Goal: Information Seeking & Learning: Learn about a topic

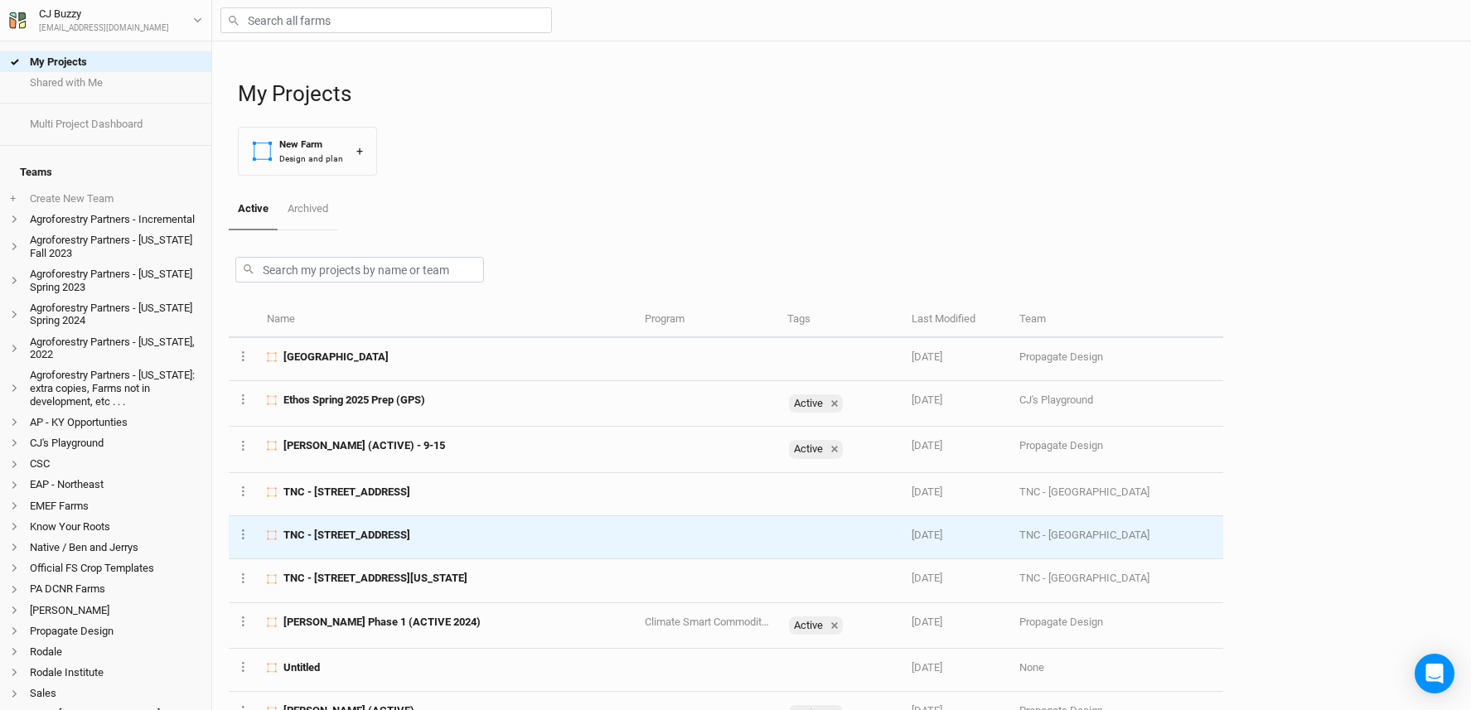
click at [410, 537] on span "TNC - [STREET_ADDRESS]" at bounding box center [346, 535] width 127 height 15
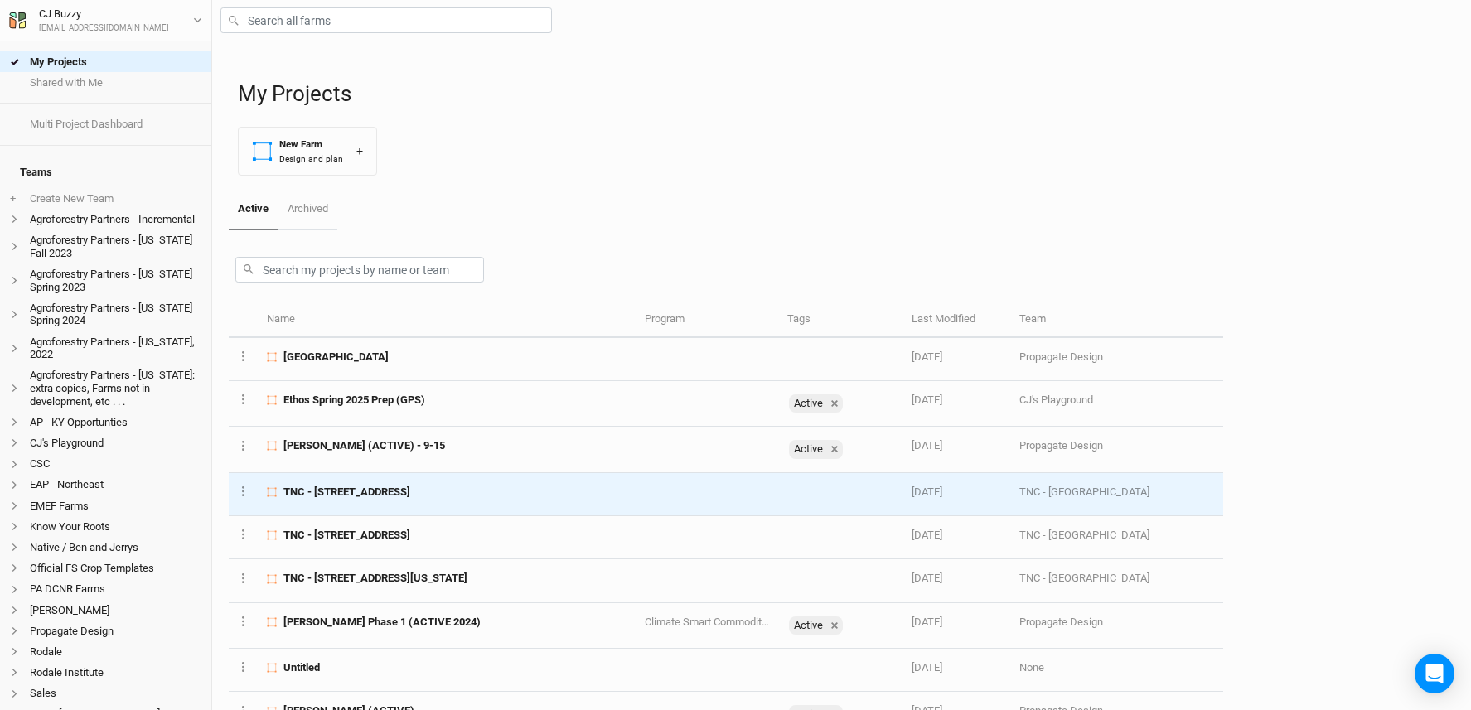
click at [522, 488] on div "TNC - [STREET_ADDRESS]" at bounding box center [446, 492] width 359 height 15
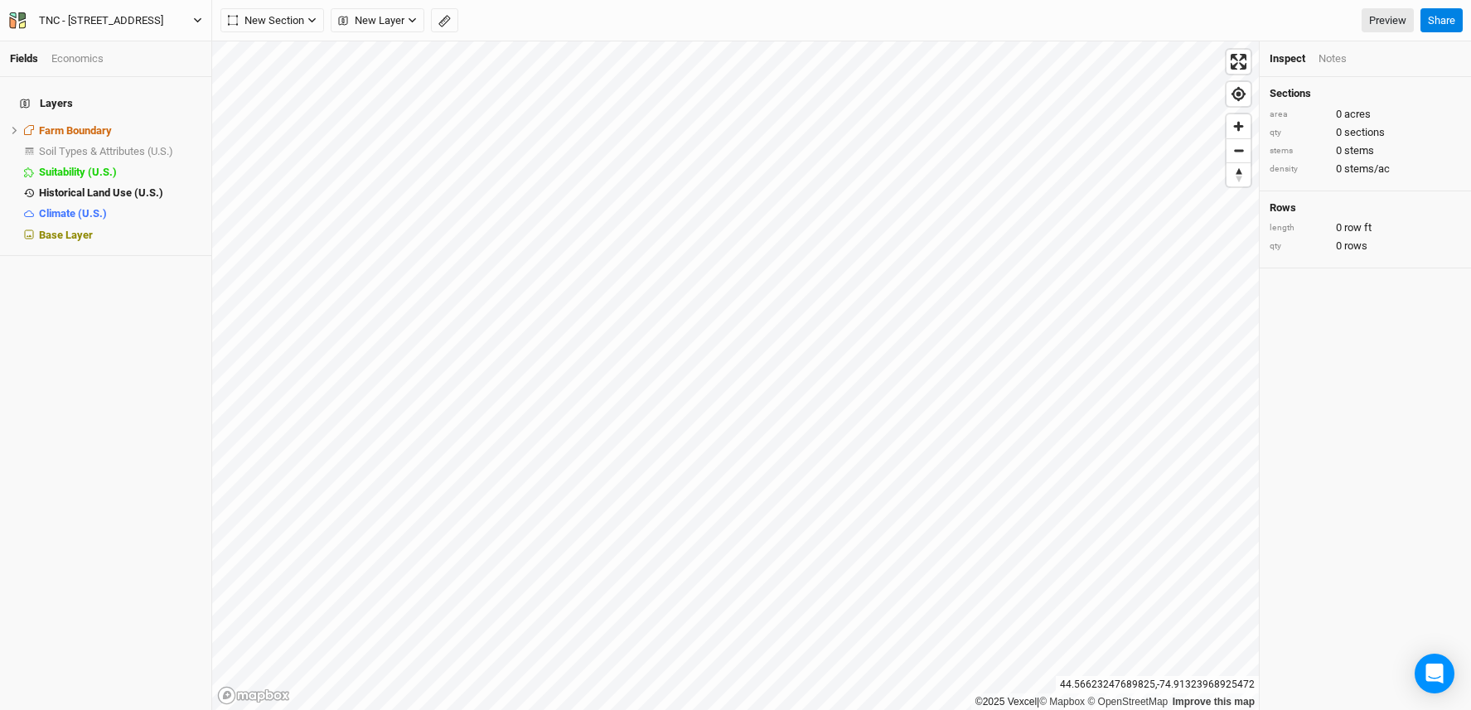
click at [130, 18] on div "TNC - [STREET_ADDRESS]" at bounding box center [101, 20] width 124 height 17
click at [117, 71] on button "Project Settings" at bounding box center [136, 68] width 131 height 22
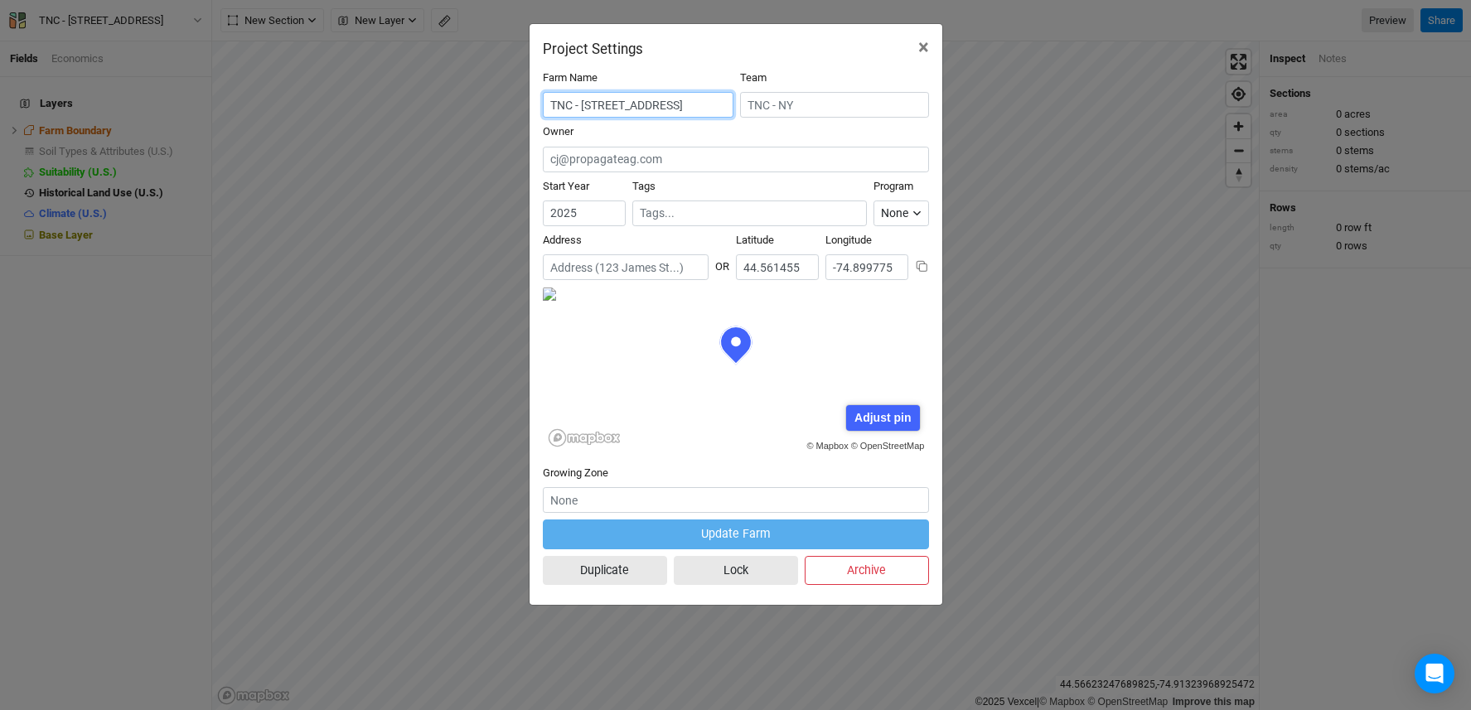
scroll to position [0, 36]
drag, startPoint x: 584, startPoint y: 109, endPoint x: 741, endPoint y: 111, distance: 156.6
click at [741, 111] on div "Farm Name TNC - 718 Windmill Rd, Colton, NY 13625 Team" at bounding box center [736, 97] width 386 height 54
click at [415, 370] on div "Project Settings × Farm Name TNC - 718 Windmill Rd, Colton, NY 13625 Team Owner…" at bounding box center [735, 355] width 1471 height 710
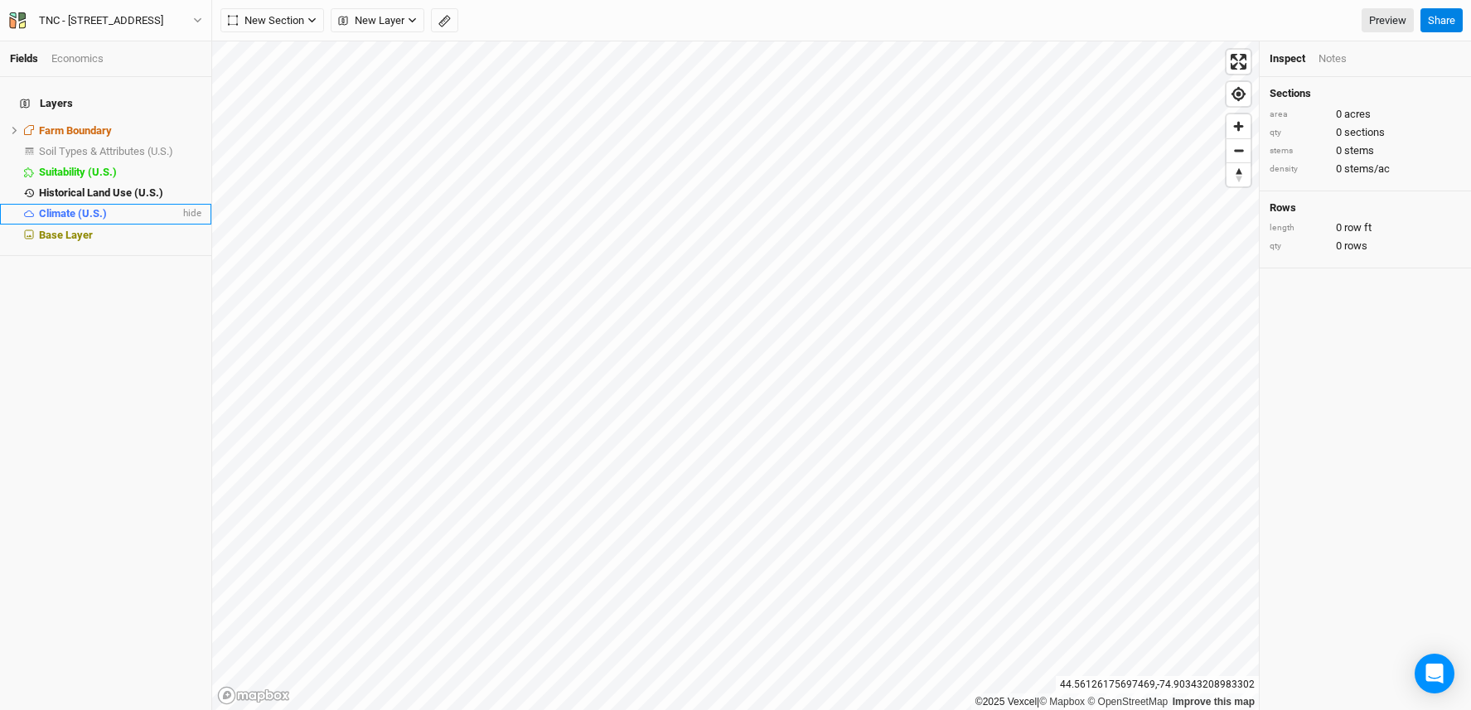
click at [93, 207] on span "Climate (U.S.)" at bounding box center [73, 213] width 68 height 12
click at [1348, 94] on div "Select Attribute" at bounding box center [1313, 87] width 72 height 17
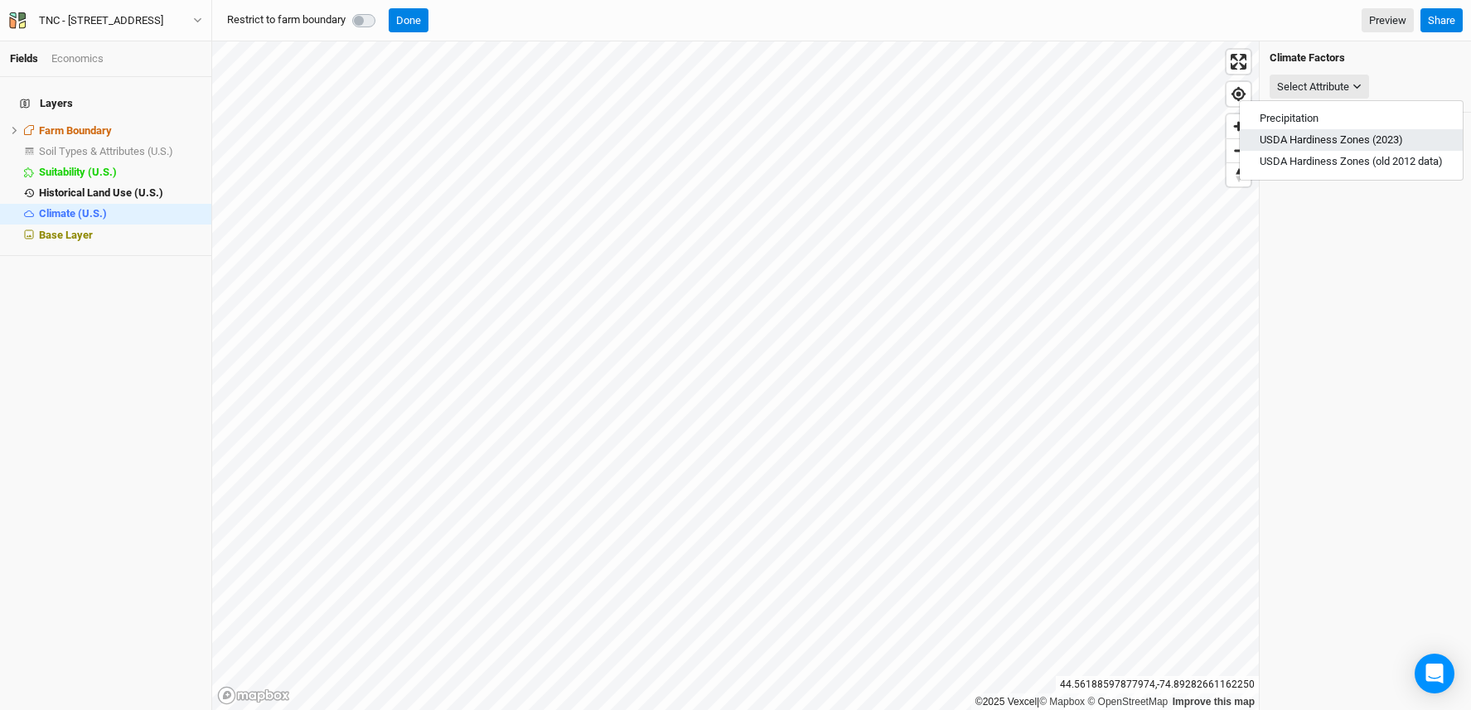
click at [1347, 140] on span "USDA Hardiness Zones (2023)" at bounding box center [1331, 139] width 143 height 12
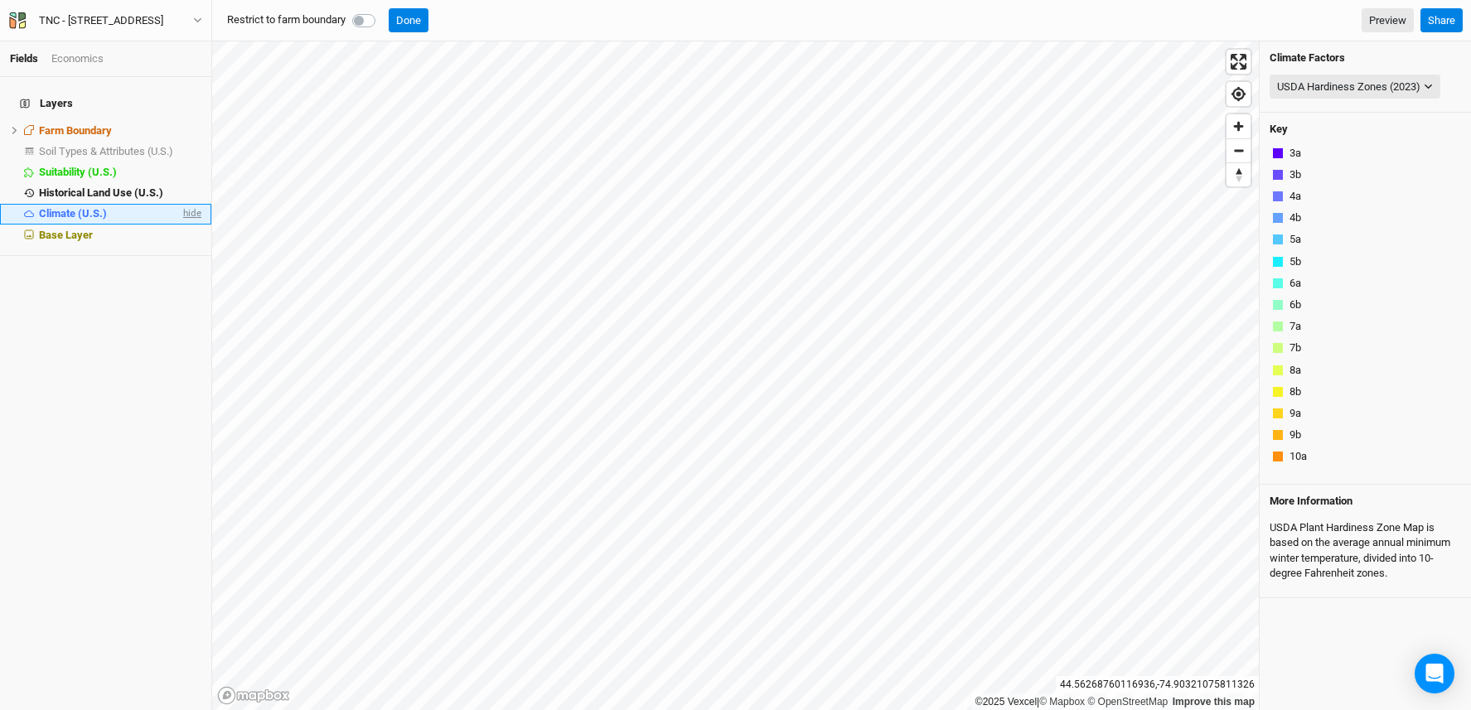
click at [180, 204] on span "hide" at bounding box center [191, 214] width 22 height 21
click at [409, 20] on button "Done" at bounding box center [409, 20] width 40 height 25
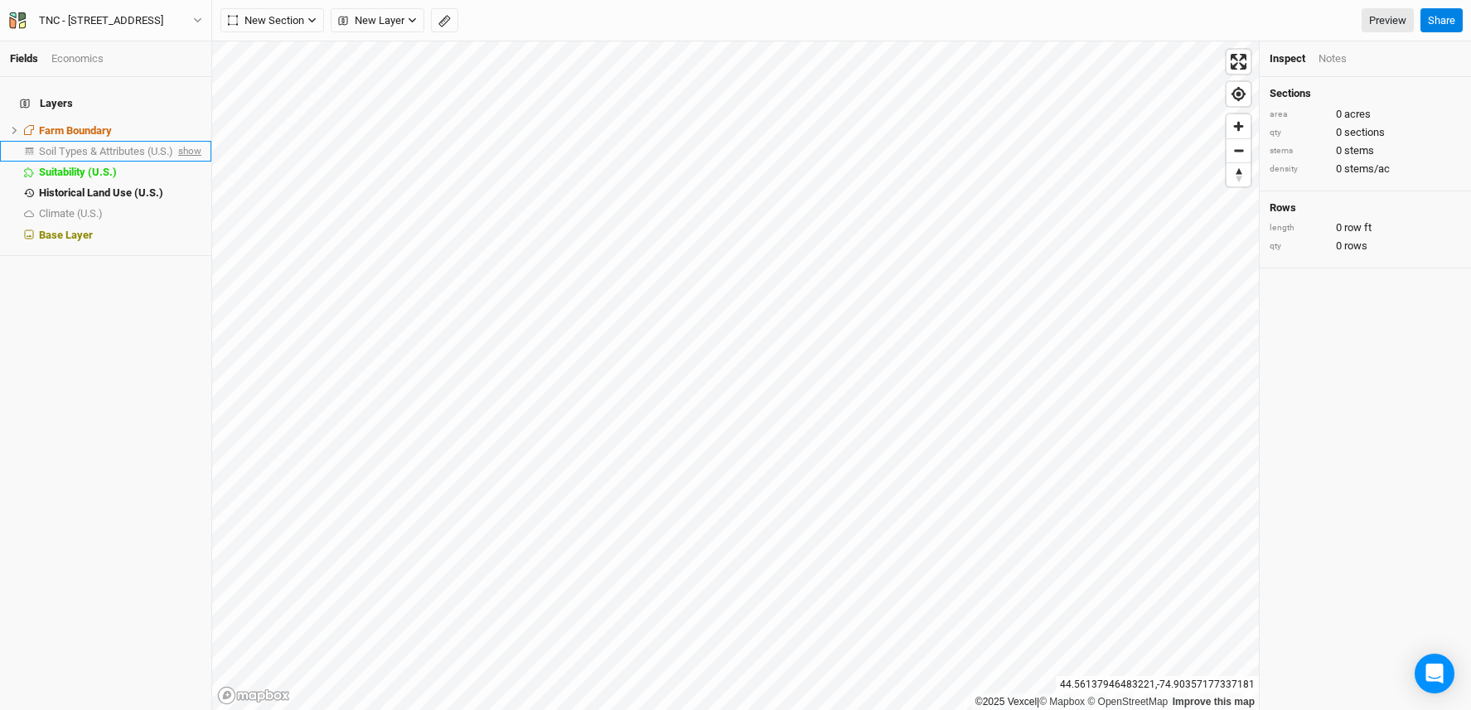
click at [177, 141] on span "show" at bounding box center [188, 151] width 27 height 21
click at [112, 147] on span "Soil Types & Attributes (U.S.)" at bounding box center [109, 151] width 140 height 12
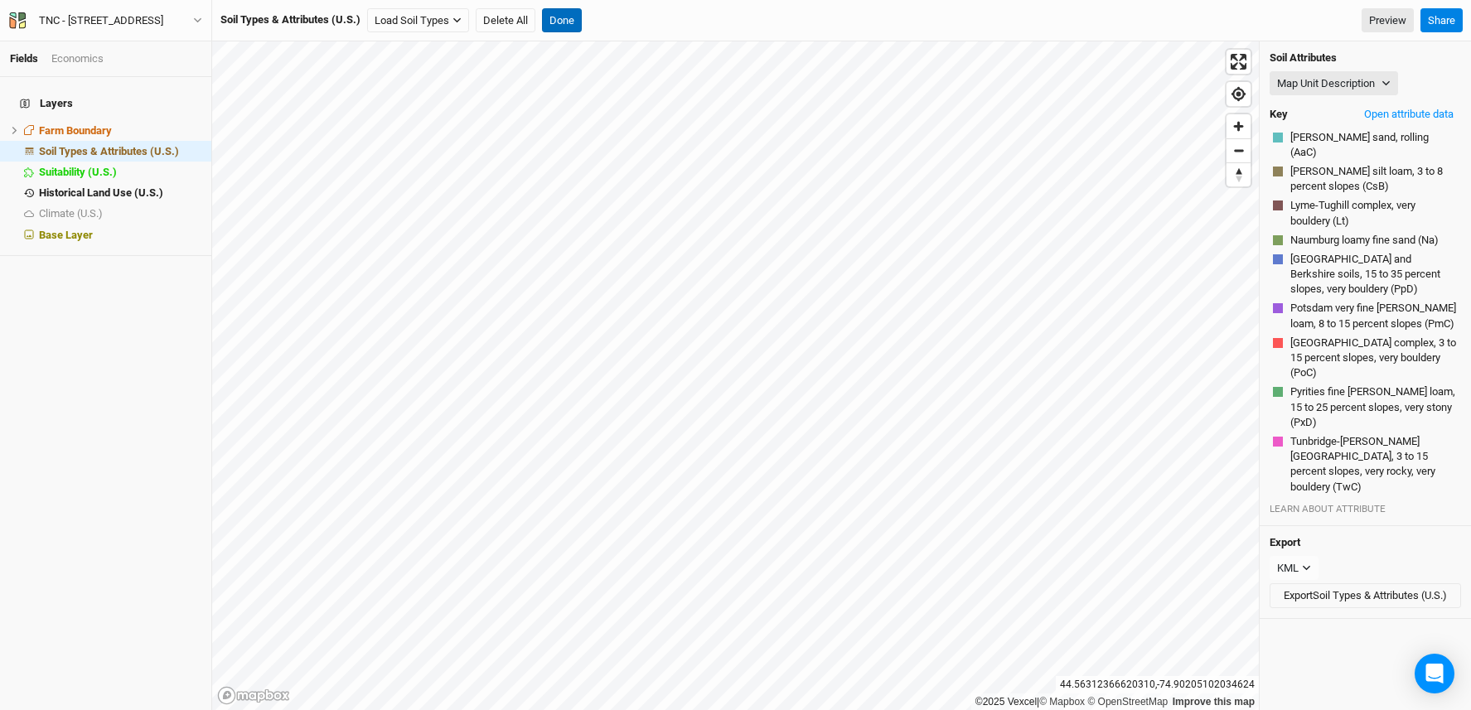
click at [558, 17] on button "Done" at bounding box center [562, 20] width 40 height 25
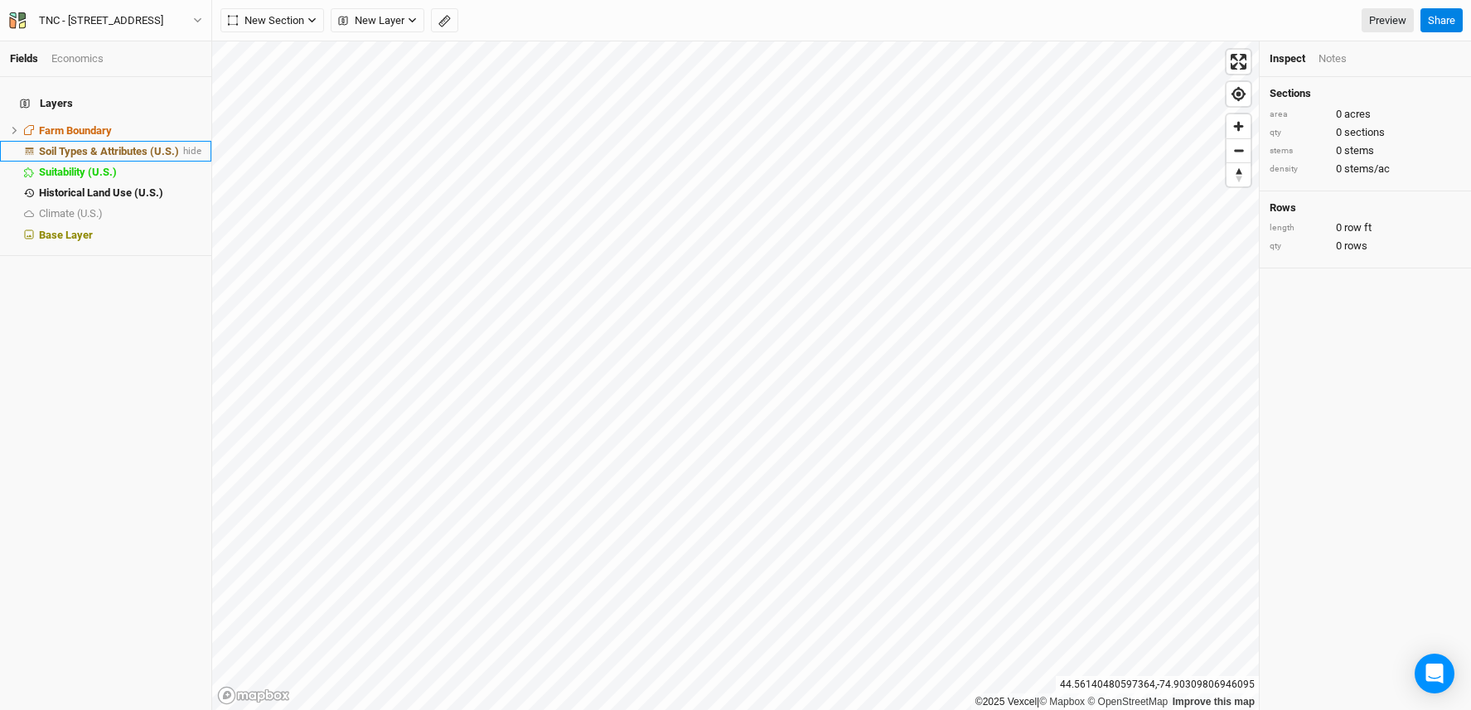
click at [119, 145] on span "Soil Types & Attributes (U.S.)" at bounding box center [109, 151] width 140 height 12
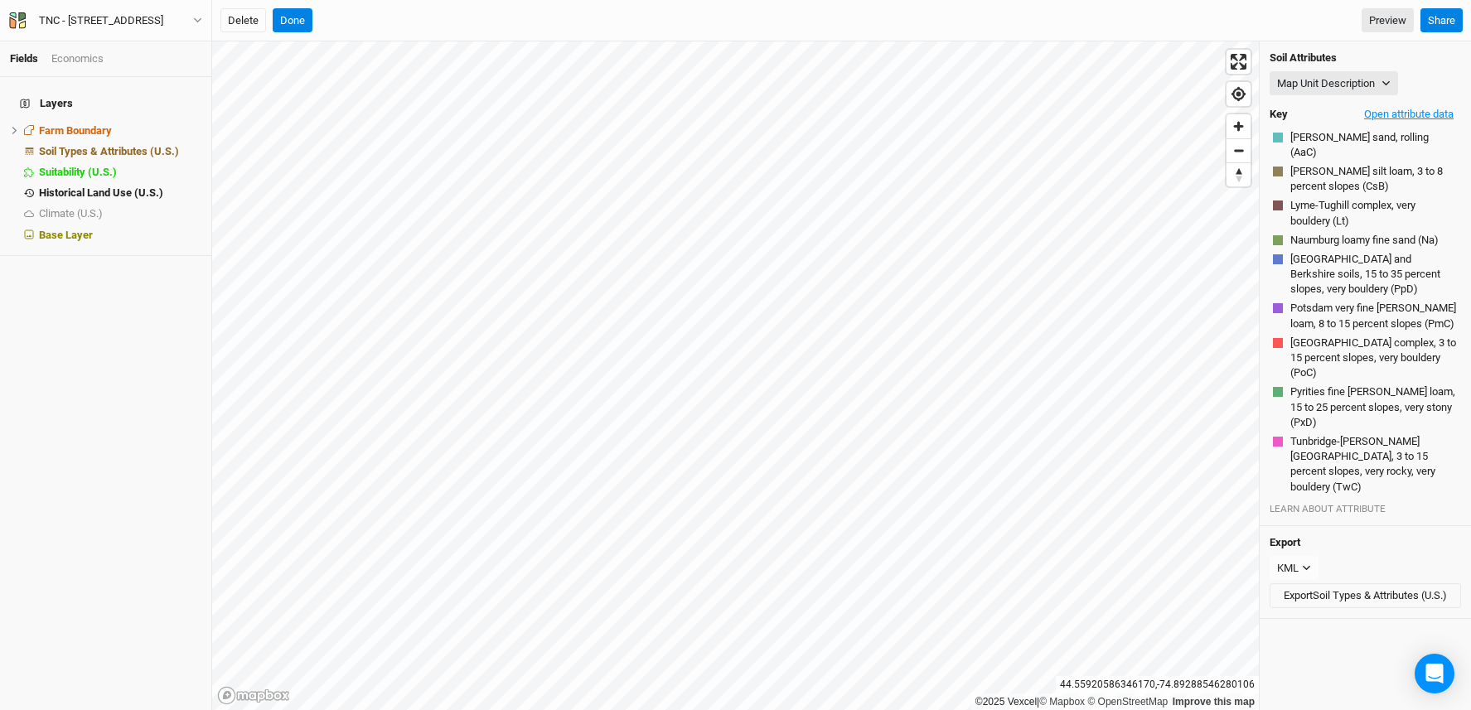
click at [1382, 119] on button "Open attribute data" at bounding box center [1409, 114] width 104 height 25
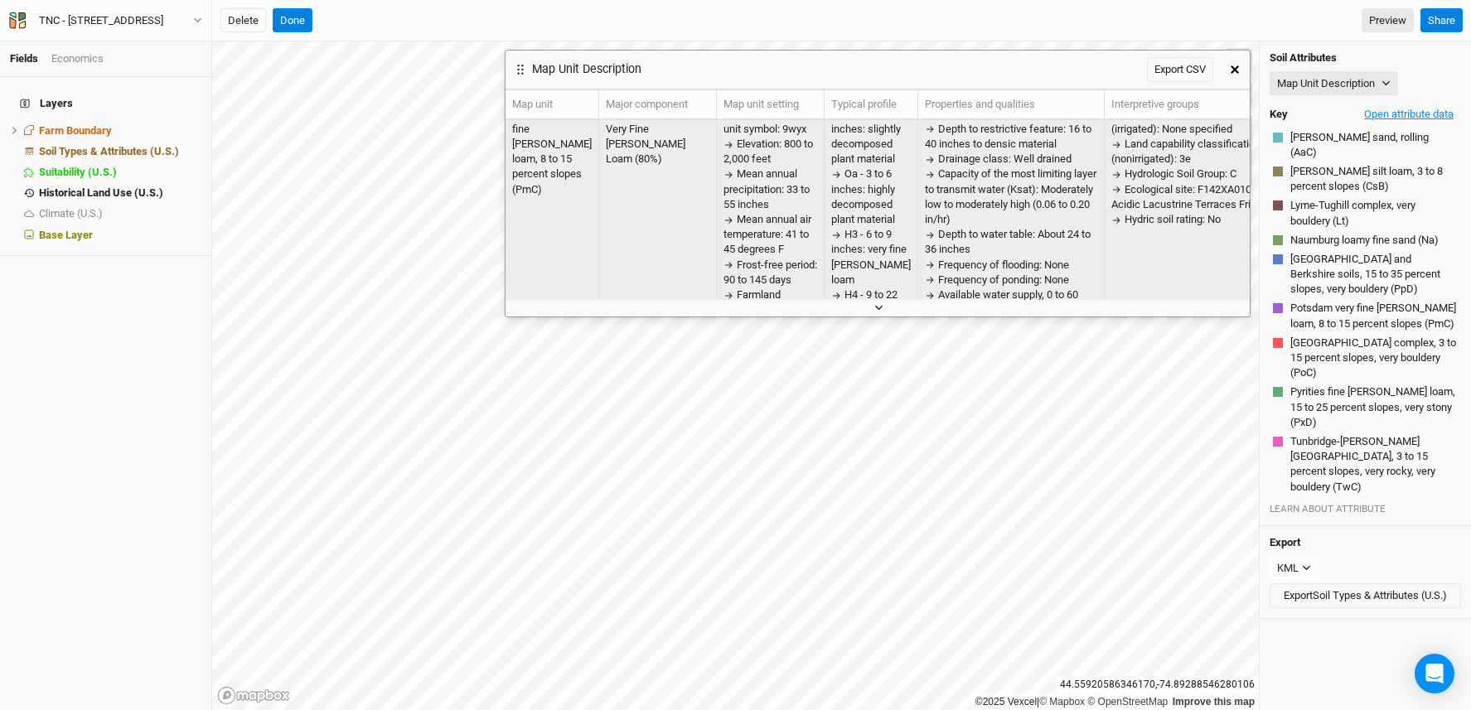
scroll to position [21, 0]
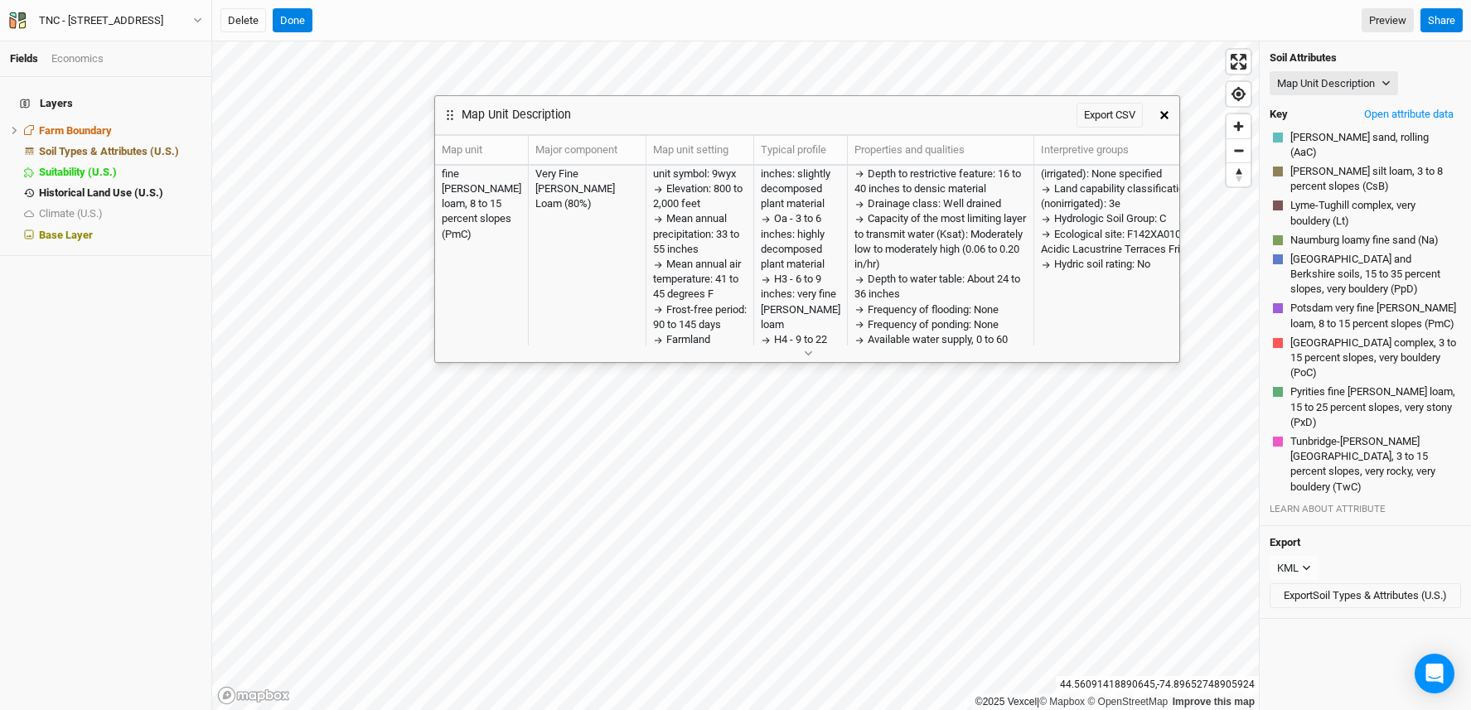
drag, startPoint x: 963, startPoint y: 79, endPoint x: 894, endPoint y: 190, distance: 130.6
click at [904, 119] on div "Map Unit Description Export CSV" at bounding box center [792, 115] width 714 height 38
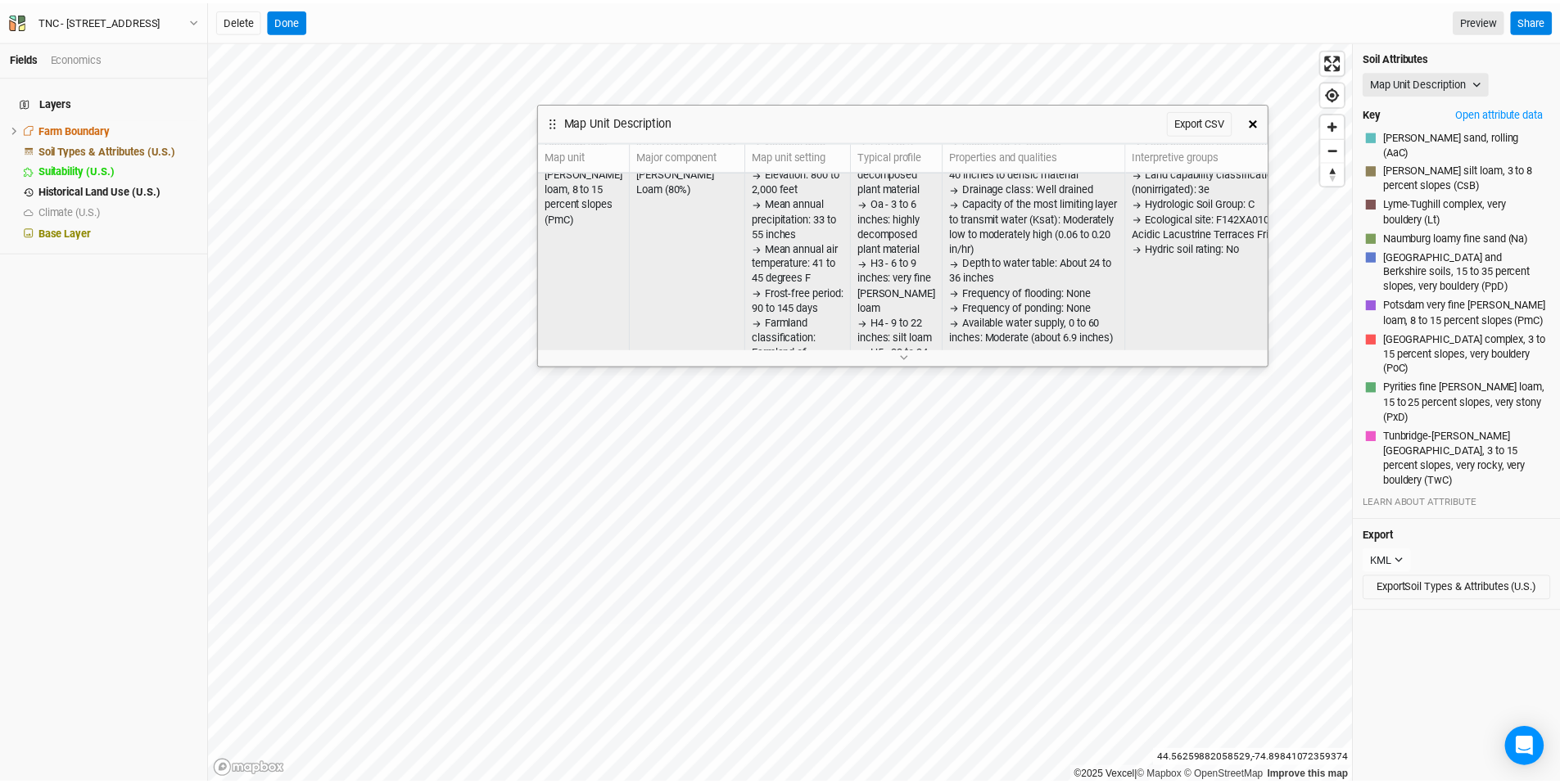
scroll to position [0, 0]
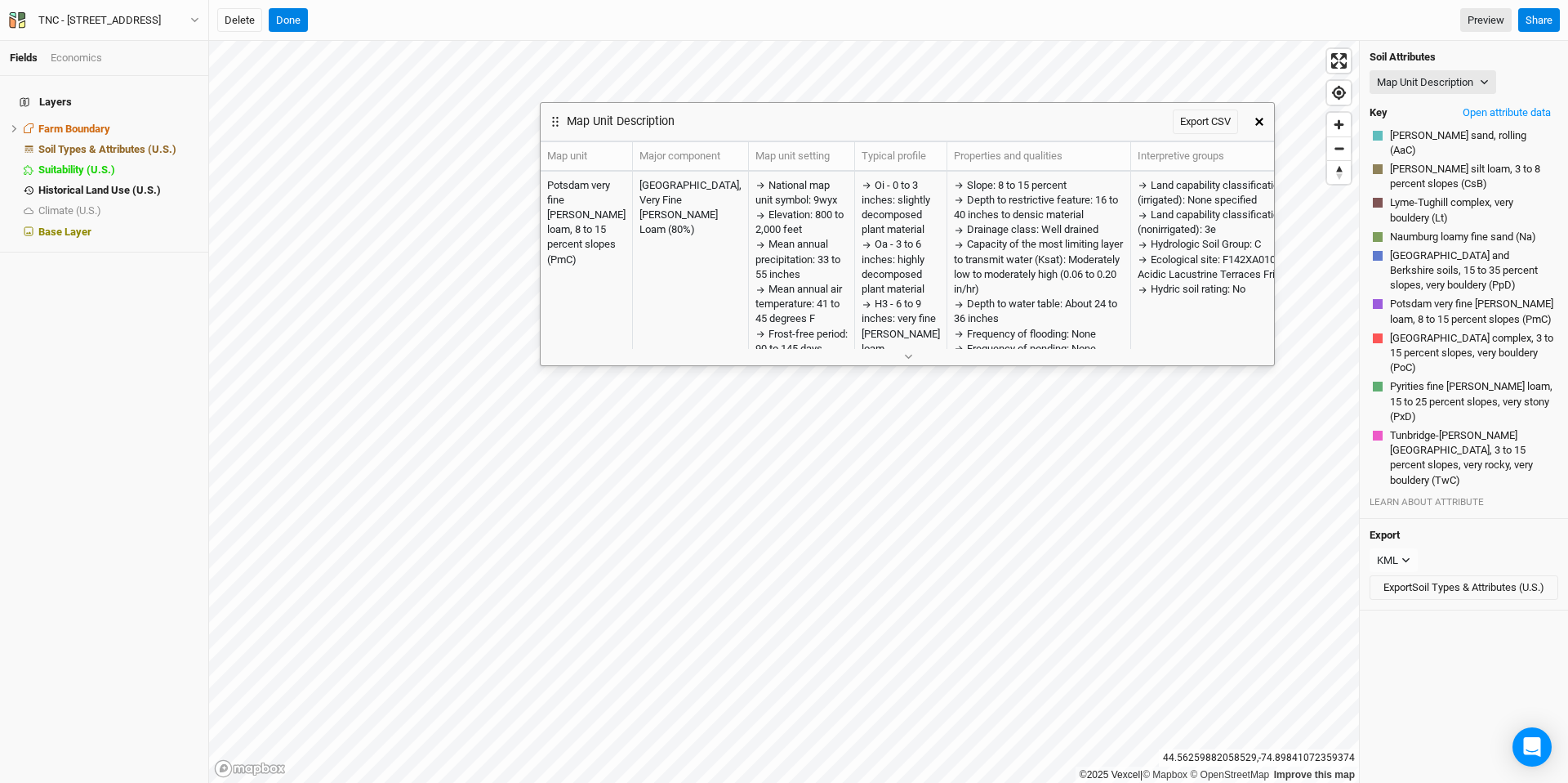
click at [901, 353] on button "button" at bounding box center [907, 356] width 27 height 17
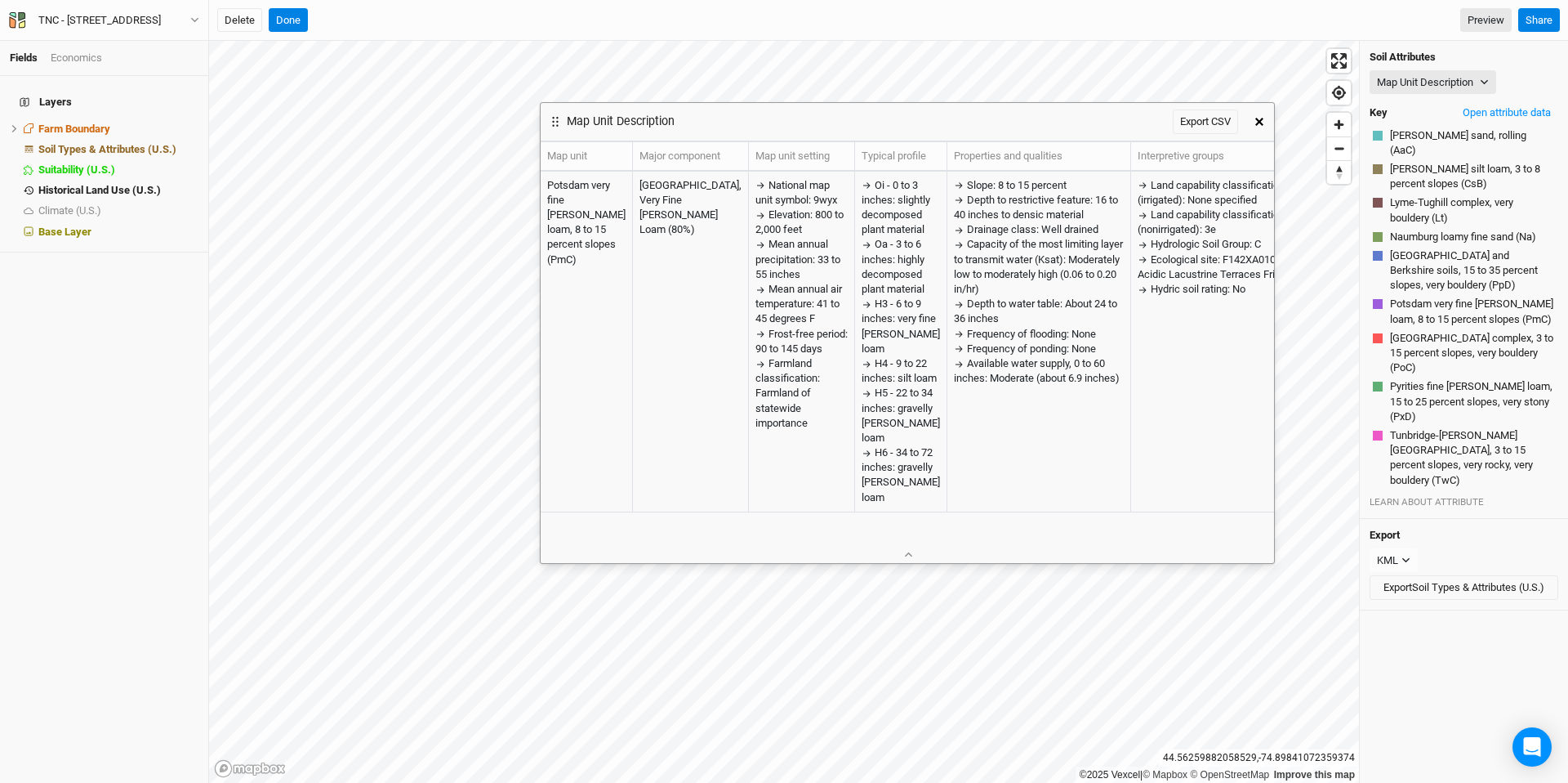
click at [1257, 122] on icon "button" at bounding box center [1260, 121] width 8 height 8
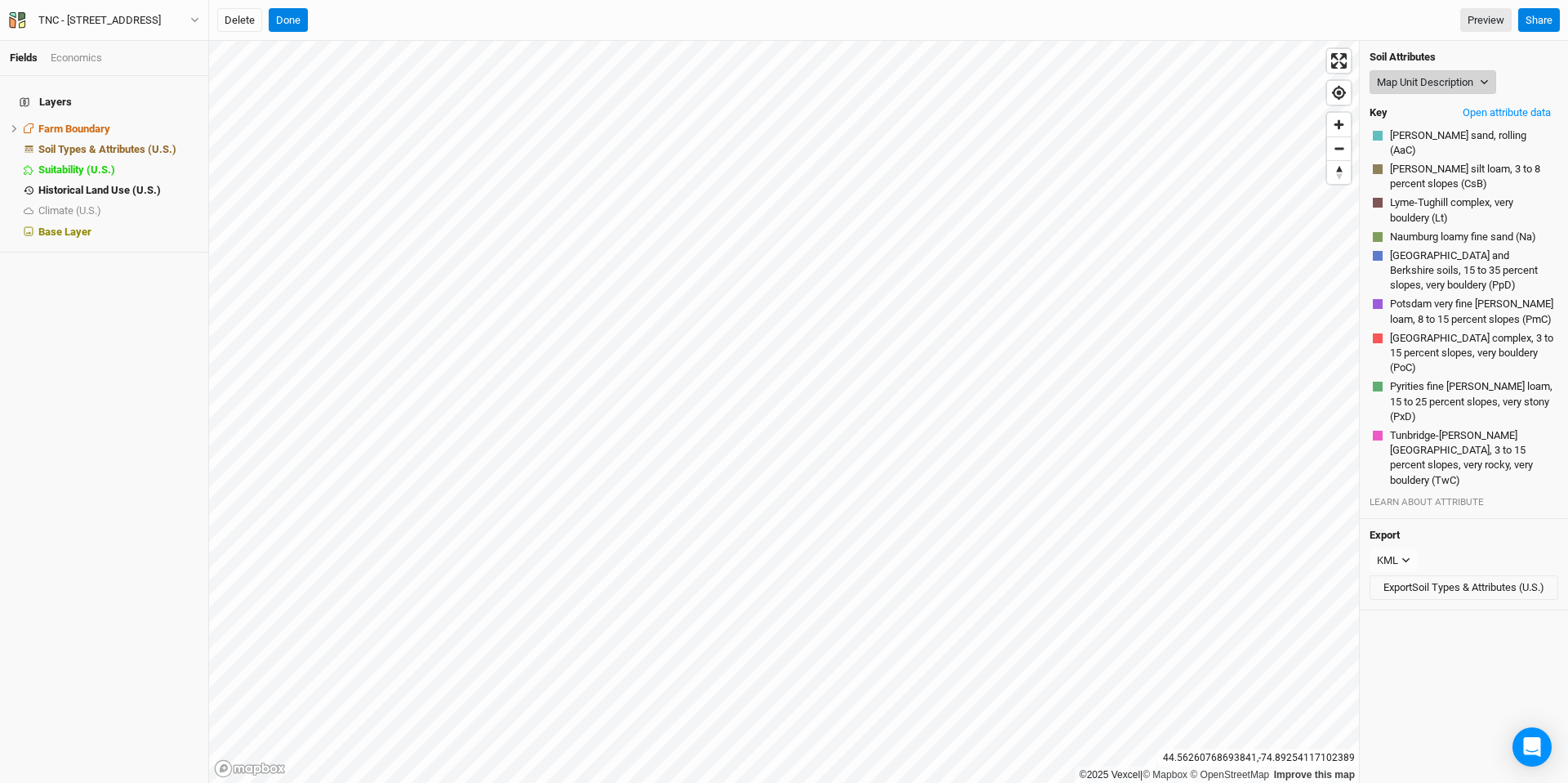
click at [1436, 85] on button "Map Unit Description" at bounding box center [1433, 82] width 126 height 25
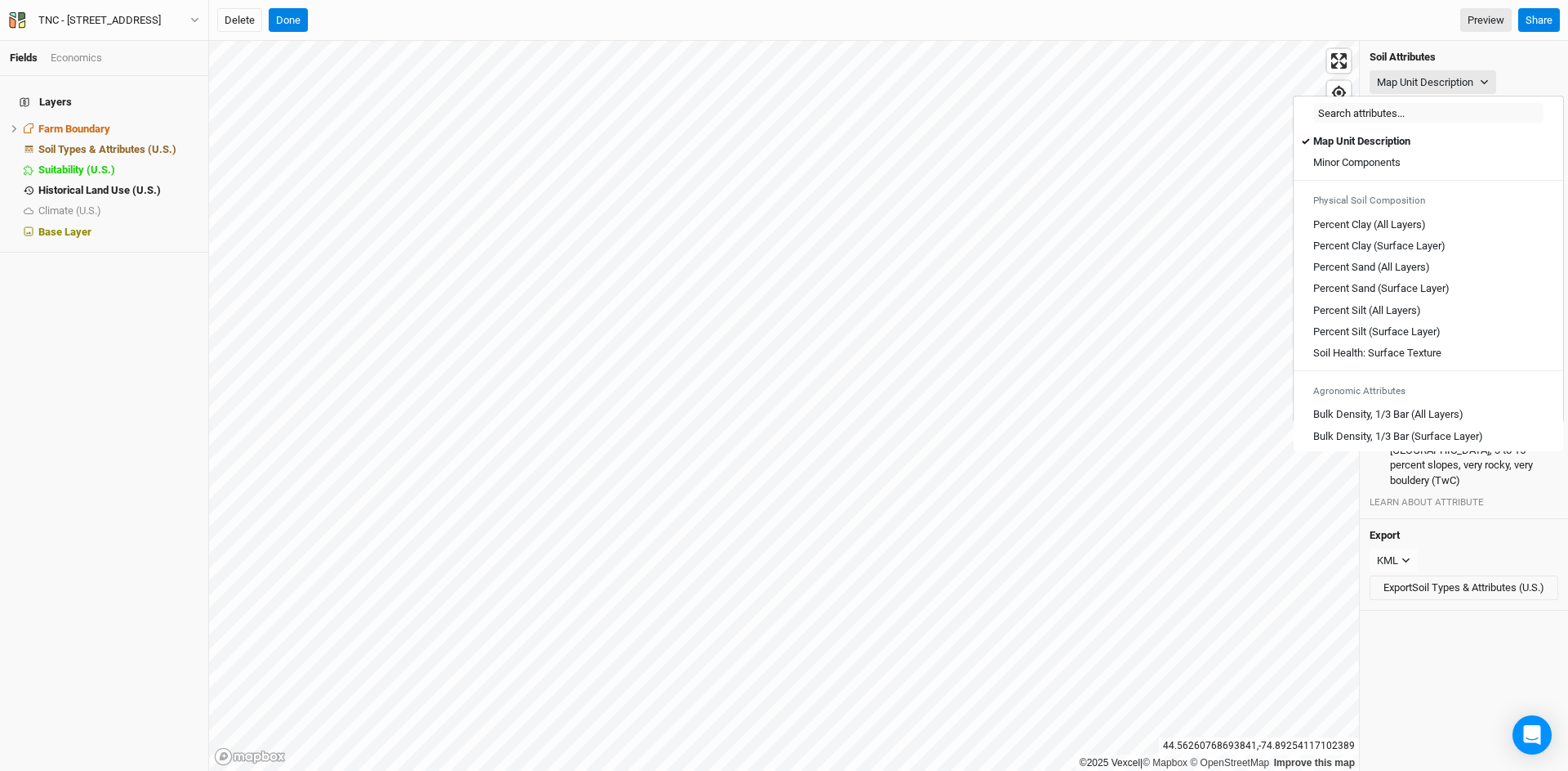
click at [1449, 70] on div "Soil Attributes Map Unit Description Key Open attribute data Adams sand, rollin…" at bounding box center [1464, 279] width 208 height 478
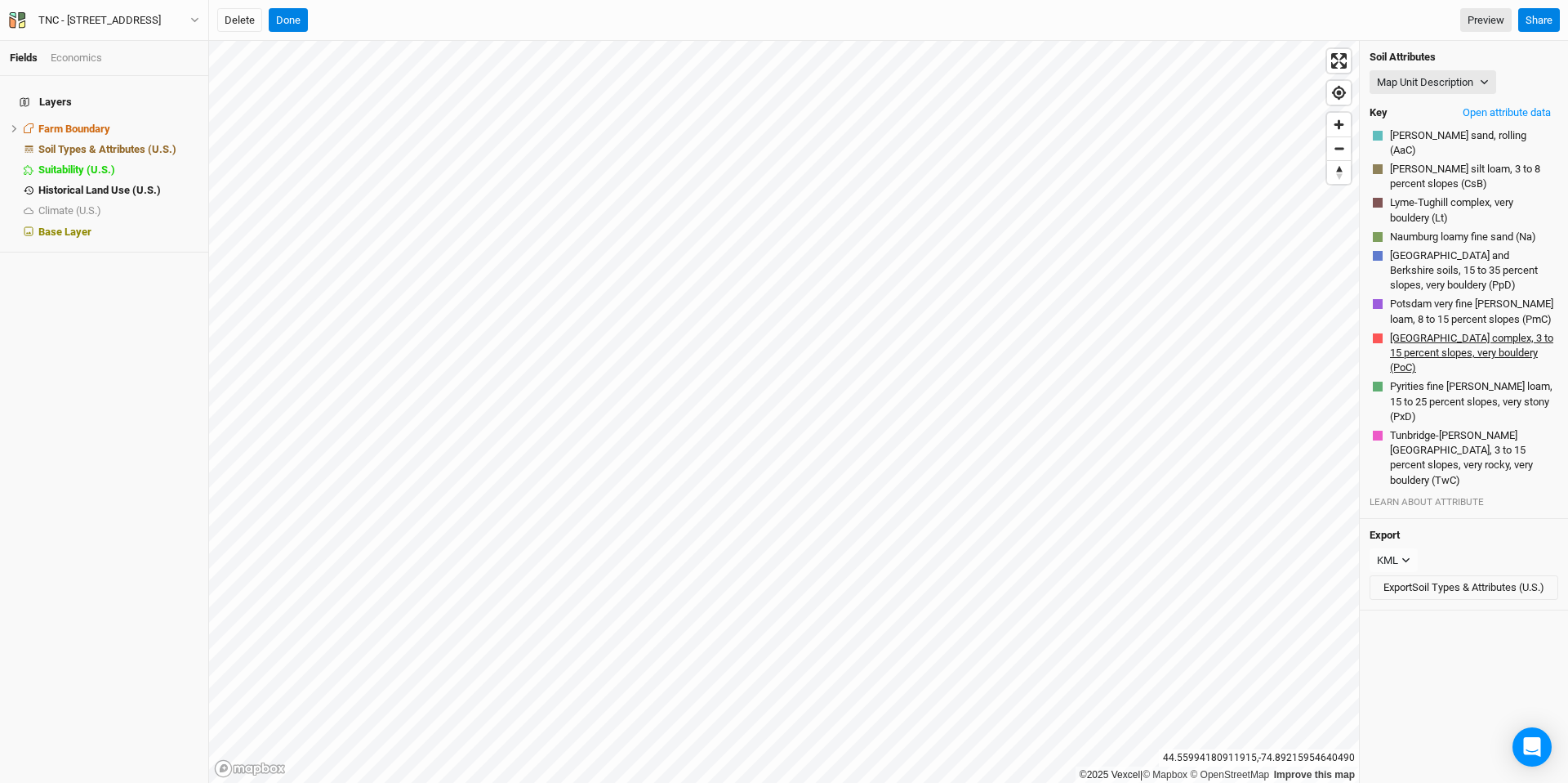
click at [1449, 339] on button "Potsdam-Tunbridge complex, 3 to 15 percent slopes, very bouldery (PoC)" at bounding box center [1472, 353] width 166 height 46
click at [1449, 107] on button "Open attribute data" at bounding box center [1507, 112] width 102 height 25
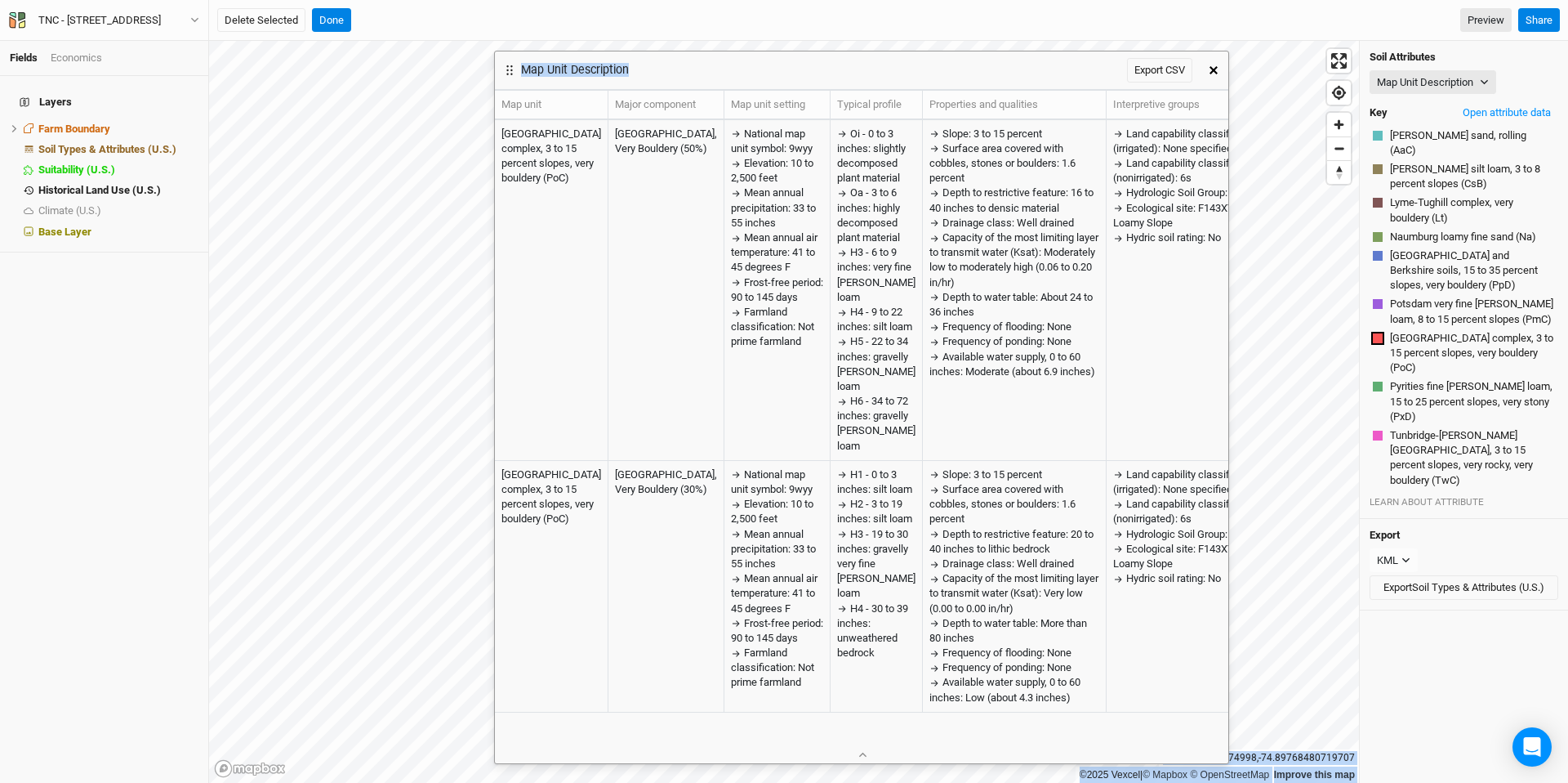
click at [814, 43] on div "©2025 Vexcel | © Mapbox © OpenStreetMap Improve this map 44.56317513074998 , -7…" at bounding box center [888, 411] width 1359 height 743
click at [1217, 73] on icon "button" at bounding box center [1213, 70] width 8 height 8
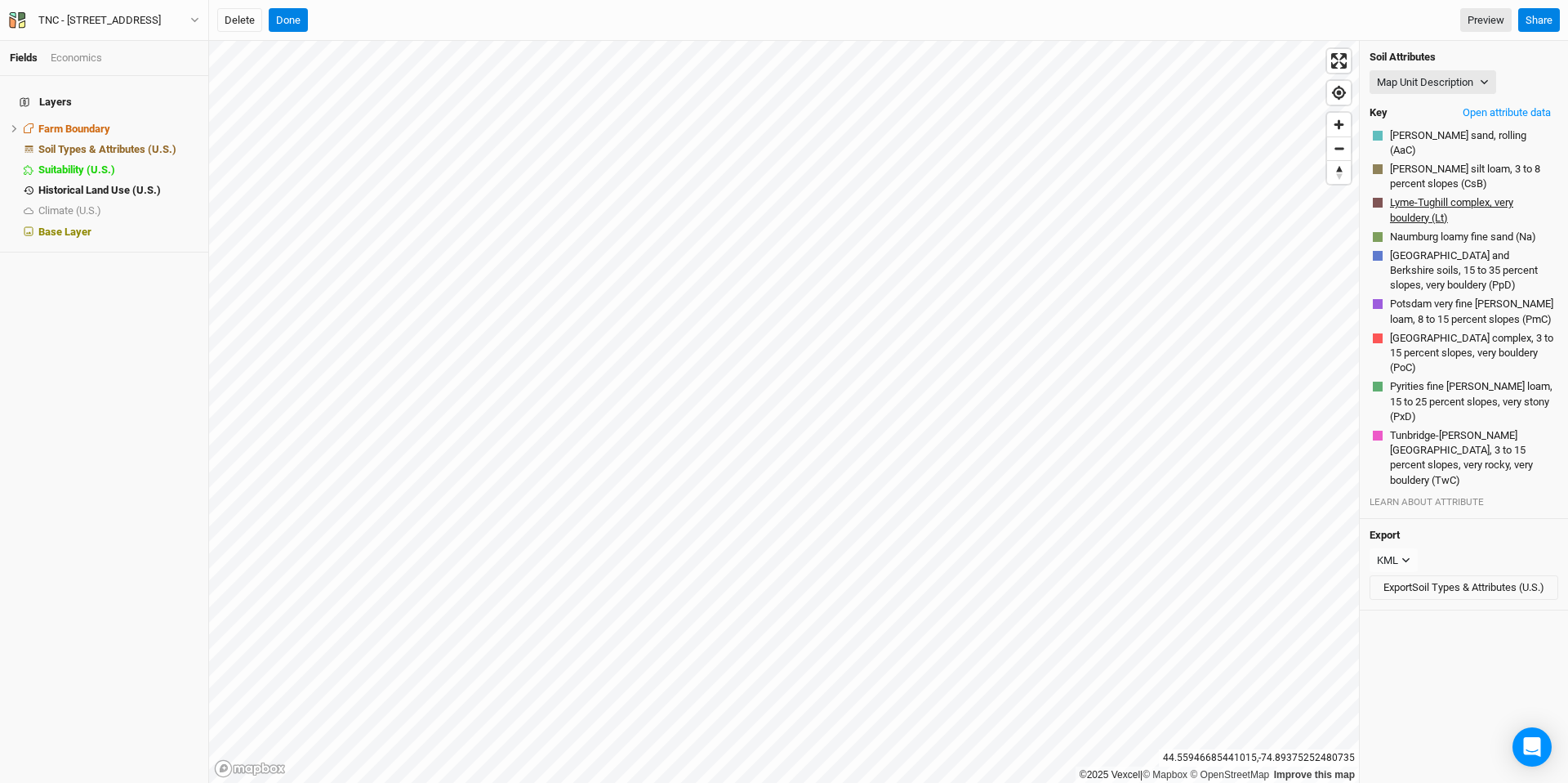
click at [1438, 199] on button "Lyme-Tughill complex, very bouldery (Lt)" at bounding box center [1472, 209] width 166 height 31
click at [1449, 107] on button "Open attribute data" at bounding box center [1507, 112] width 102 height 25
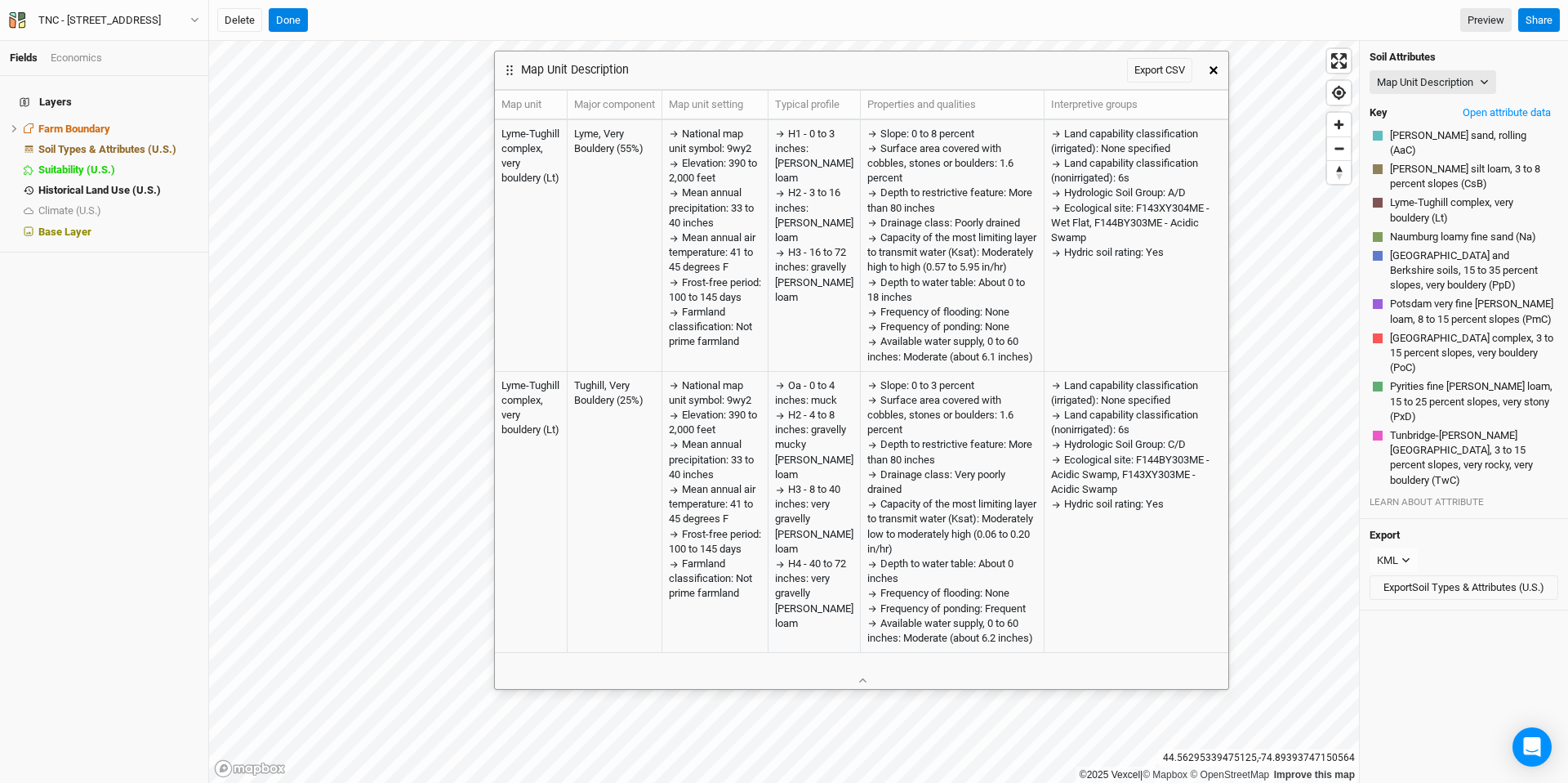
click at [1206, 70] on button "button" at bounding box center [1214, 70] width 30 height 30
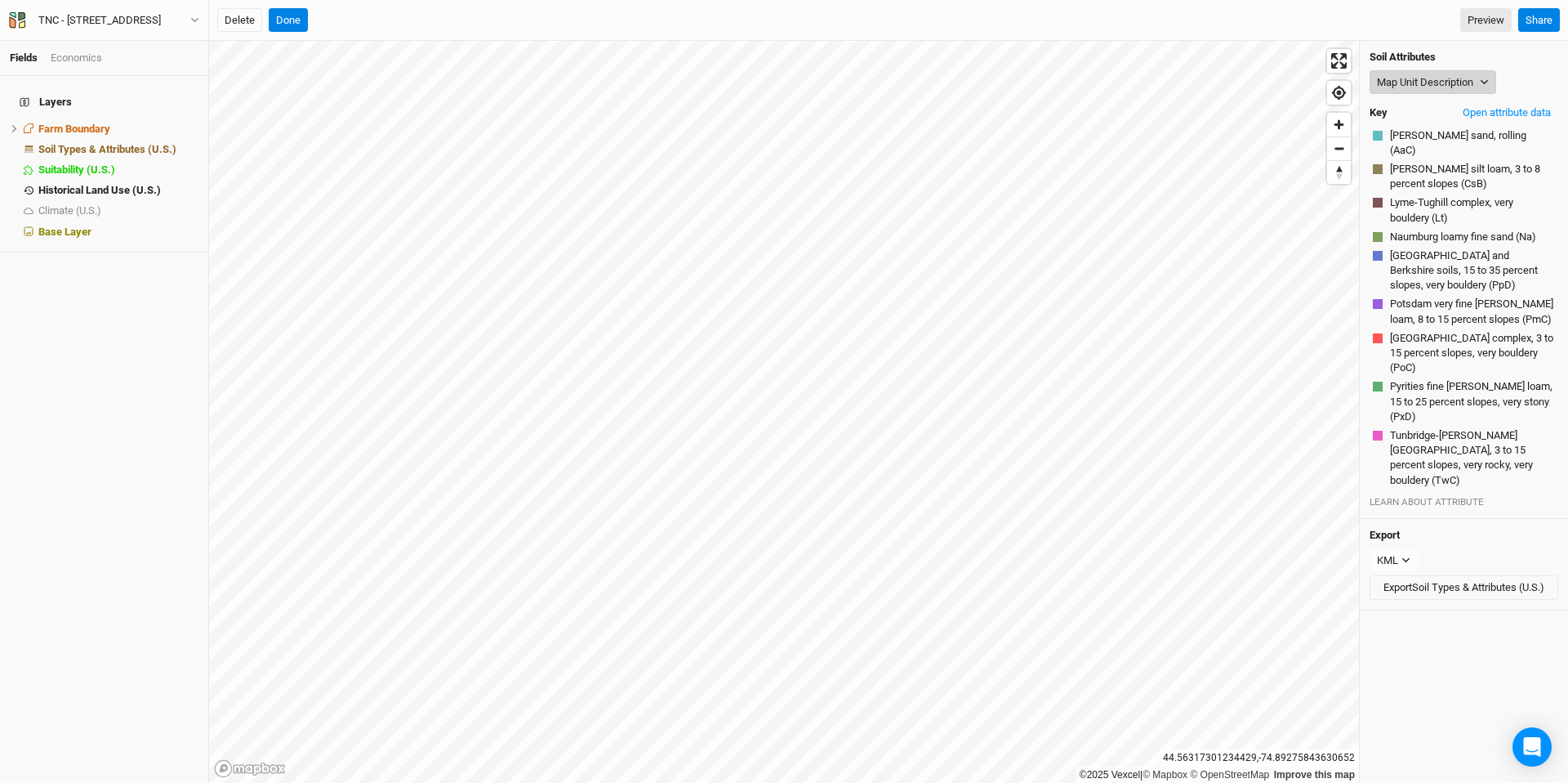
click at [1449, 92] on button "Map Unit Description" at bounding box center [1433, 82] width 126 height 25
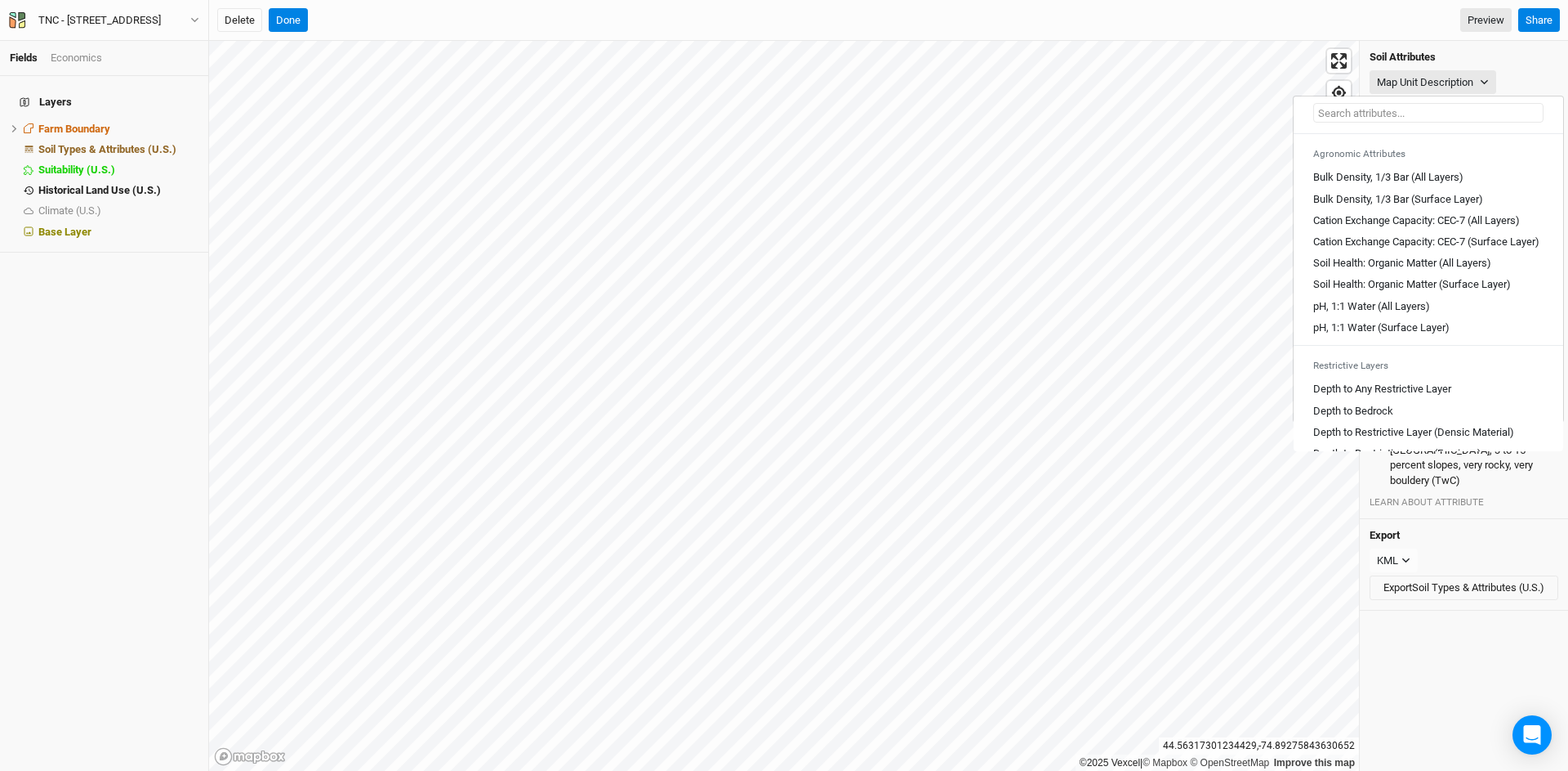
scroll to position [244, 0]
click at [1412, 285] on Layer\) "Soil Health: Organic Matter (Surface Layer)" at bounding box center [1412, 277] width 198 height 15
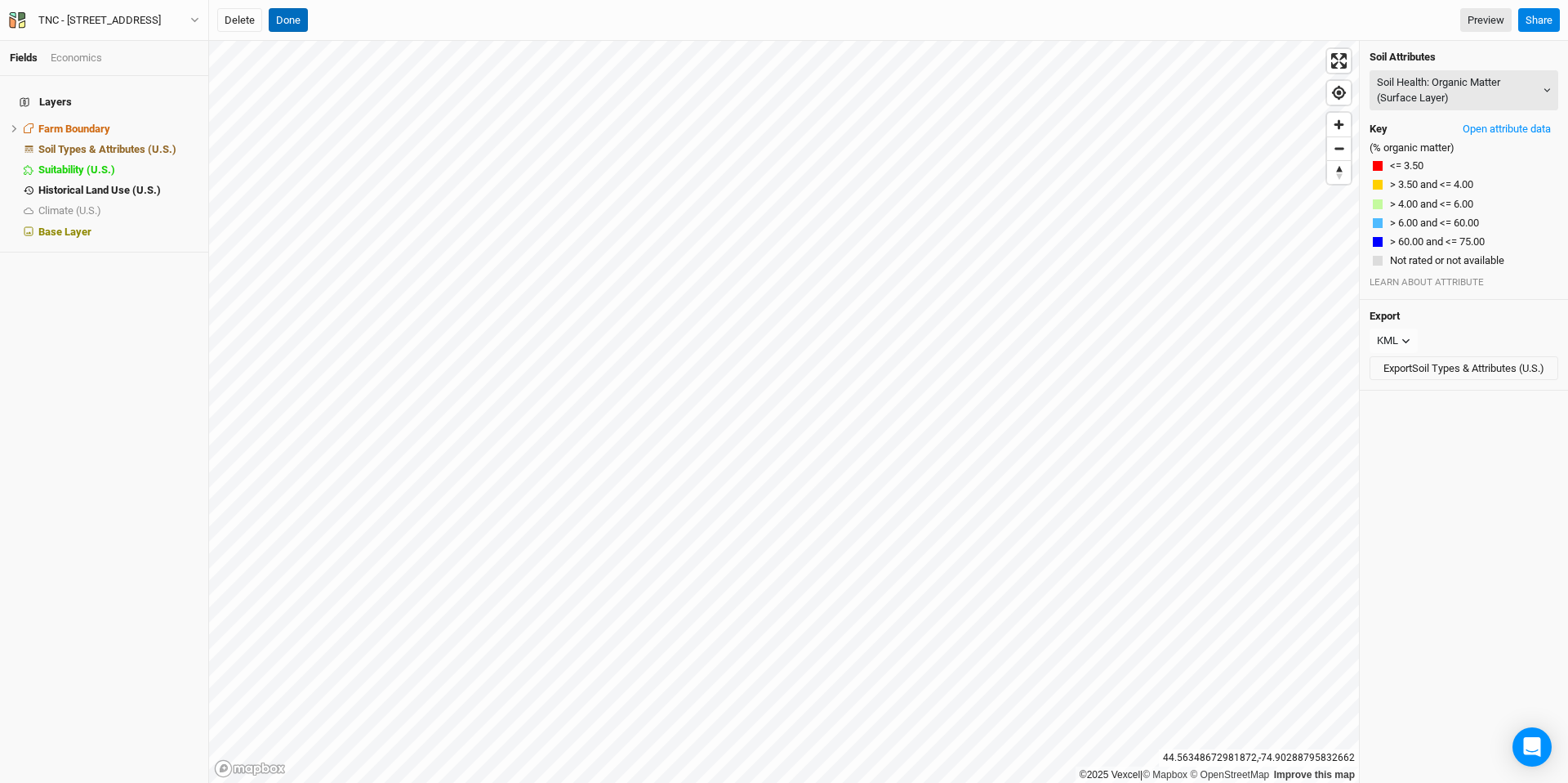
click at [277, 17] on button "Done" at bounding box center [289, 20] width 39 height 25
click at [562, 22] on button "Done" at bounding box center [554, 20] width 39 height 25
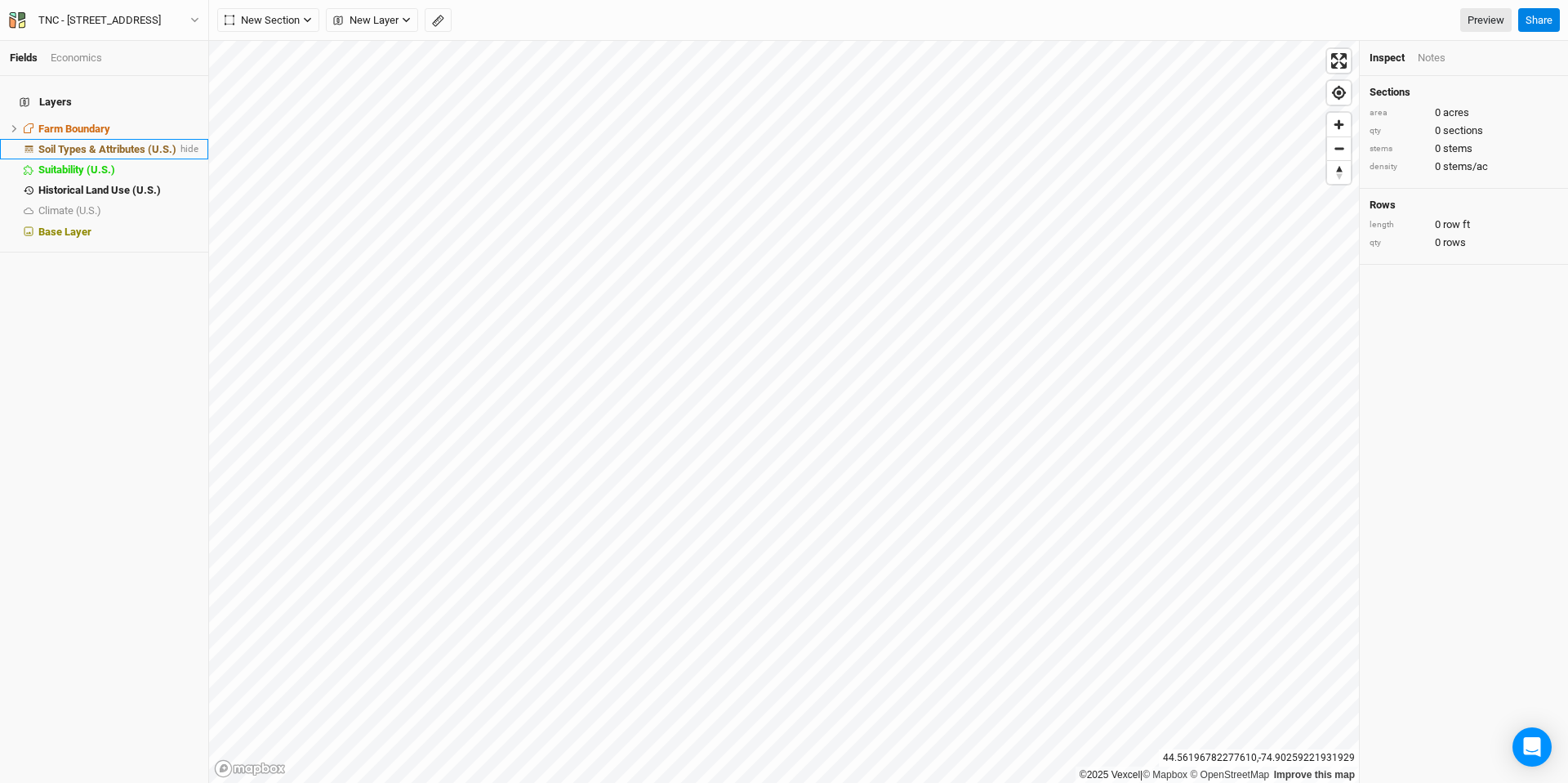
click at [105, 143] on span "Soil Types & Attributes (U.S.)" at bounding box center [107, 149] width 138 height 12
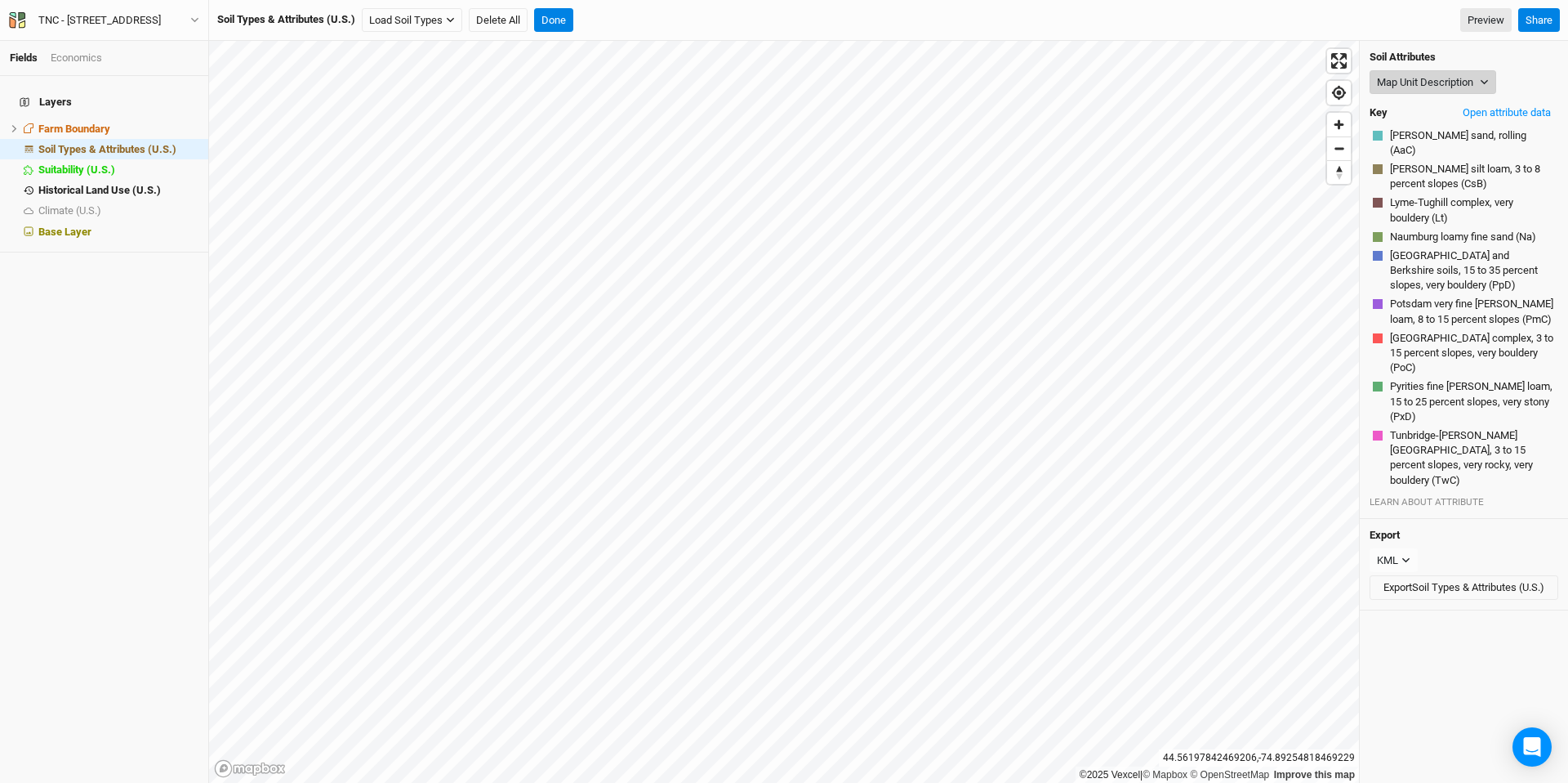
click at [1444, 87] on button "Map Unit Description" at bounding box center [1433, 82] width 126 height 25
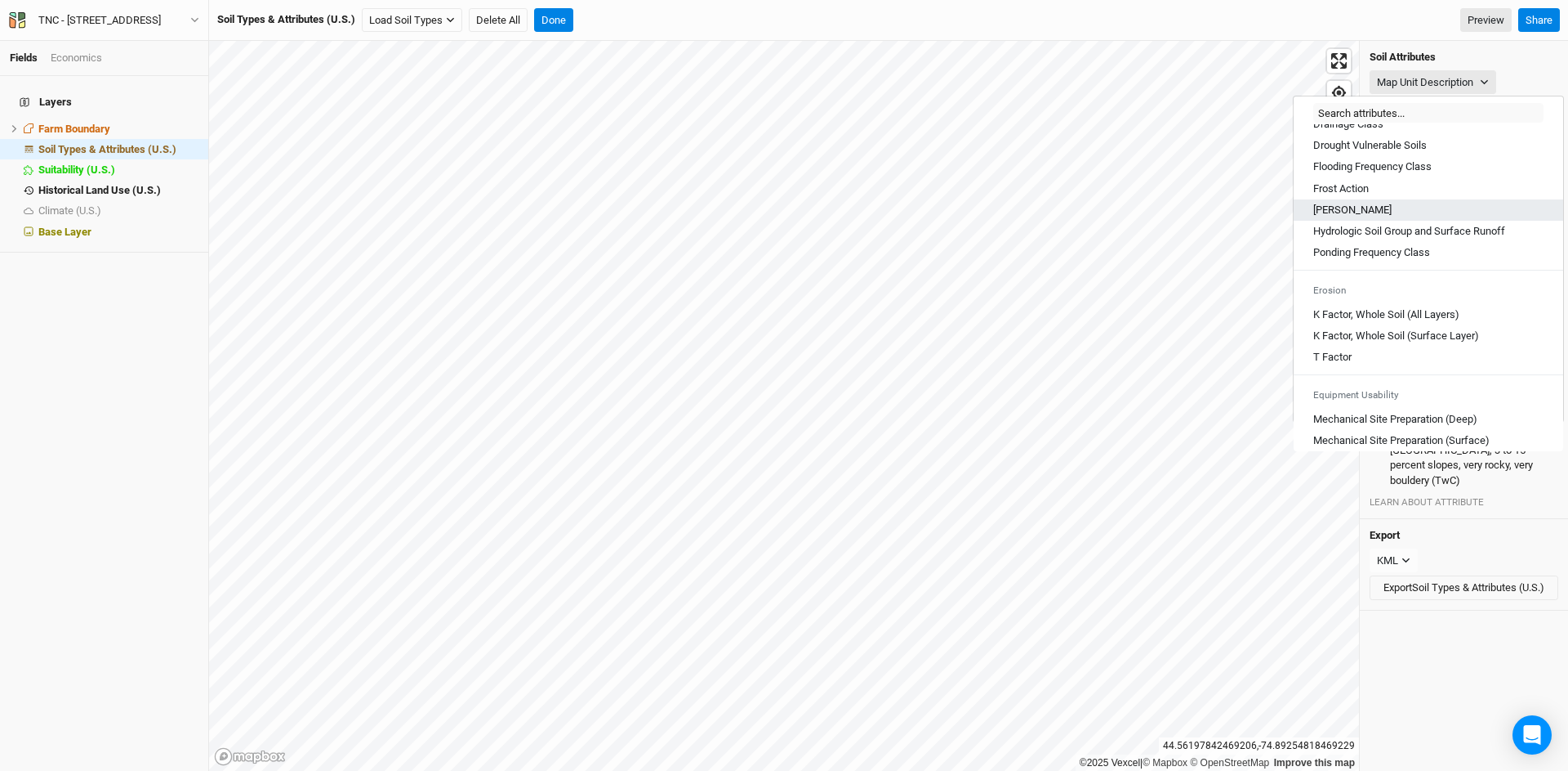
scroll to position [150, 0]
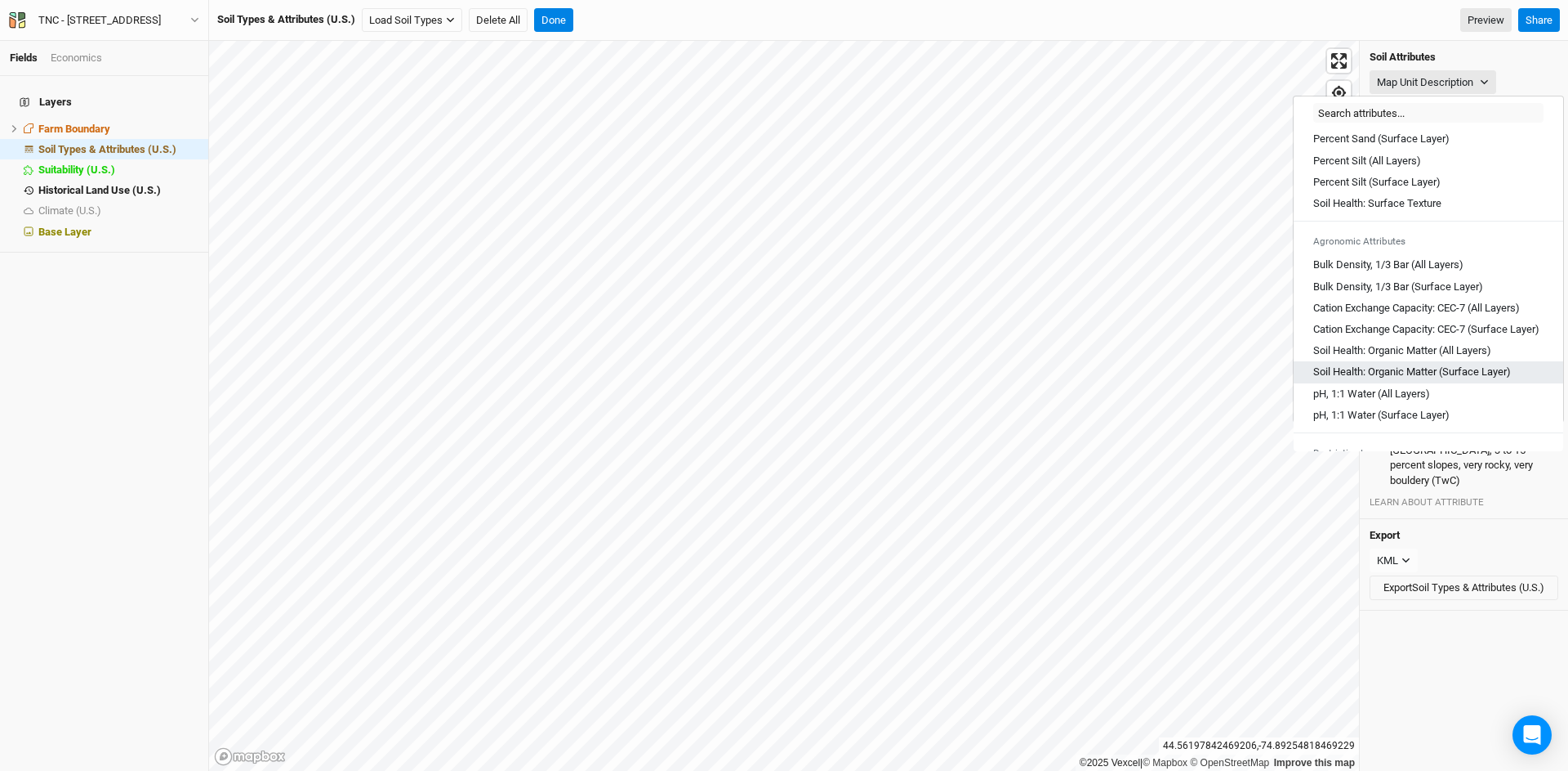
click at [1448, 380] on Layer\) "Soil Health: Organic Matter (Surface Layer)" at bounding box center [1412, 372] width 198 height 15
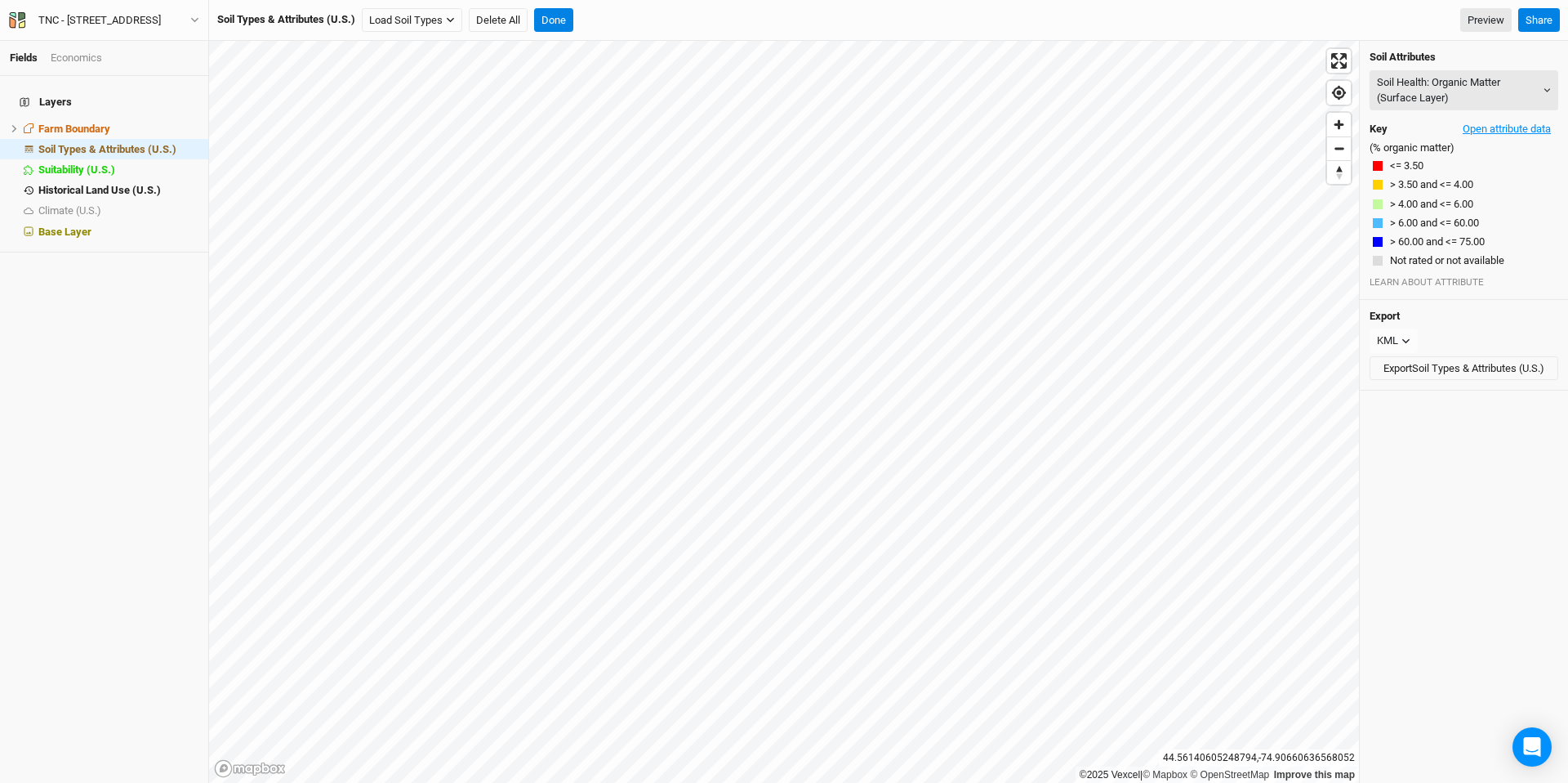
click at [1449, 126] on button "Open attribute data" at bounding box center [1507, 129] width 102 height 25
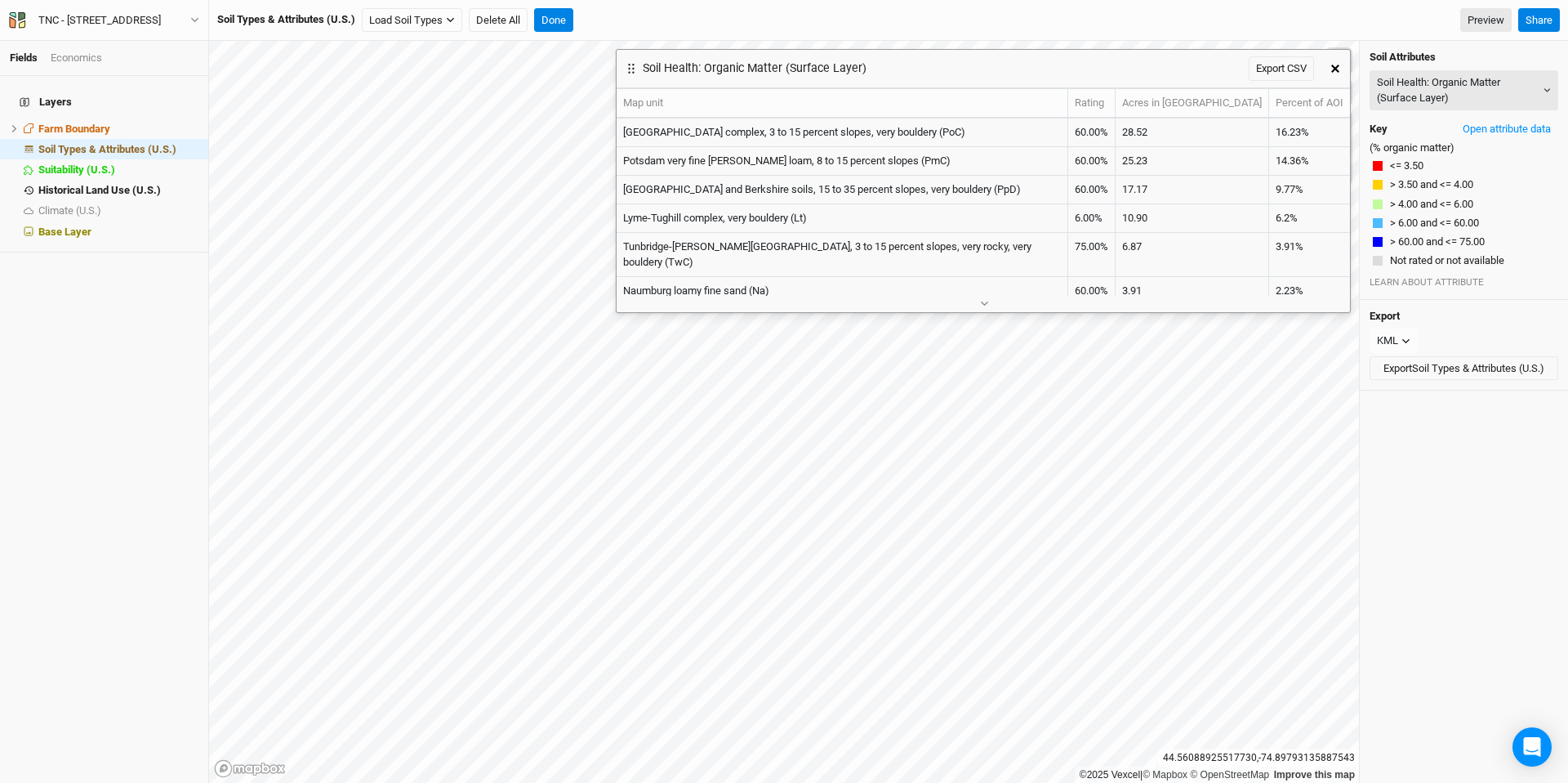
click at [996, 305] on div at bounding box center [984, 303] width 733 height 17
click at [983, 302] on icon "button" at bounding box center [985, 303] width 9 height 9
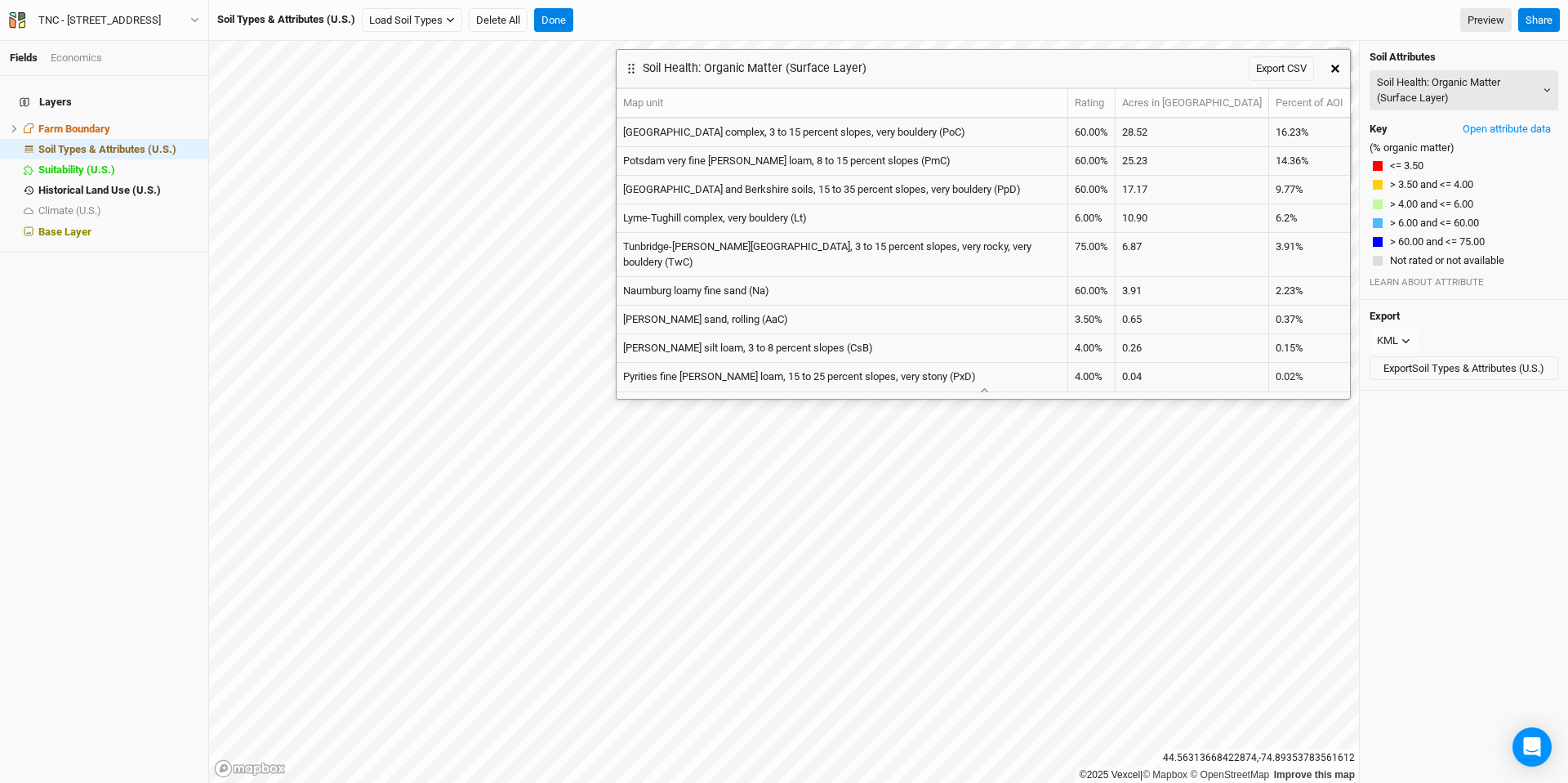
click at [1337, 68] on icon "button" at bounding box center [1335, 68] width 8 height 8
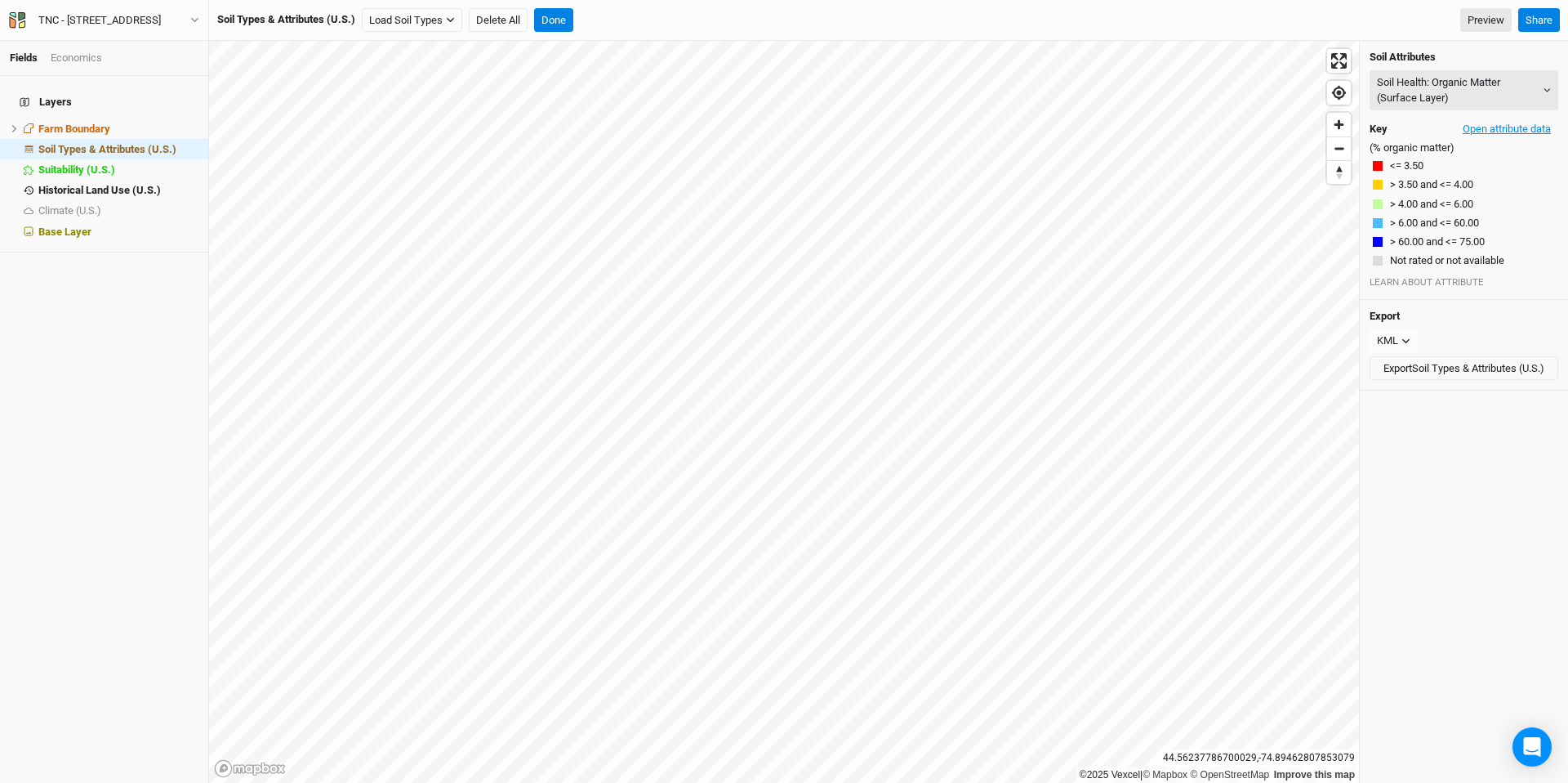
click at [1449, 131] on button "Open attribute data" at bounding box center [1507, 129] width 102 height 25
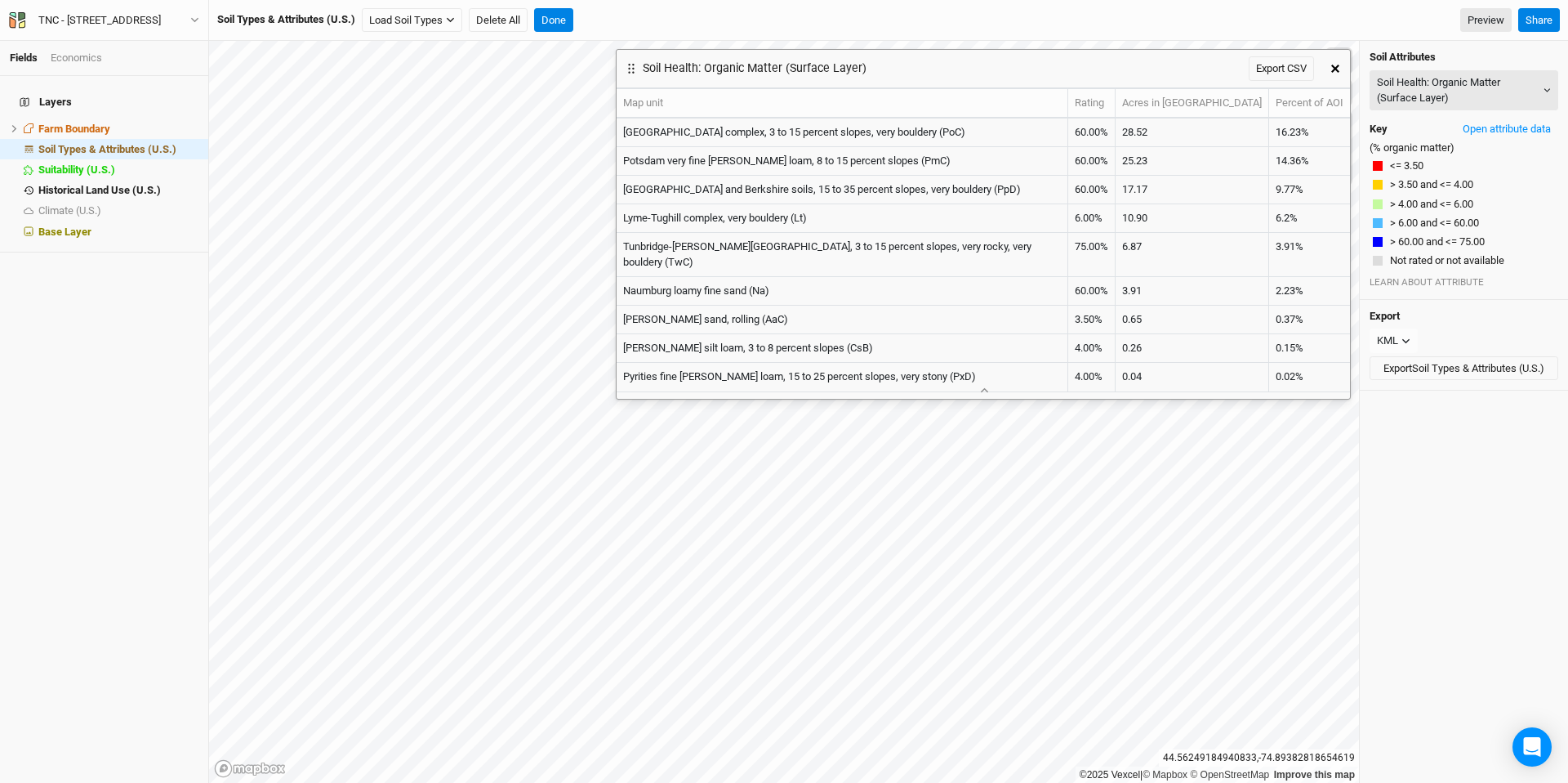
click at [1336, 75] on button "button" at bounding box center [1335, 69] width 30 height 30
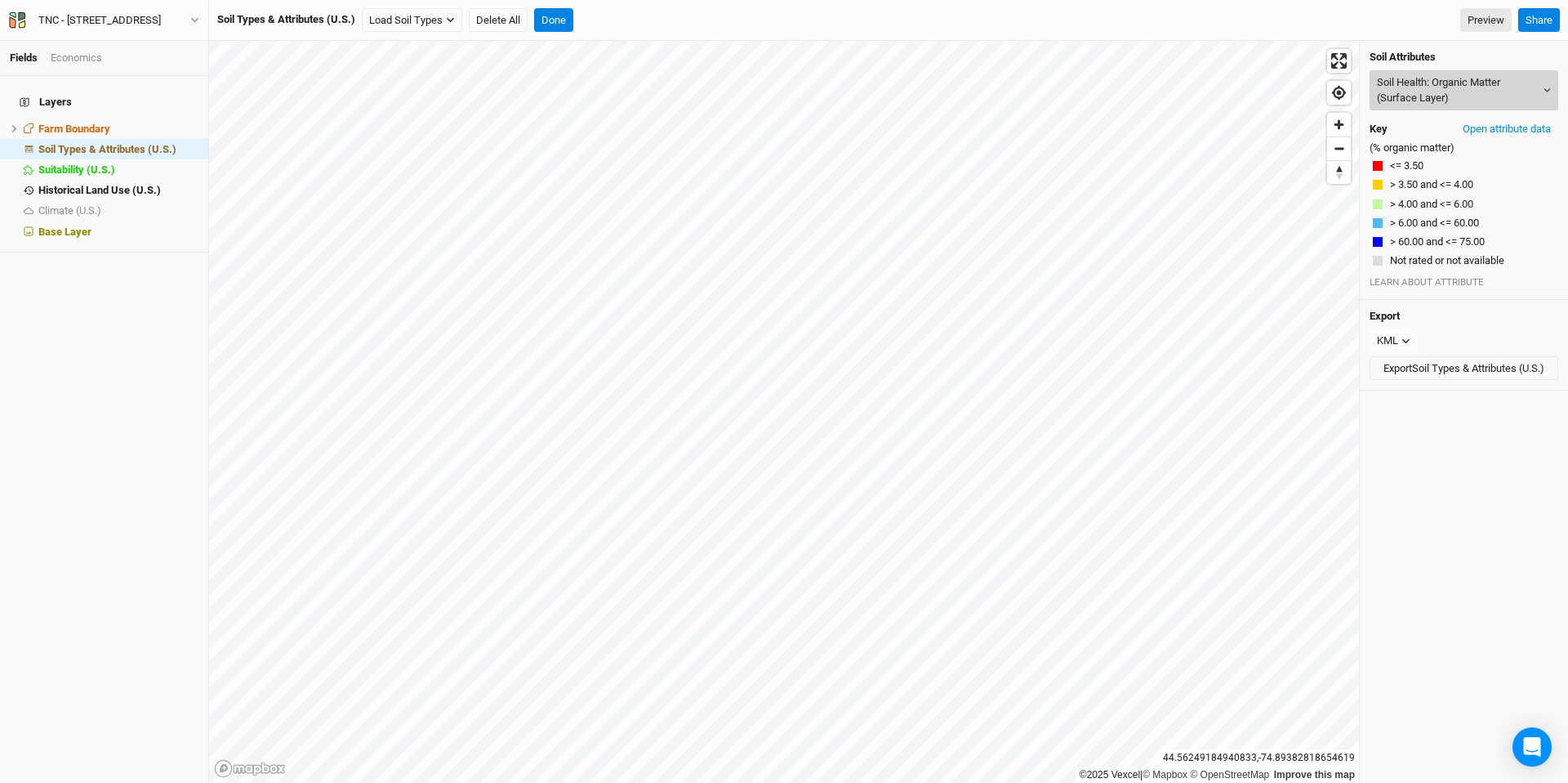
click at [1449, 103] on button "Soil Health: Organic Matter (Surface Layer)" at bounding box center [1464, 90] width 188 height 40
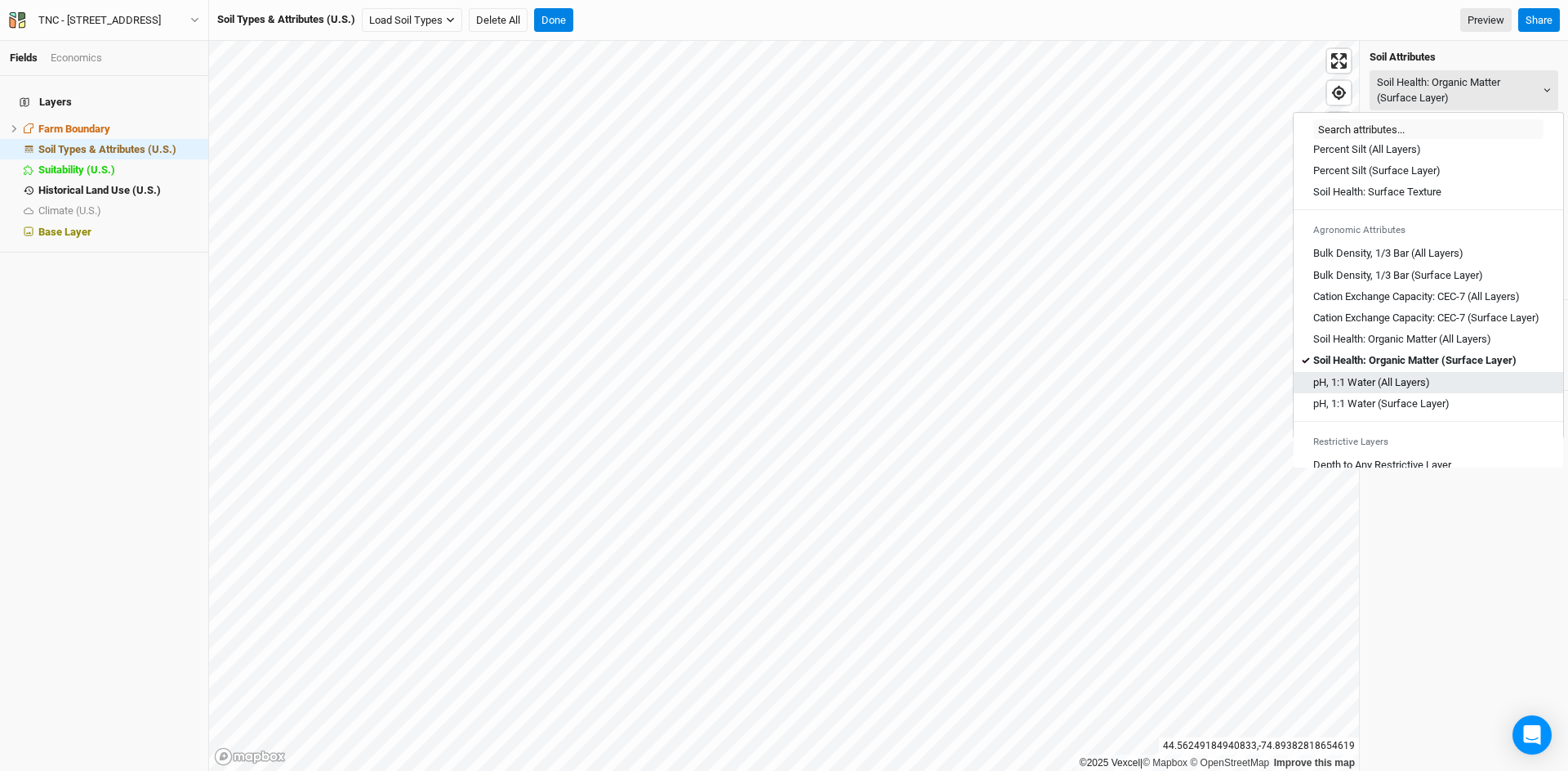
scroll to position [182, 0]
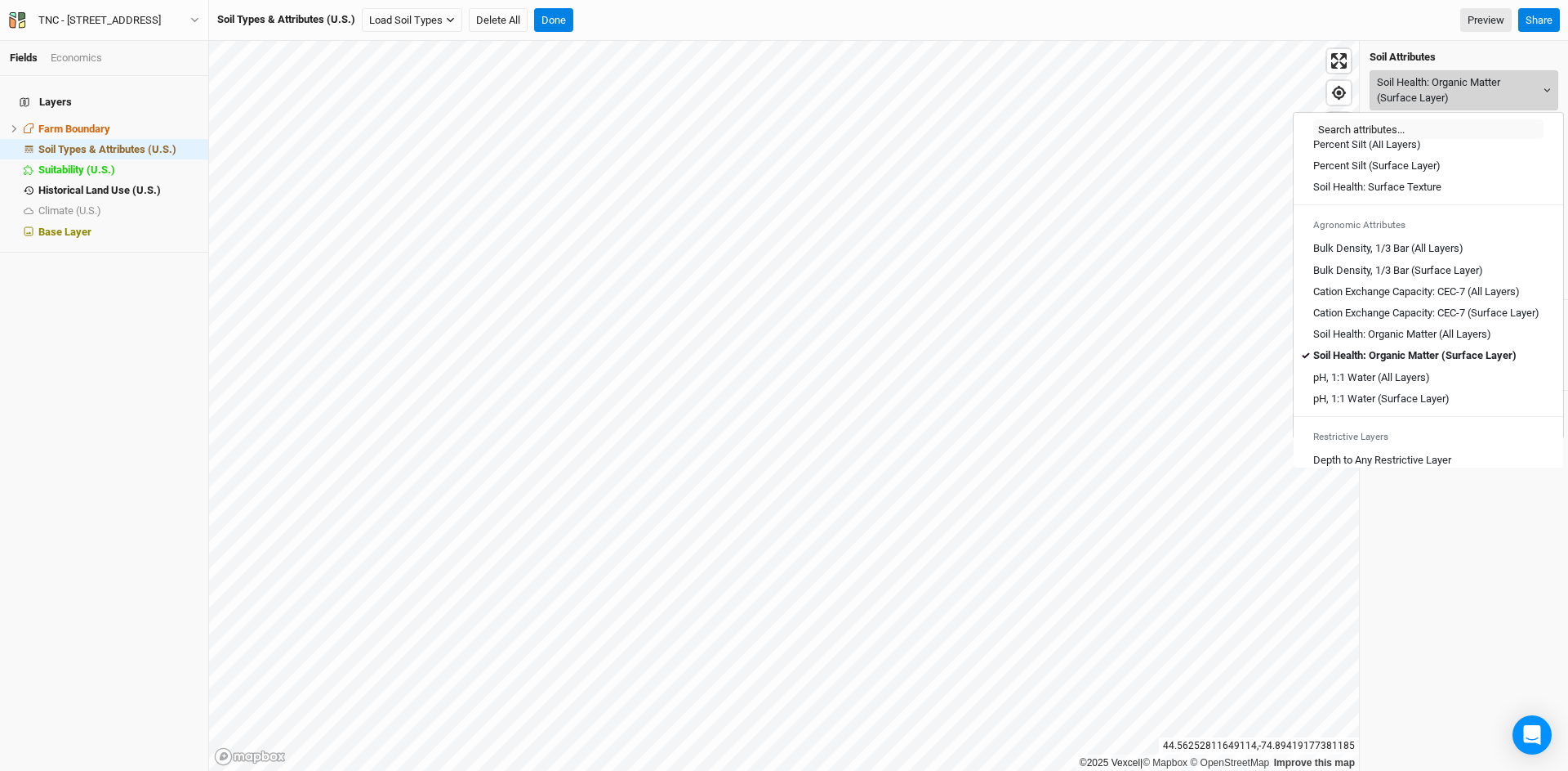
click at [1449, 89] on button "Soil Health: Organic Matter (Surface Layer)" at bounding box center [1464, 90] width 188 height 40
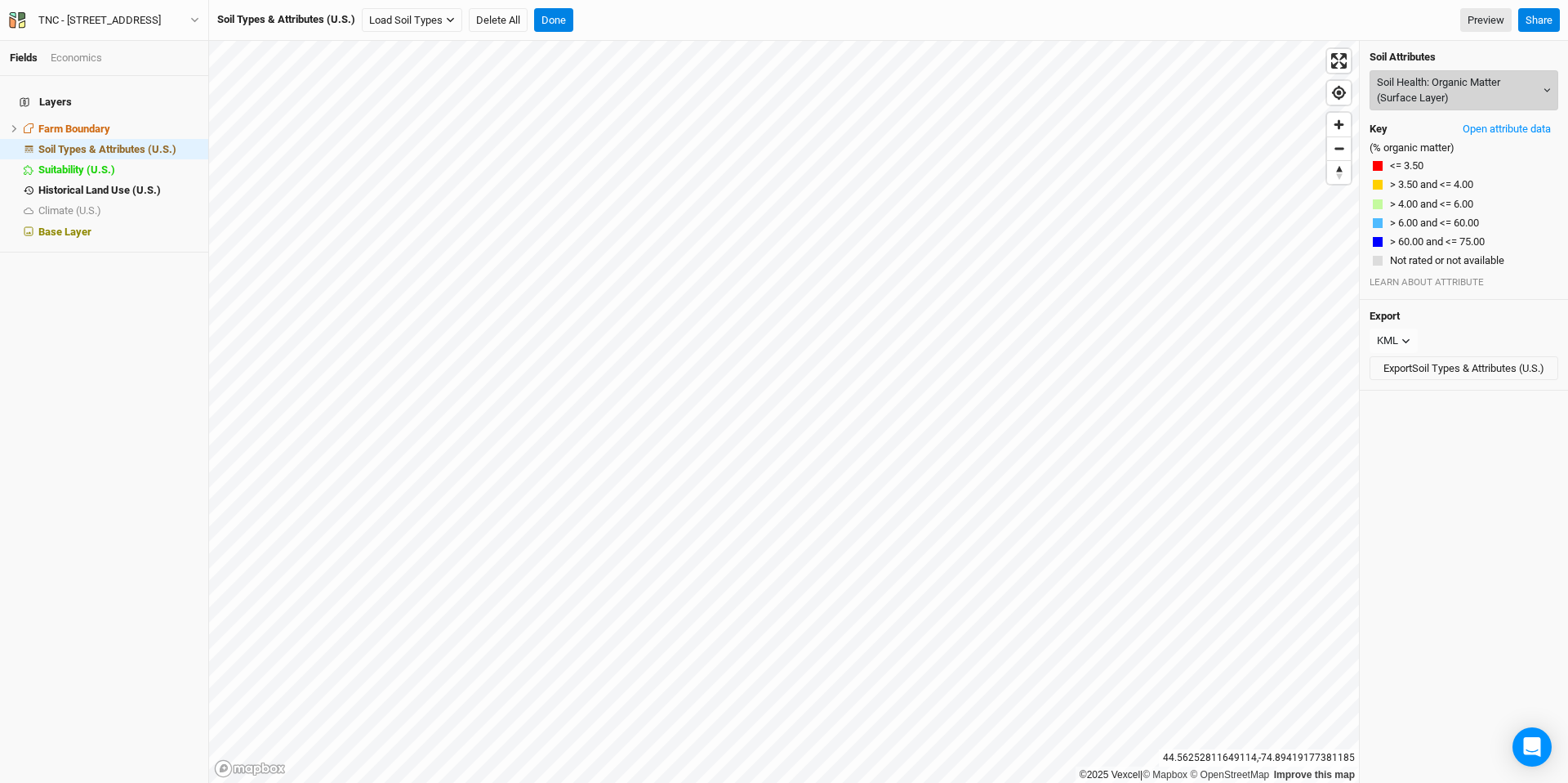
click at [1439, 104] on button "Soil Health: Organic Matter (Surface Layer)" at bounding box center [1464, 90] width 188 height 40
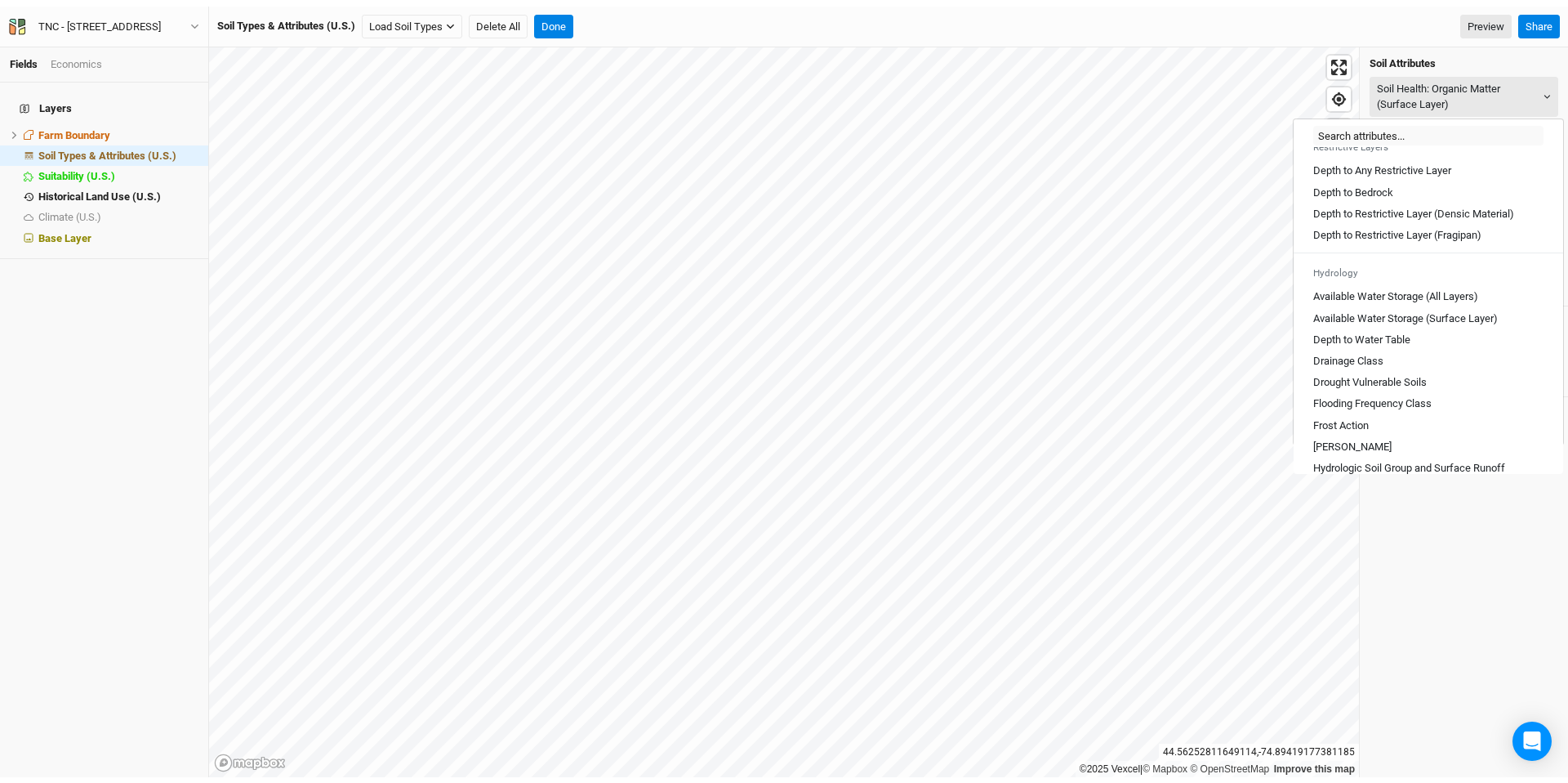
scroll to position [904, 0]
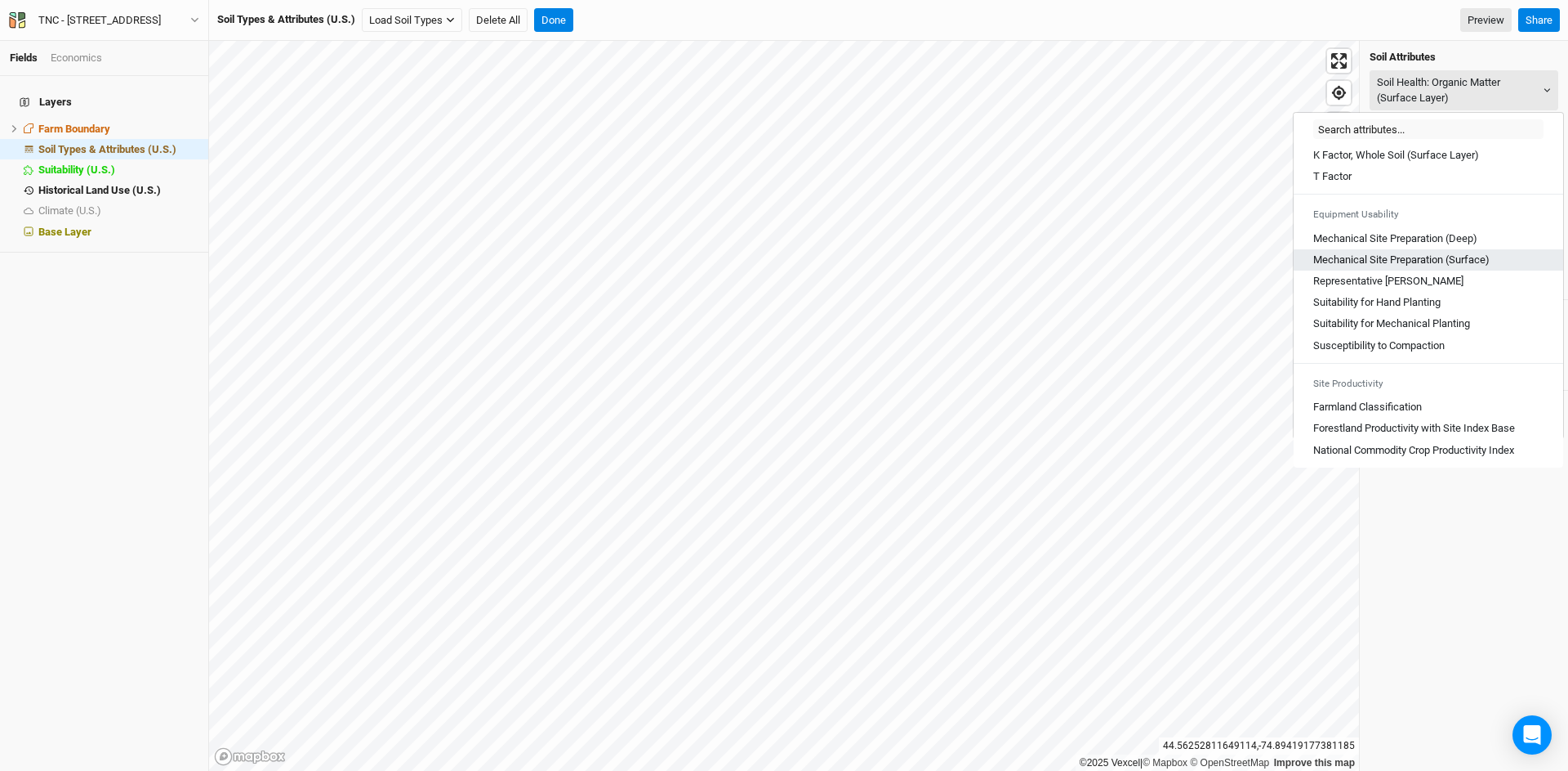
click at [1421, 258] on \(Surface\) "Mechanical Site Preparation (Surface)" at bounding box center [1401, 259] width 176 height 15
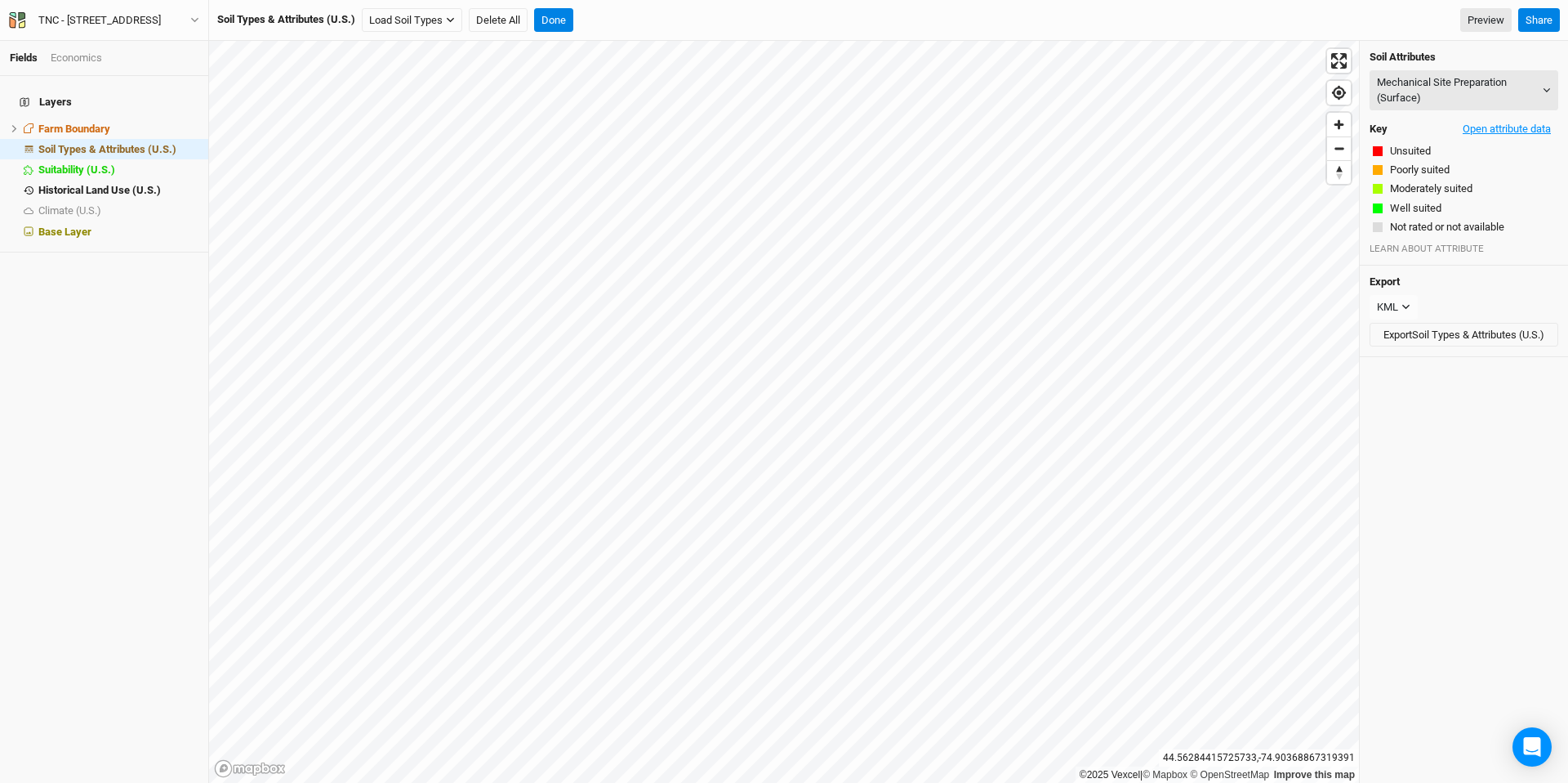
click at [1449, 123] on button "Open attribute data" at bounding box center [1507, 129] width 102 height 25
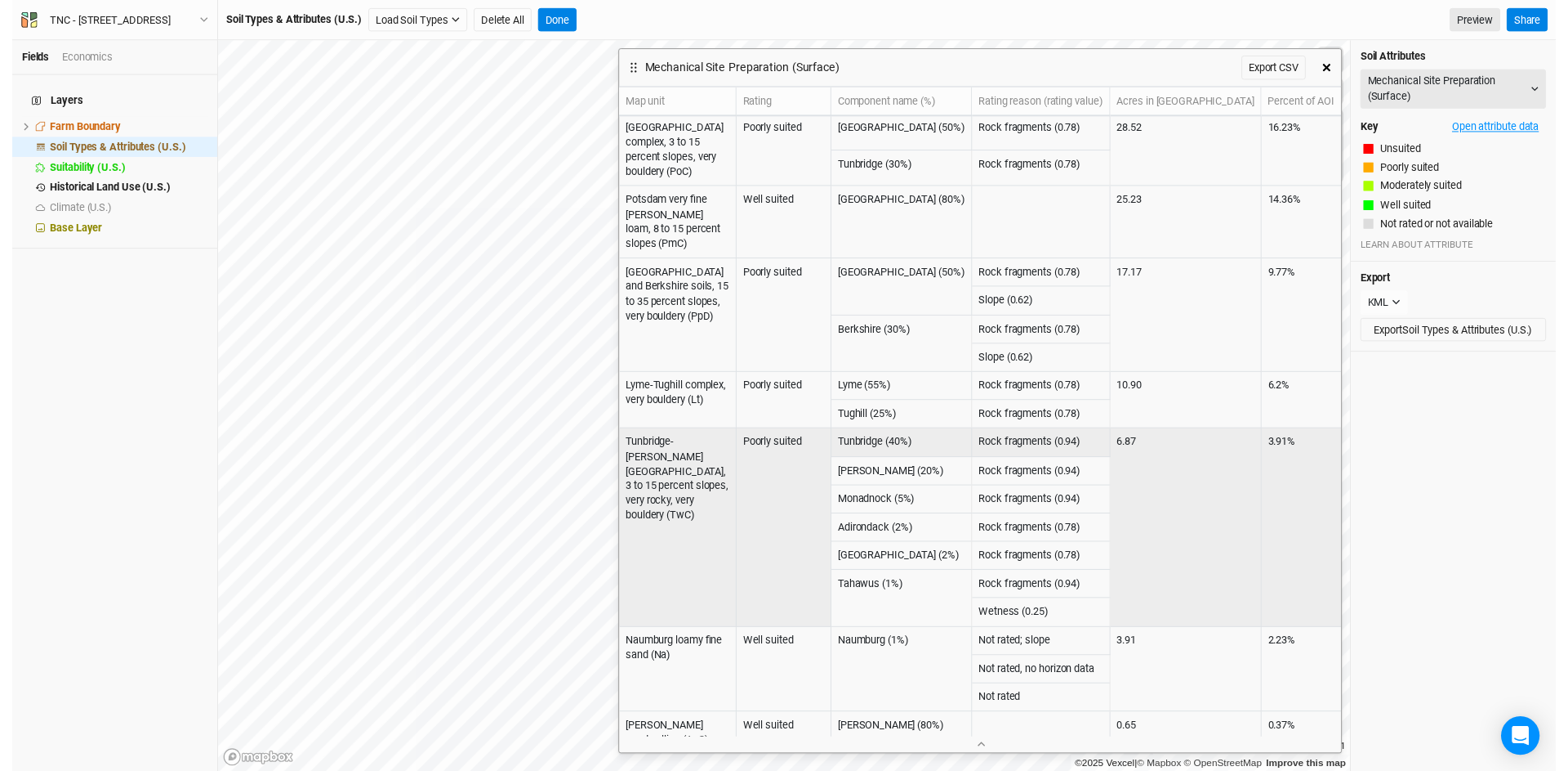
scroll to position [0, 0]
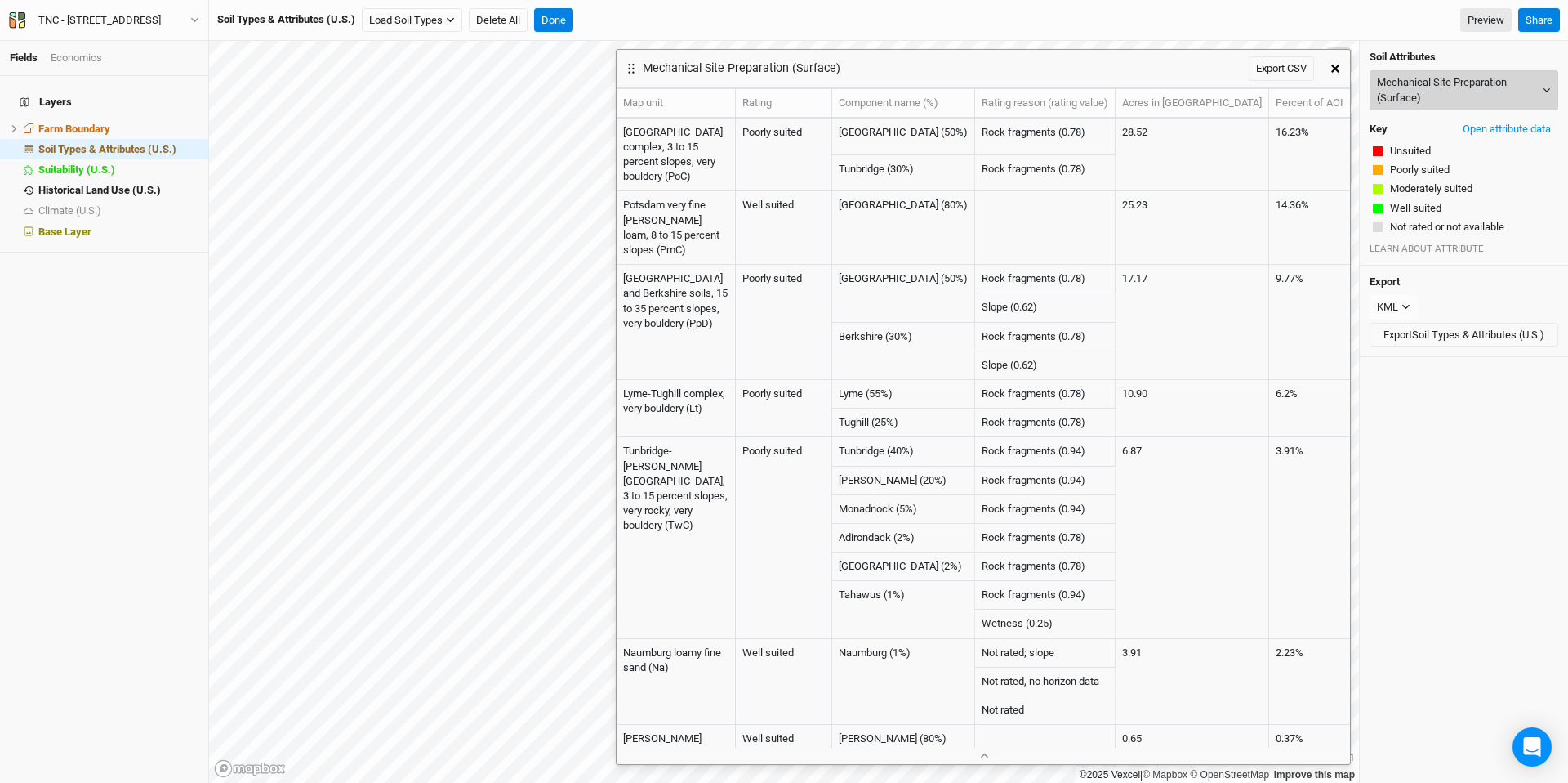
click at [1449, 98] on button "Mechanical Site Preparation (Surface)" at bounding box center [1464, 90] width 188 height 40
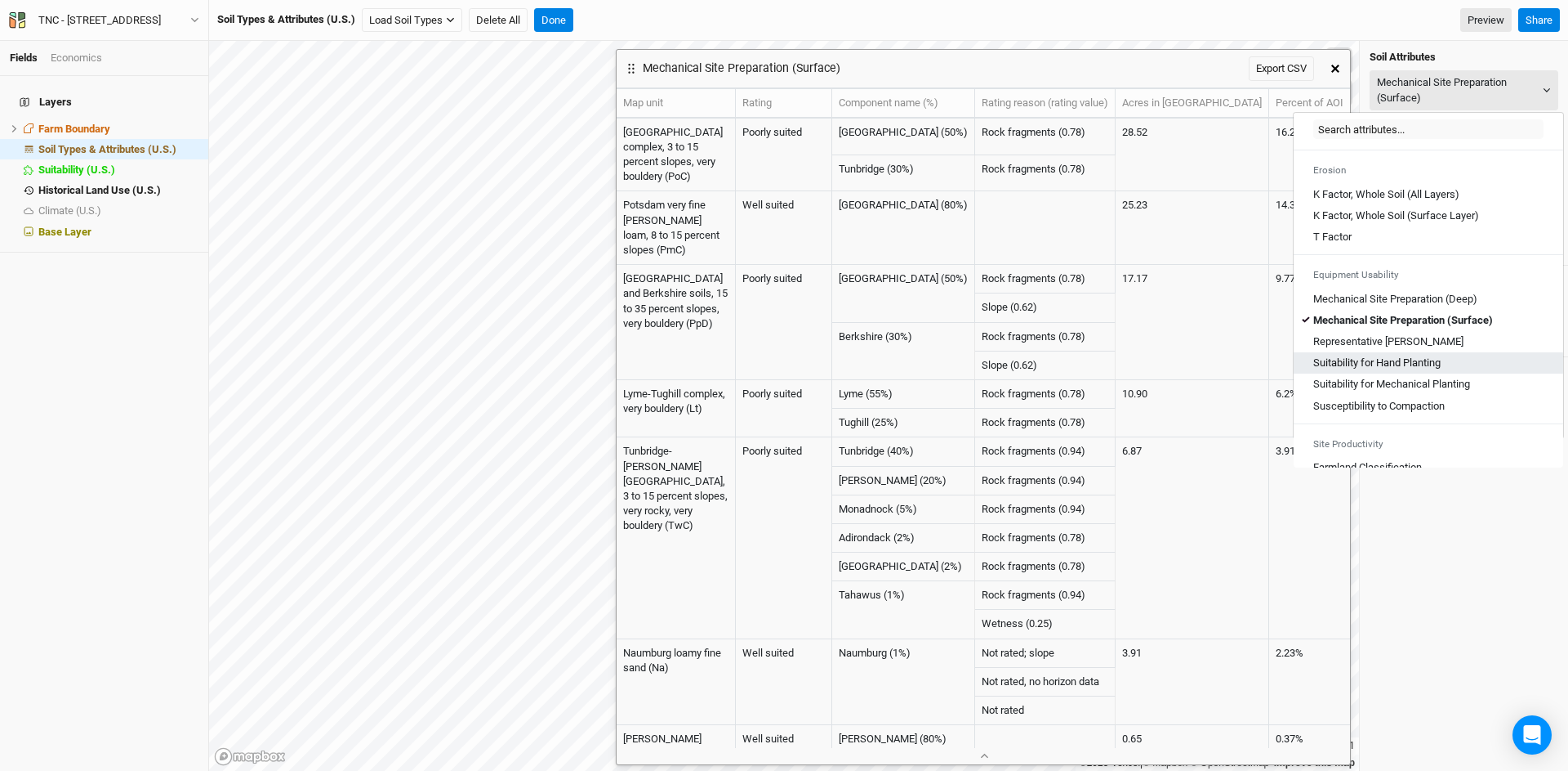
scroll to position [854, 0]
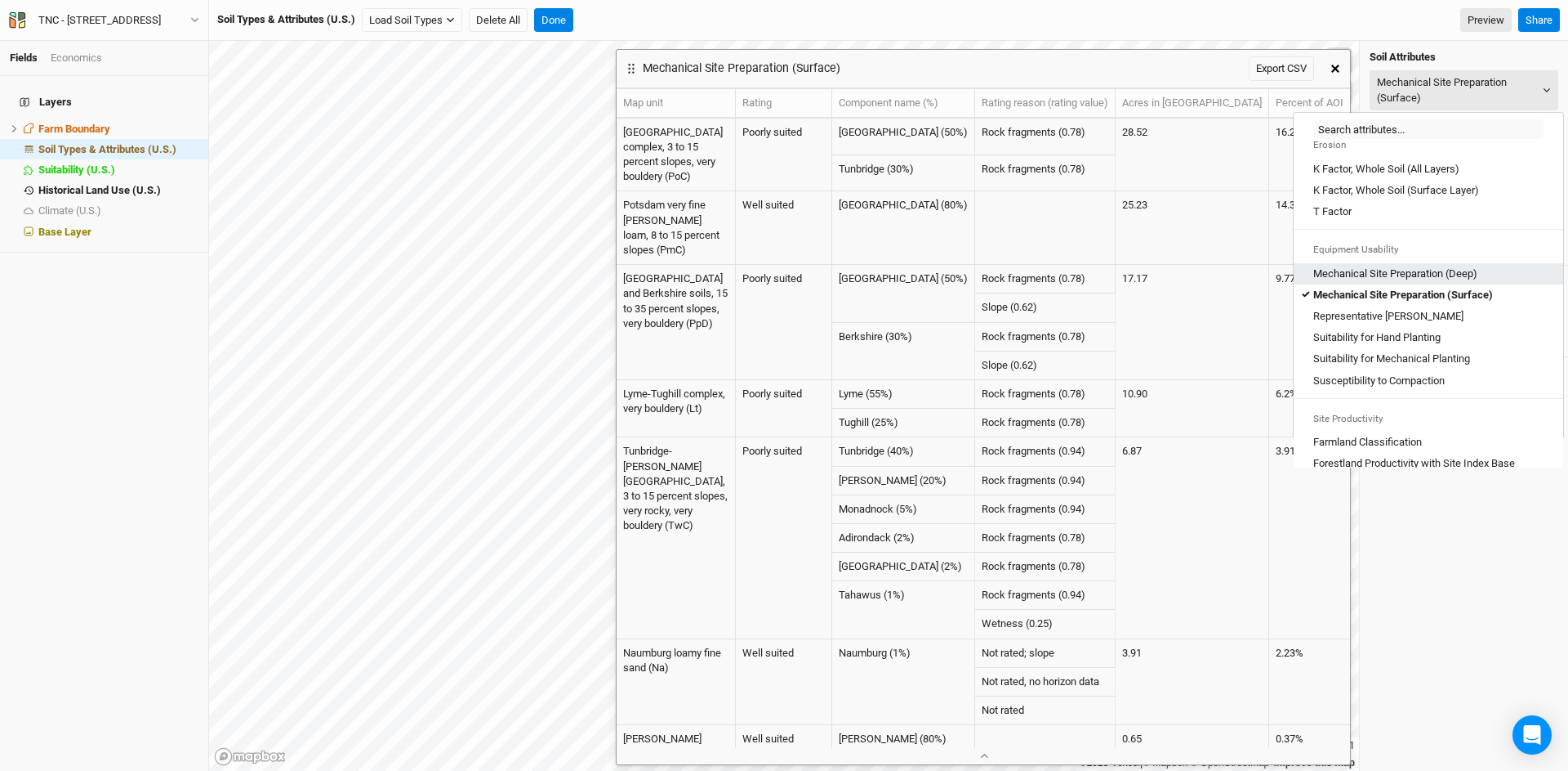
click at [1444, 281] on \(Deep\) "Mechanical Site Preparation (Deep)" at bounding box center [1396, 273] width 165 height 15
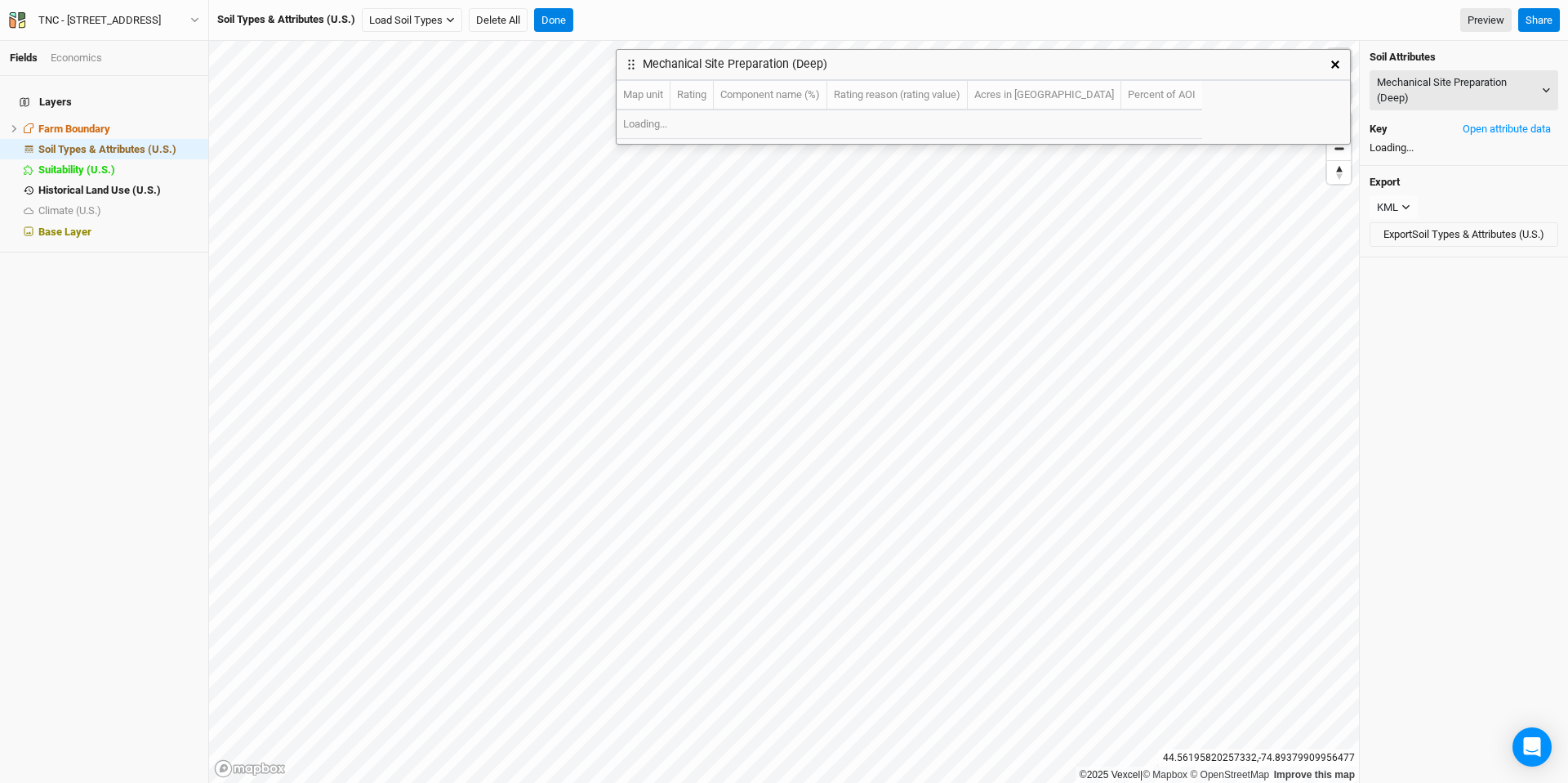
click at [1339, 67] on button "button" at bounding box center [1335, 65] width 30 height 30
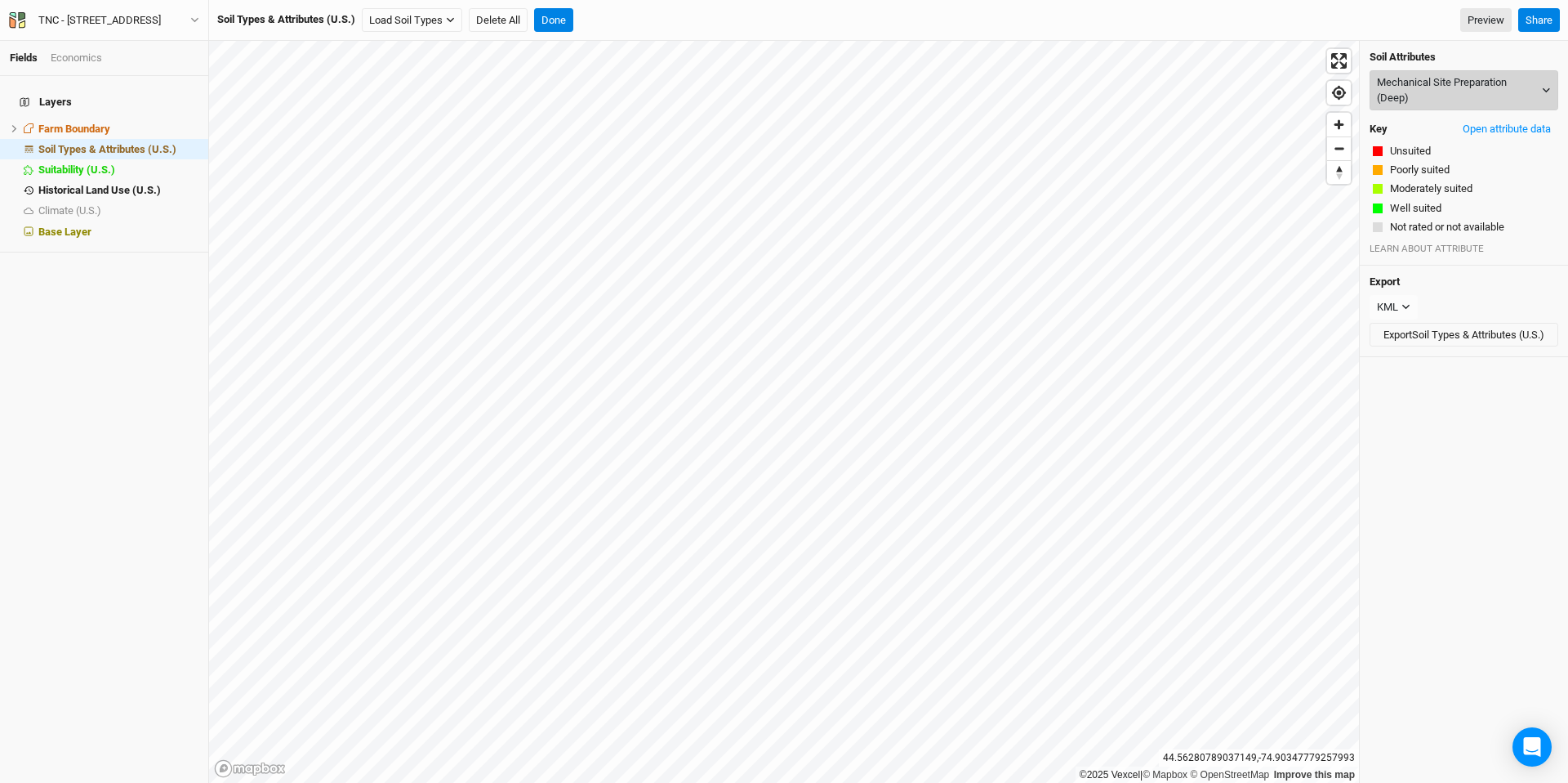
click at [1449, 83] on button "Mechanical Site Preparation (Deep)" at bounding box center [1464, 90] width 188 height 40
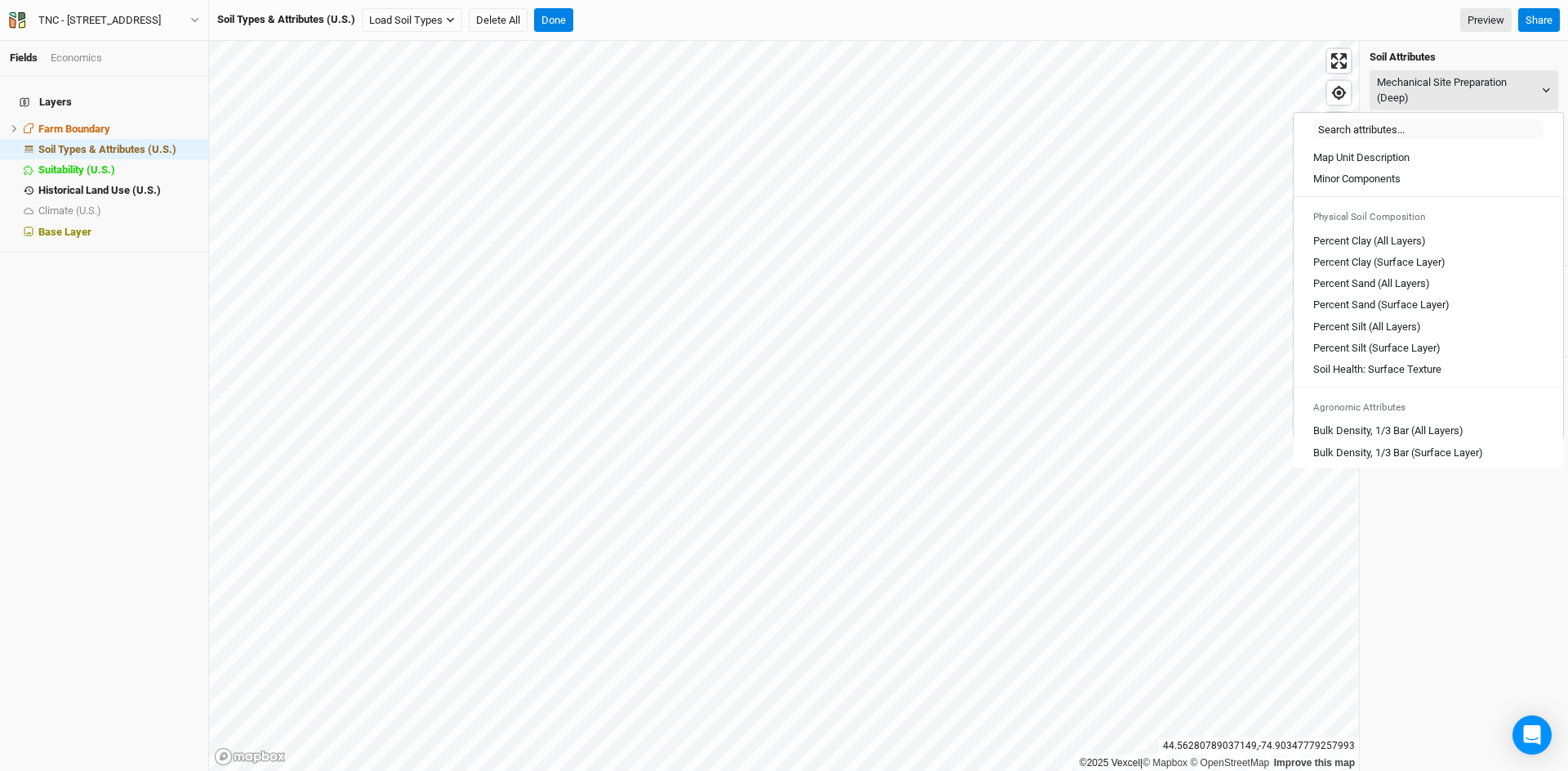
scroll to position [904, 0]
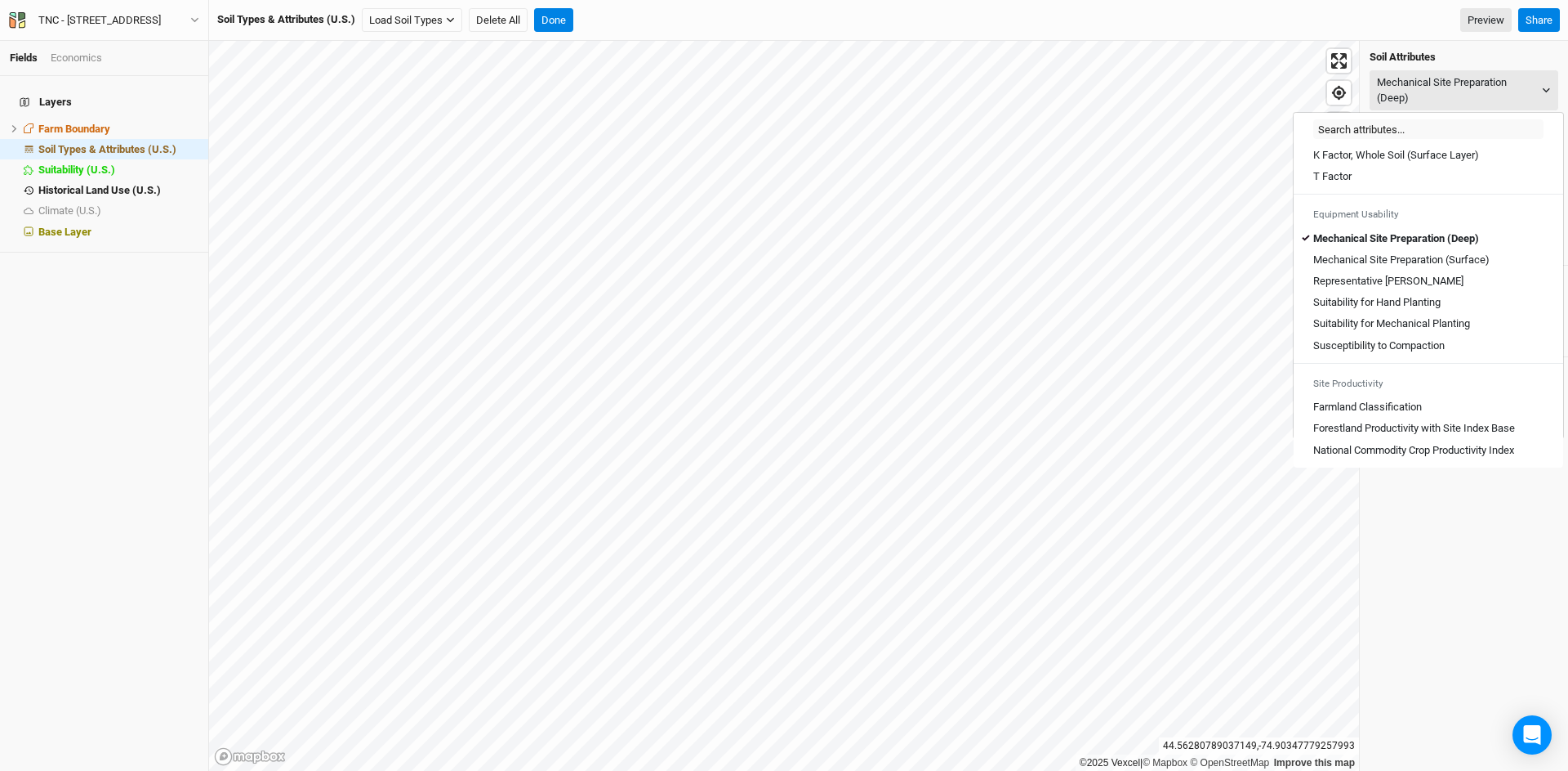
click at [1449, 42] on div "Soil Attributes Mechanical Site Preparation (Deep) Key Open attribute data Unsu…" at bounding box center [1464, 153] width 208 height 225
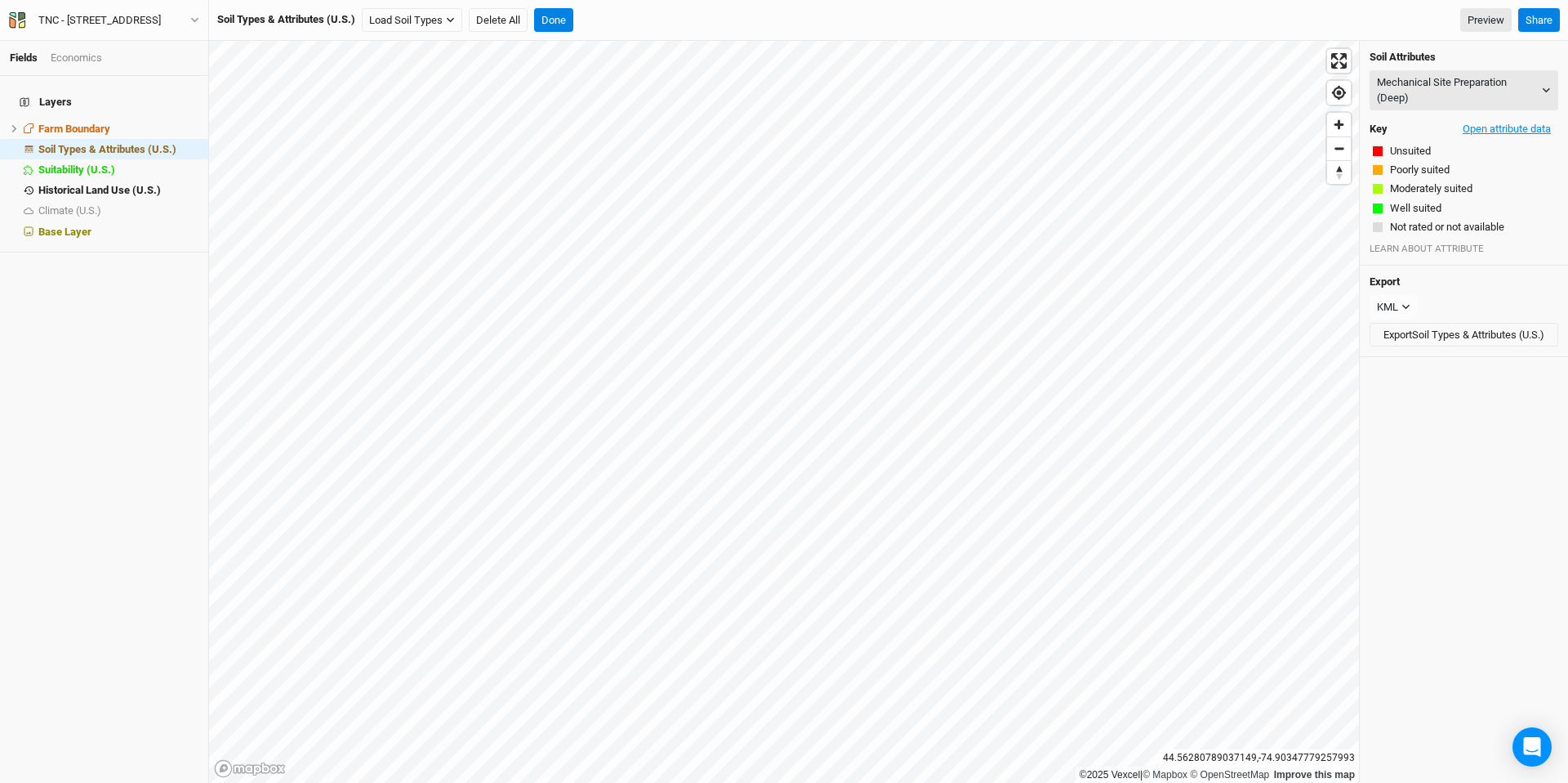
click at [1449, 126] on button "Open attribute data" at bounding box center [1507, 129] width 102 height 25
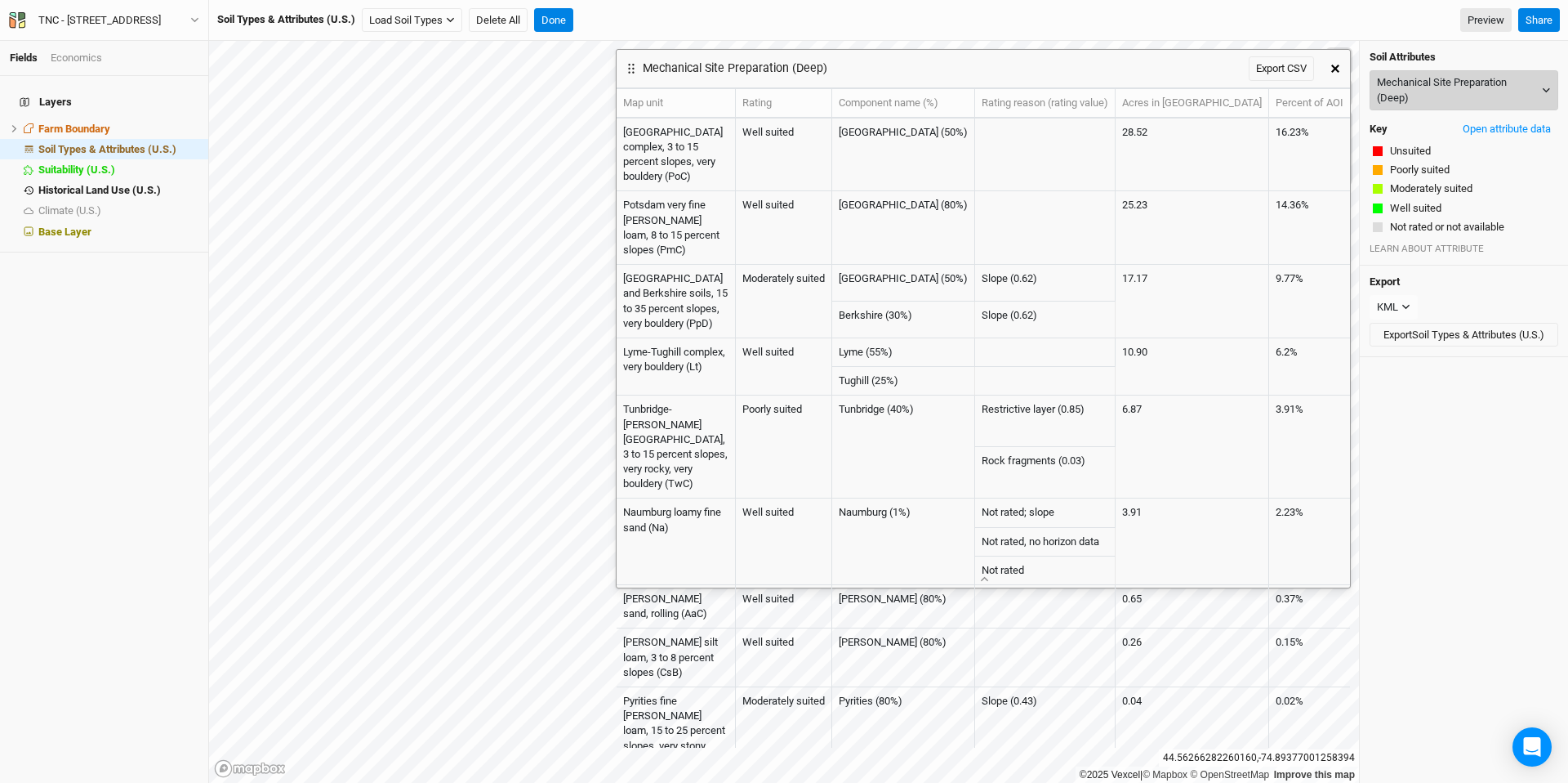
click at [1437, 86] on button "Mechanical Site Preparation (Deep)" at bounding box center [1464, 90] width 188 height 40
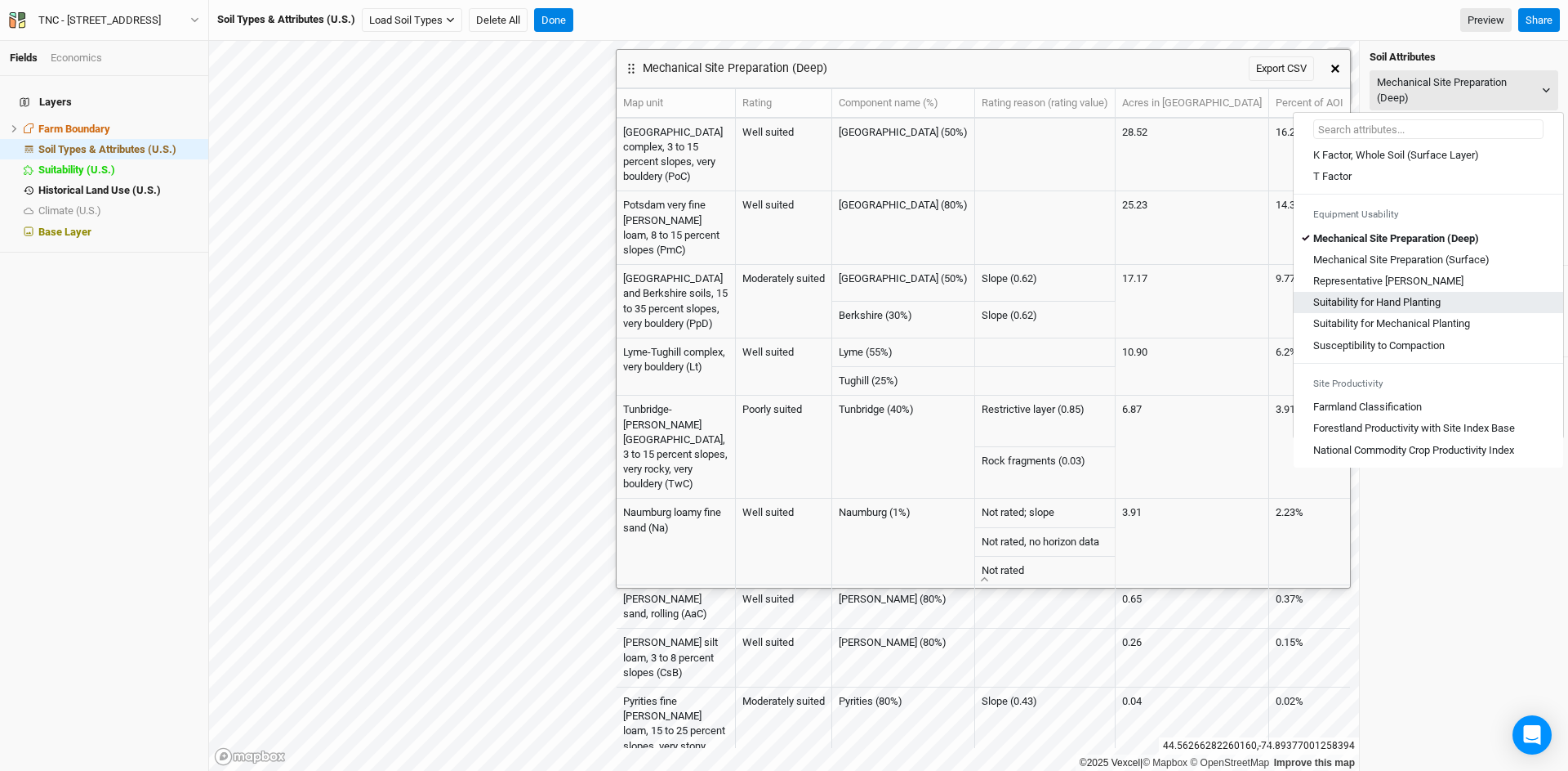
click at [1411, 303] on Planting "Suitability for Hand Planting" at bounding box center [1377, 302] width 127 height 15
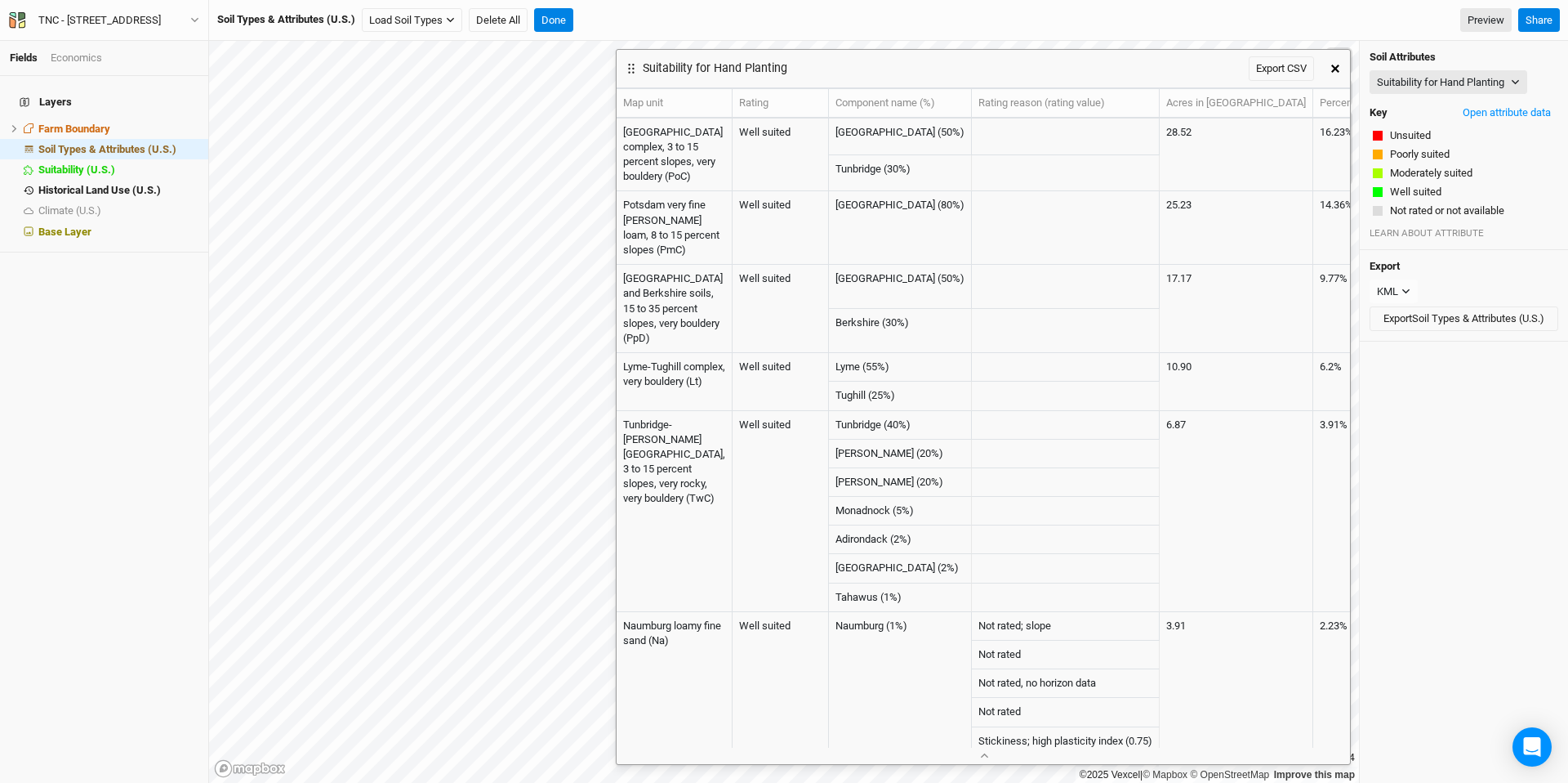
click at [1336, 63] on button "button" at bounding box center [1335, 69] width 30 height 30
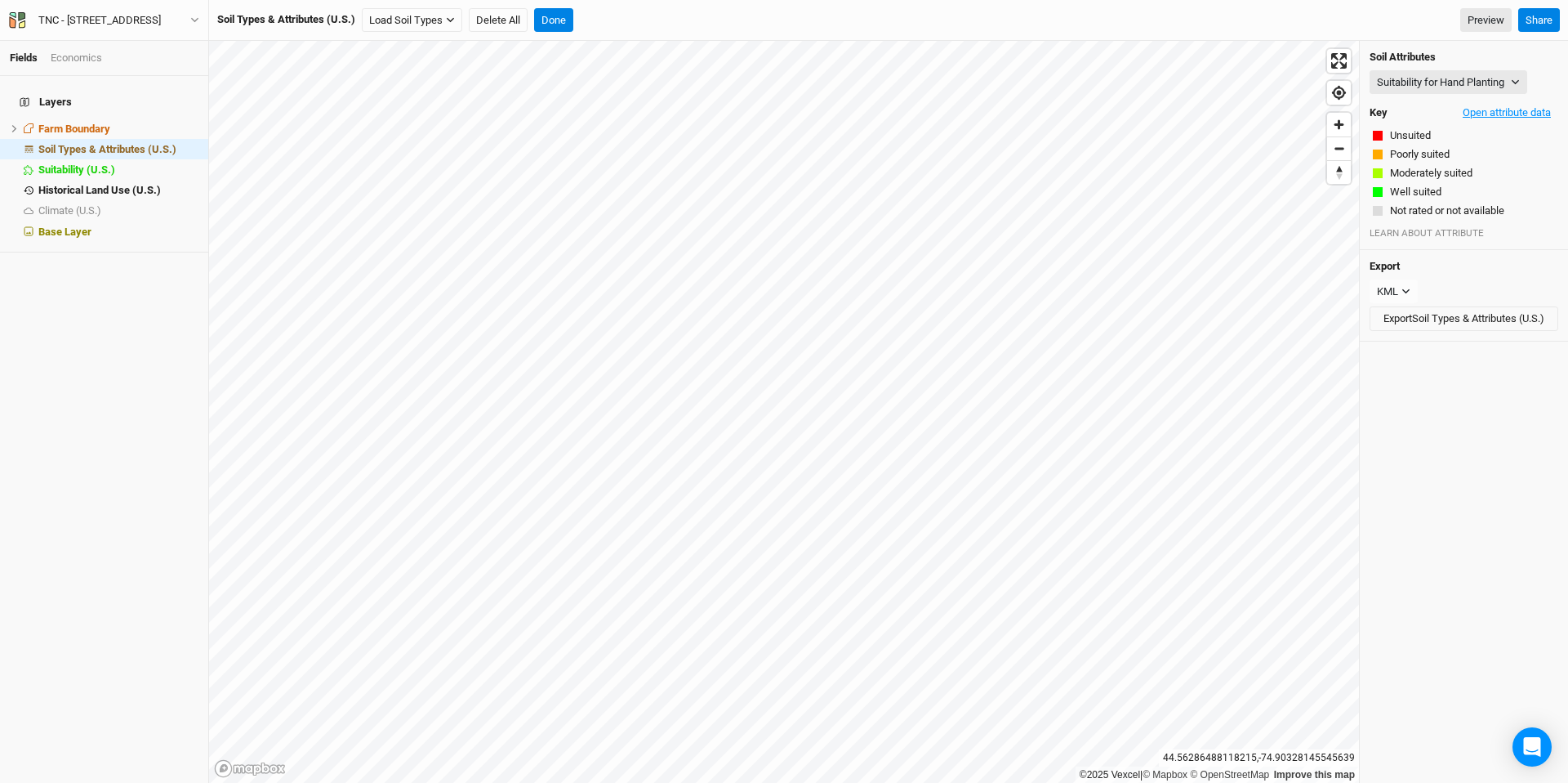
click at [1449, 111] on button "Open attribute data" at bounding box center [1507, 112] width 102 height 25
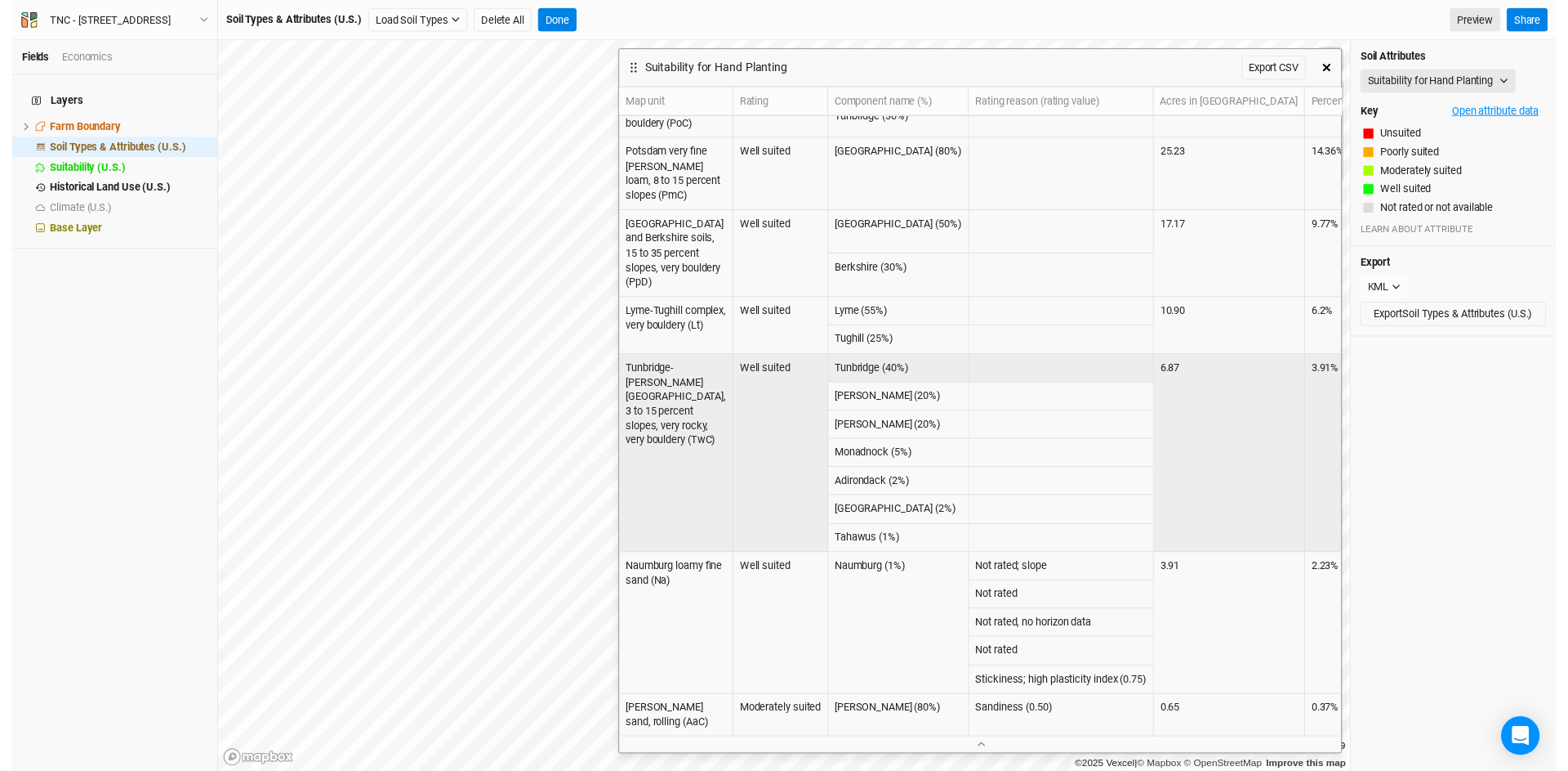
scroll to position [0, 0]
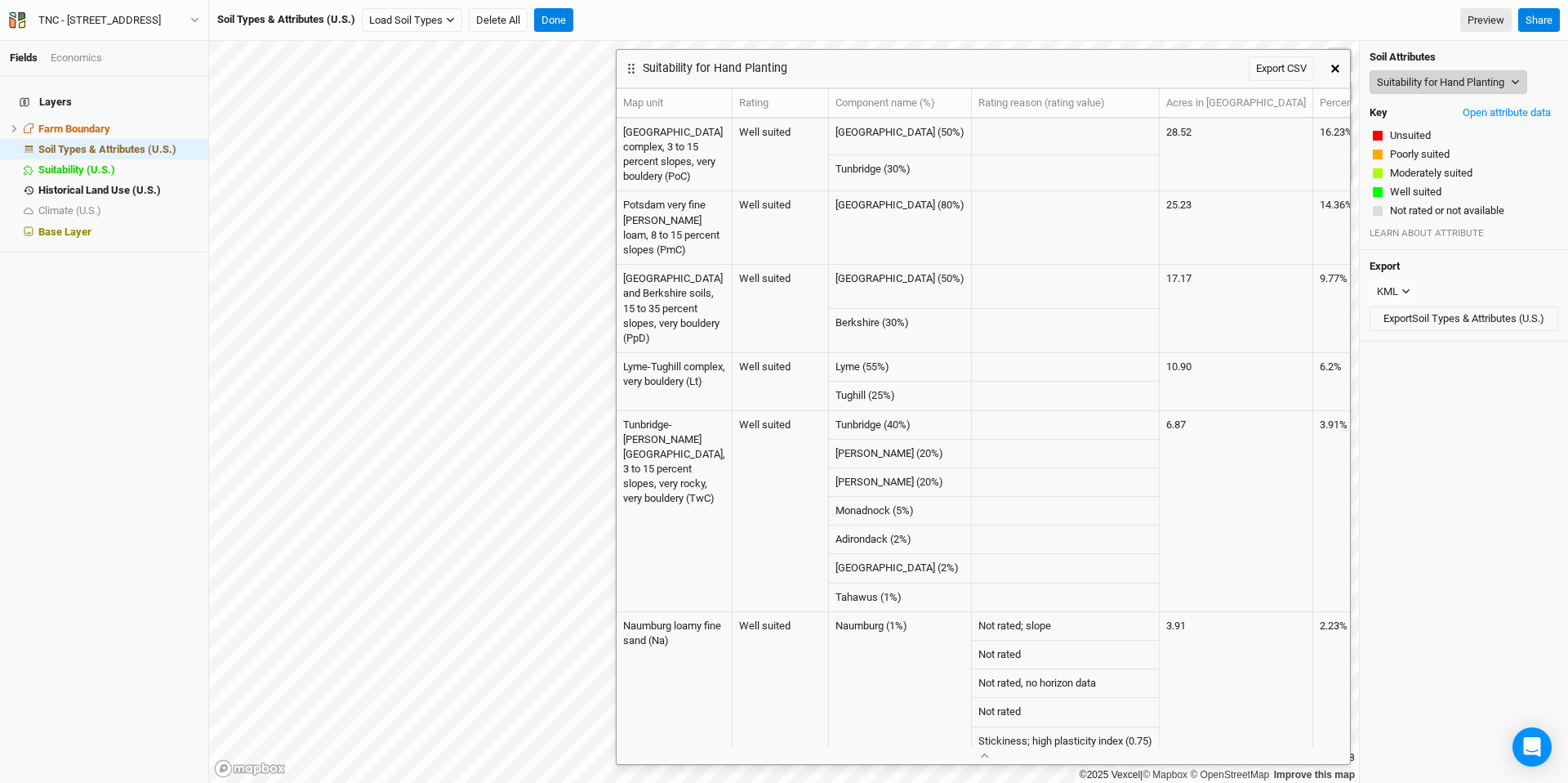
click at [1449, 86] on button "Suitability for Hand Planting" at bounding box center [1449, 82] width 158 height 25
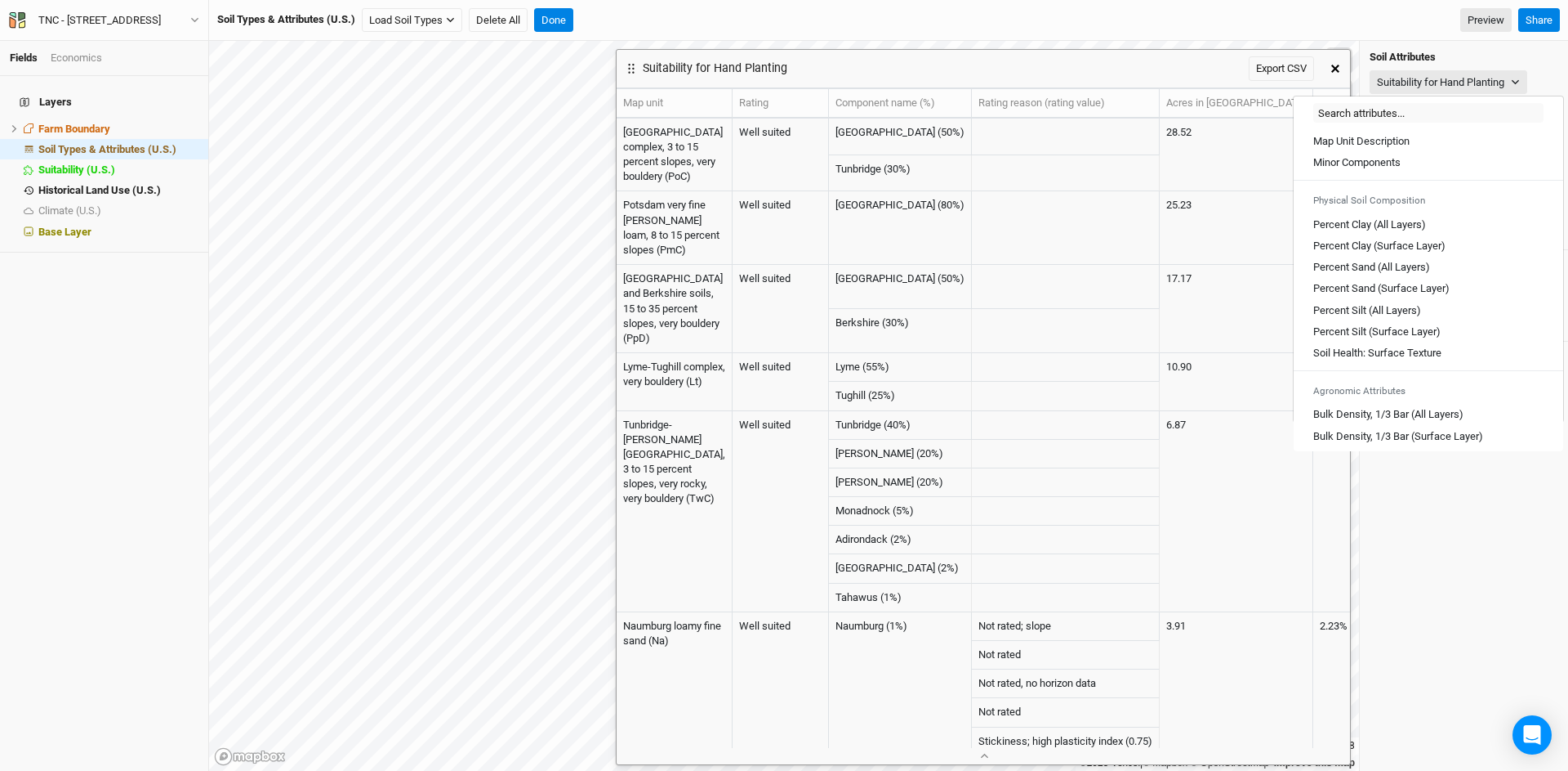
scroll to position [805, 0]
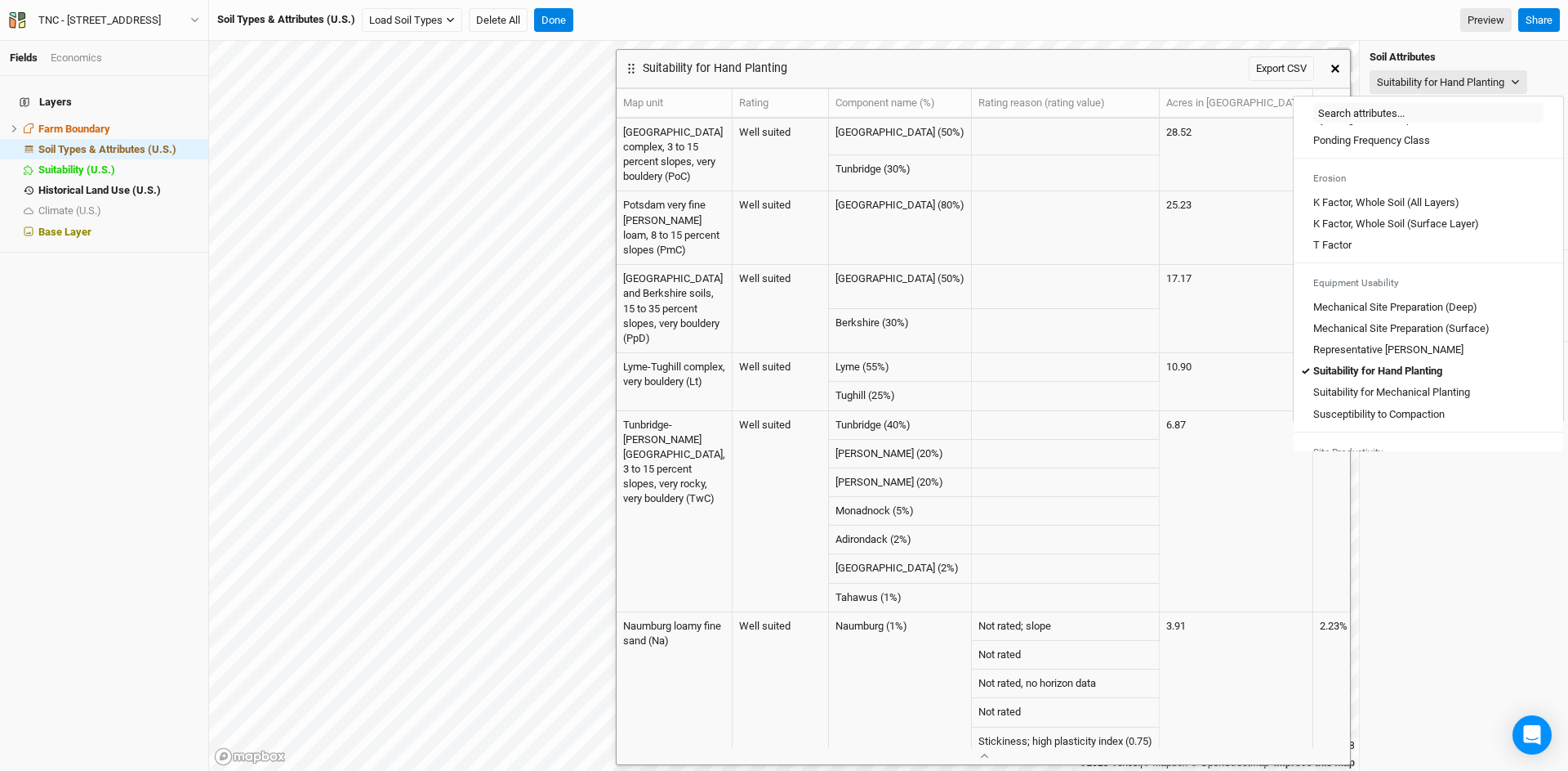
click at [1410, 399] on Planting "Suitability for Mechanical Planting" at bounding box center [1392, 391] width 157 height 15
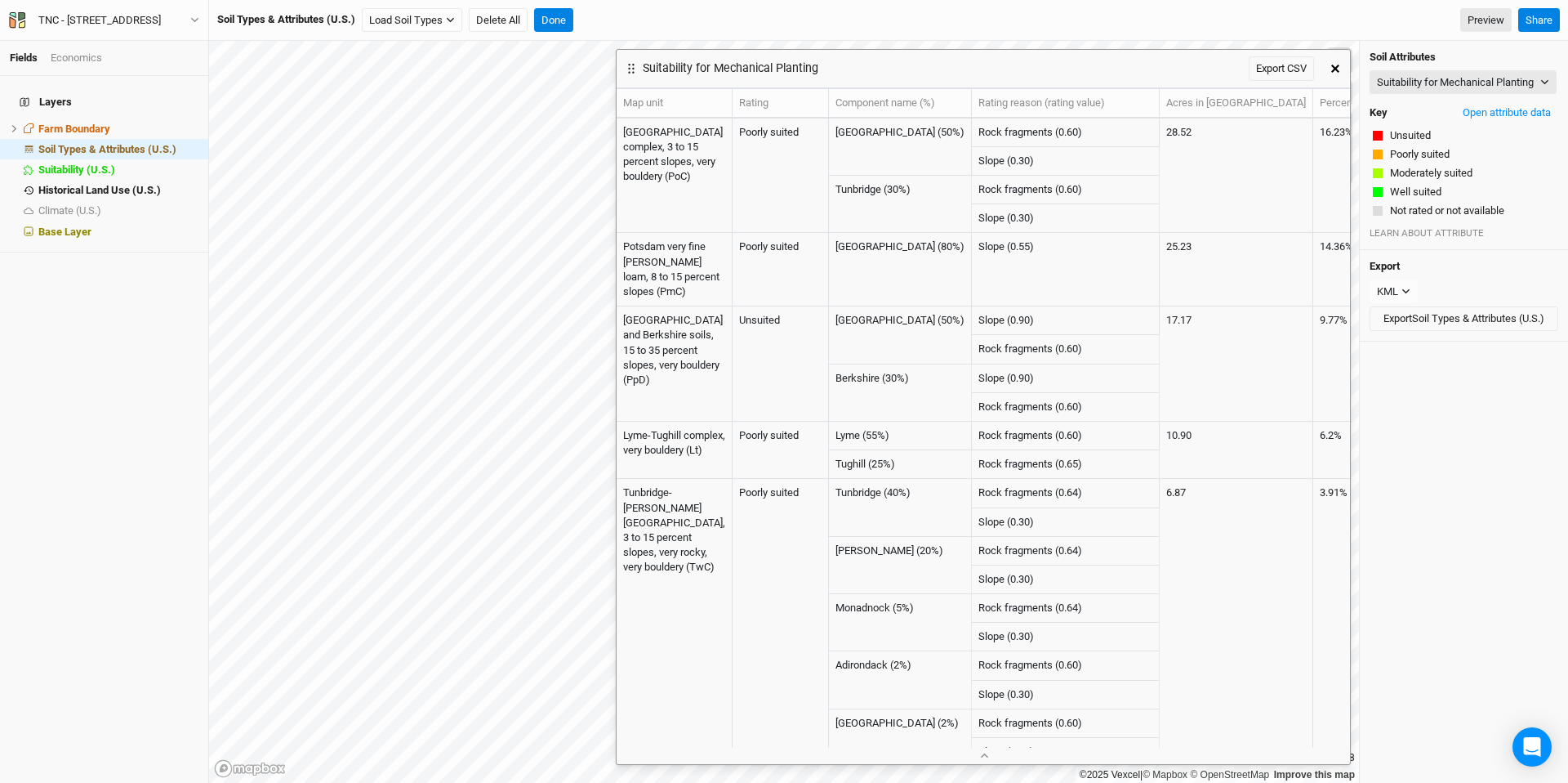
click at [1332, 70] on icon "button" at bounding box center [1335, 68] width 8 height 8
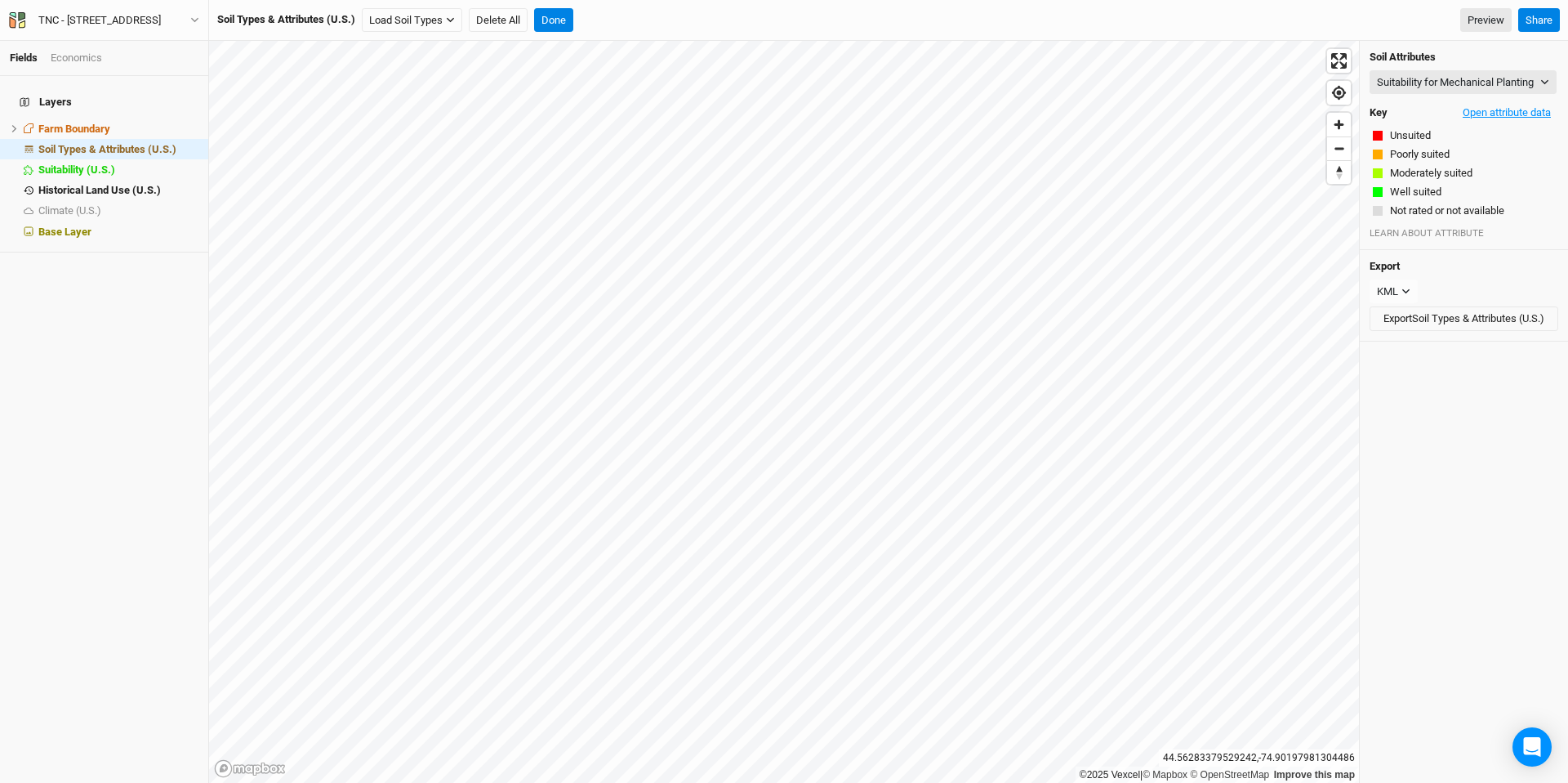
click at [1449, 125] on button "Open attribute data" at bounding box center [1507, 112] width 102 height 25
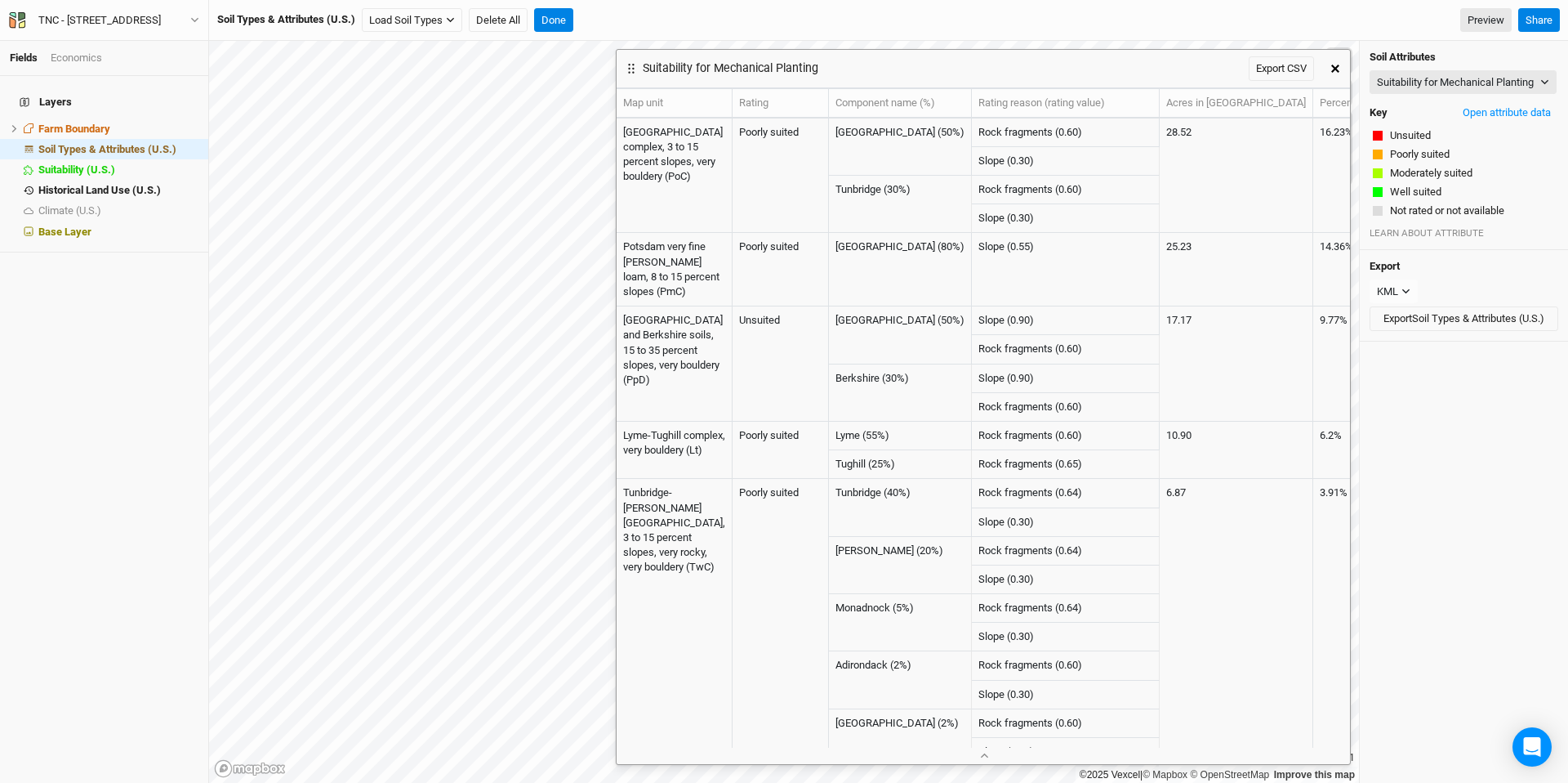
click at [1335, 58] on button "button" at bounding box center [1335, 69] width 30 height 30
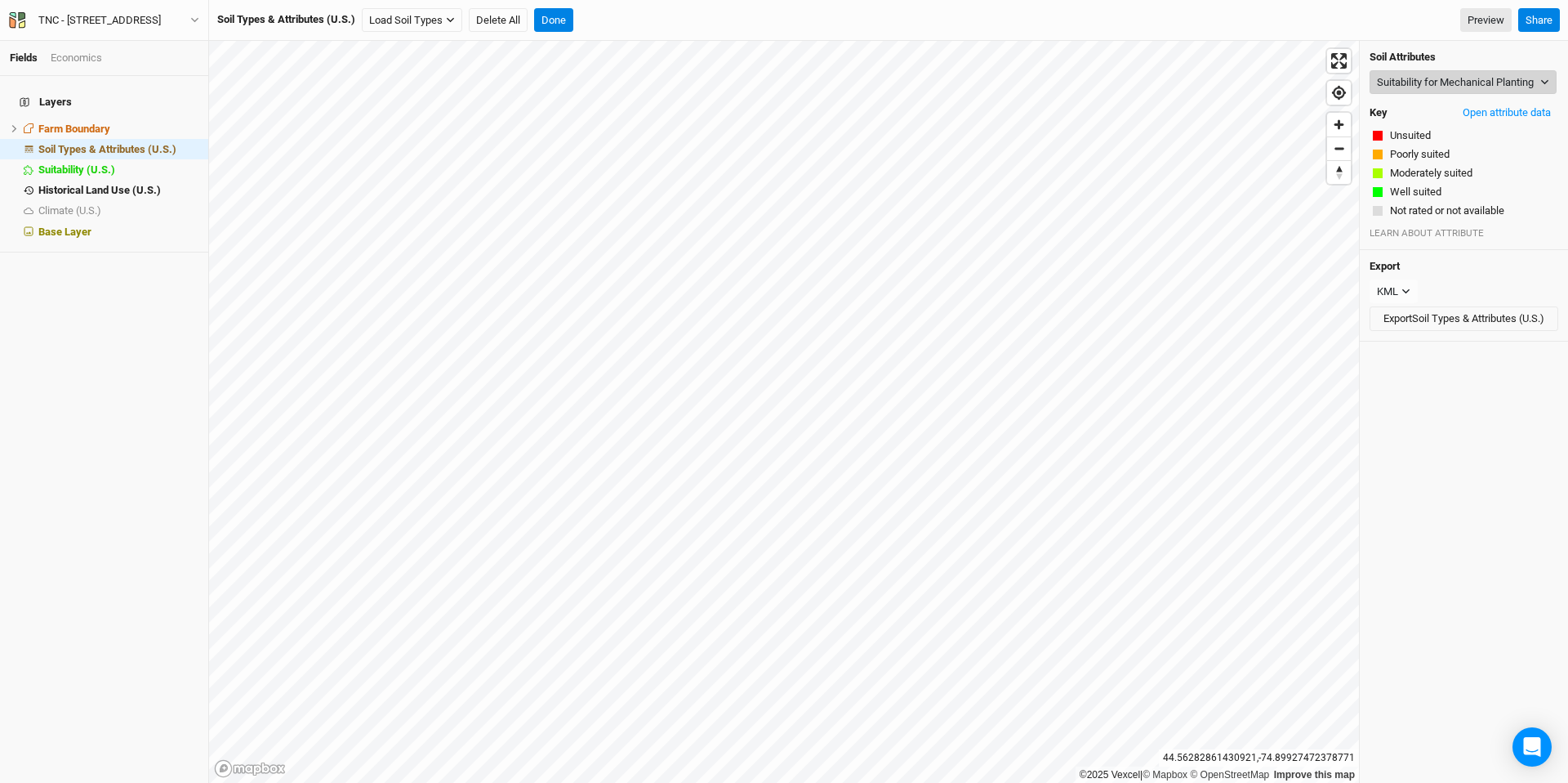
click at [1413, 84] on button "Suitability for Mechanical Planting" at bounding box center [1464, 82] width 187 height 25
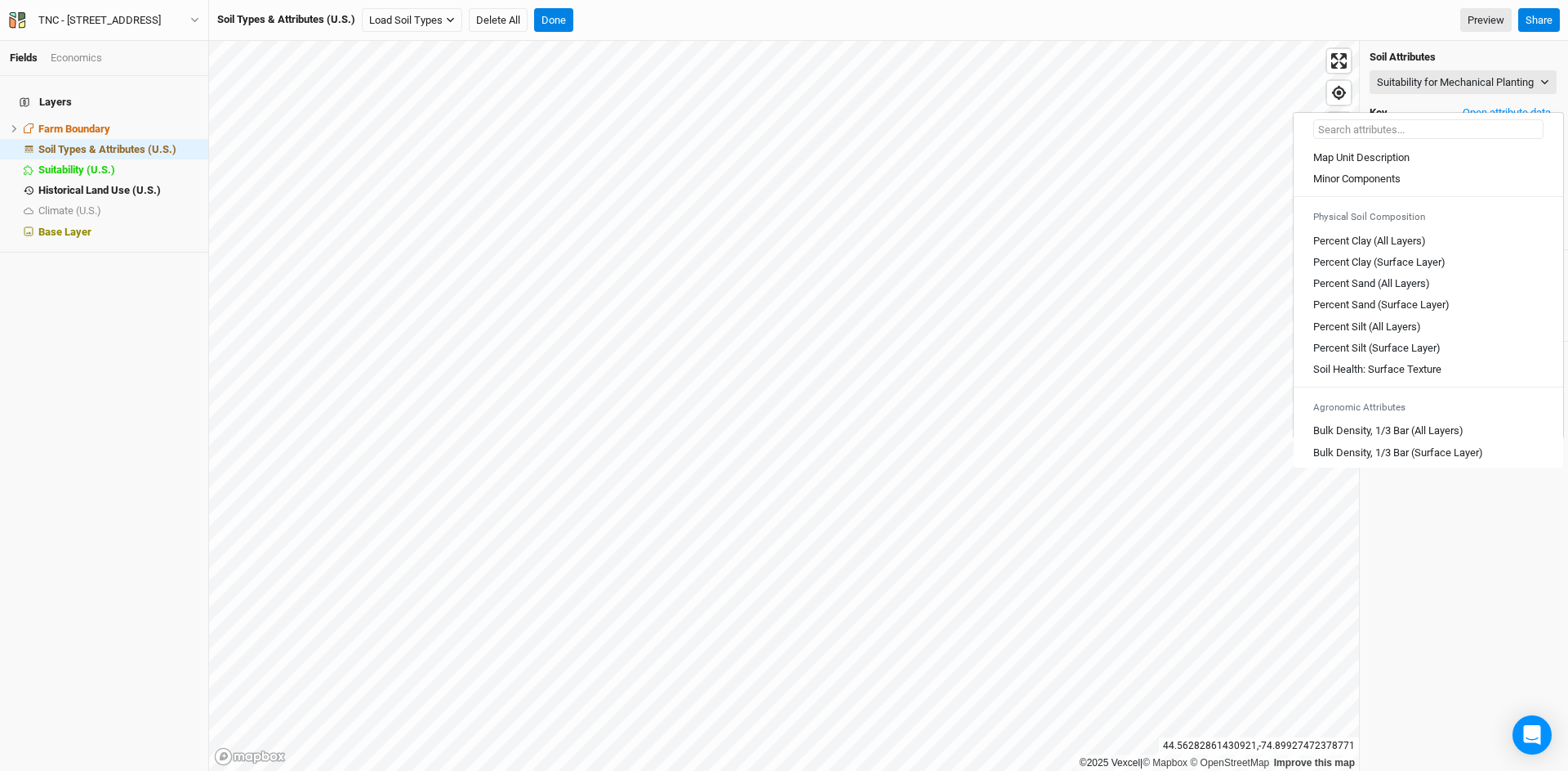
scroll to position [904, 0]
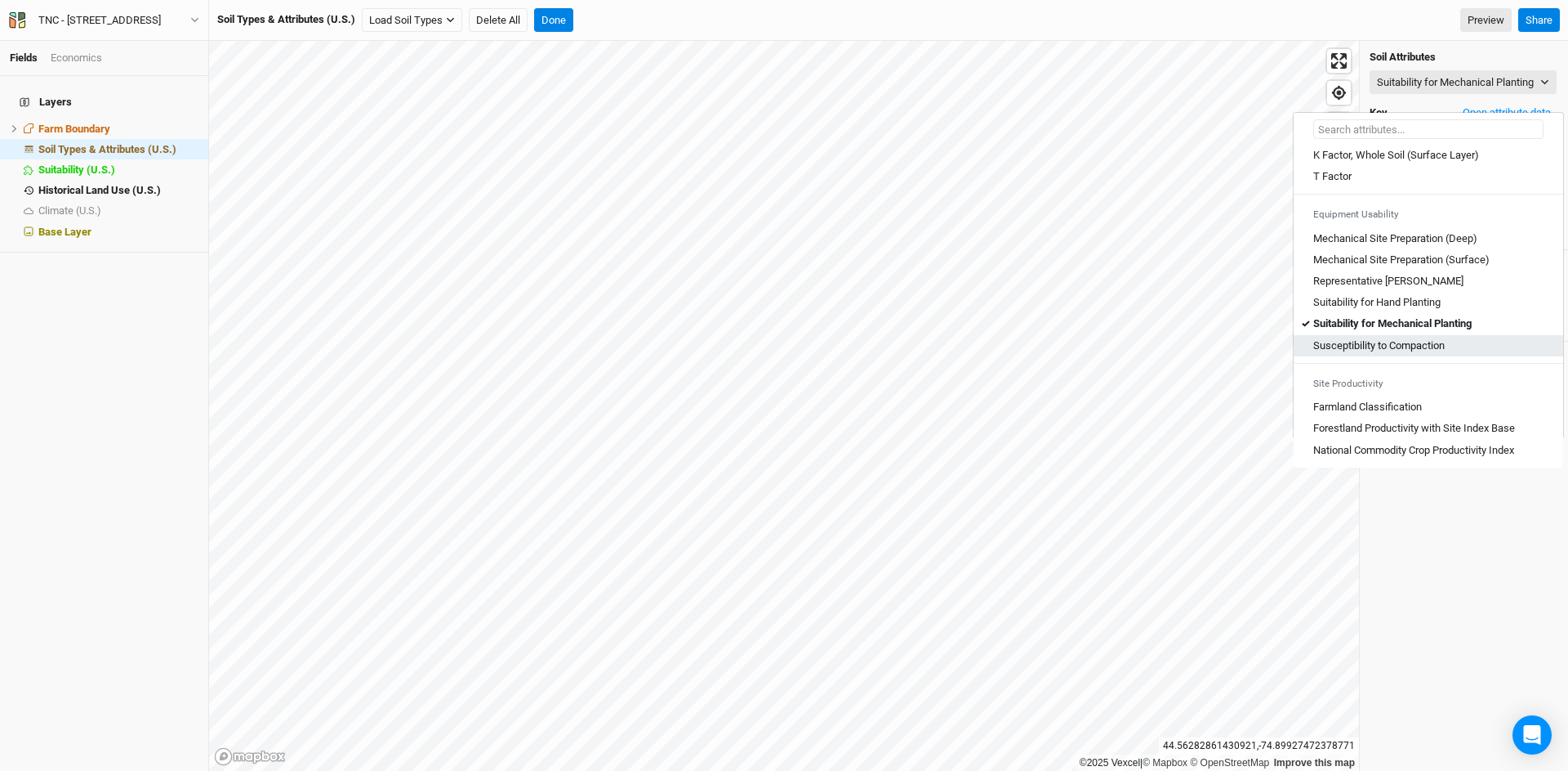
click at [1449, 351] on div "Susceptibility to Compaction" at bounding box center [1429, 345] width 231 height 15
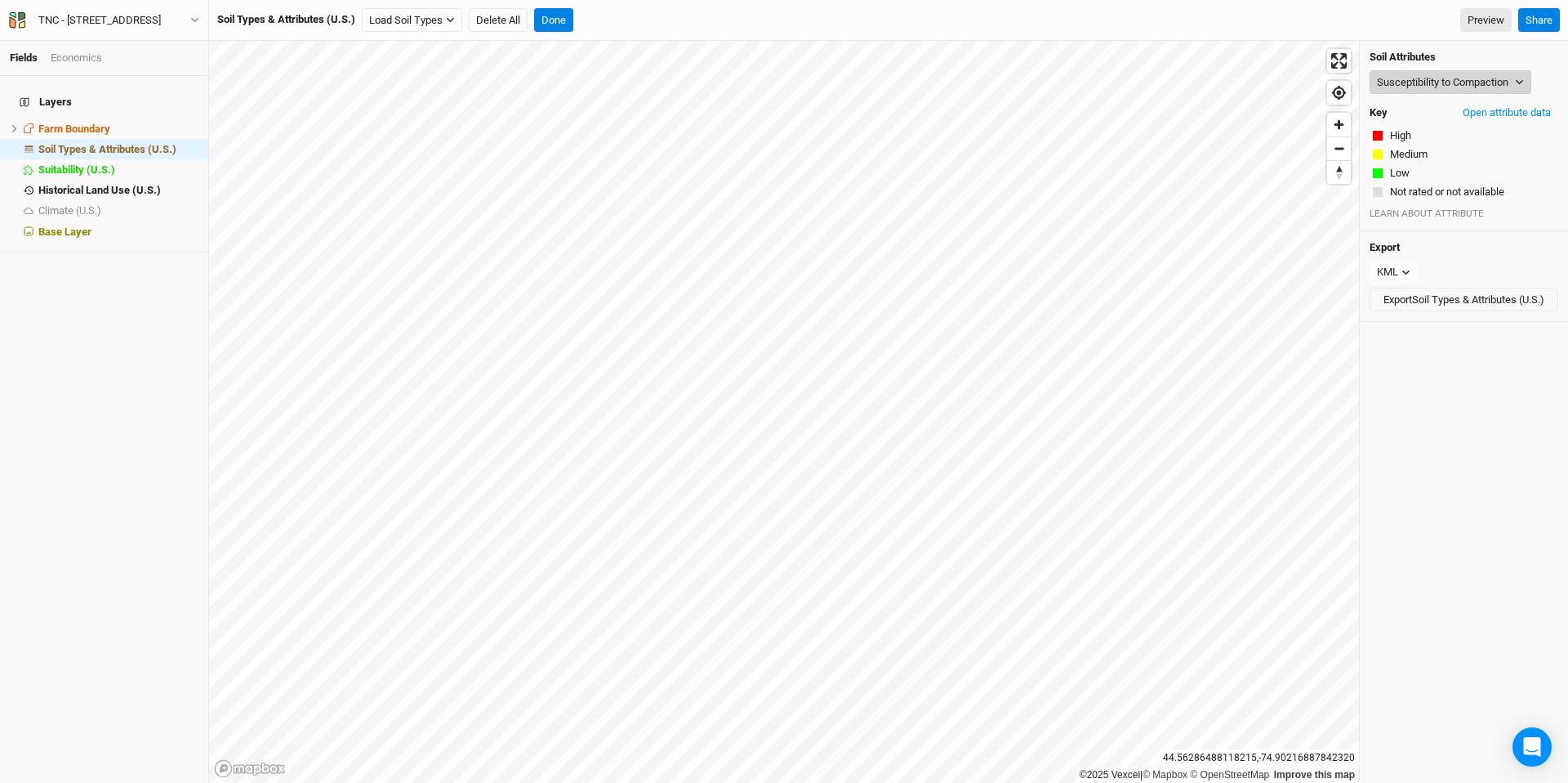
click at [1409, 81] on button "Susceptibility to Compaction" at bounding box center [1451, 82] width 162 height 25
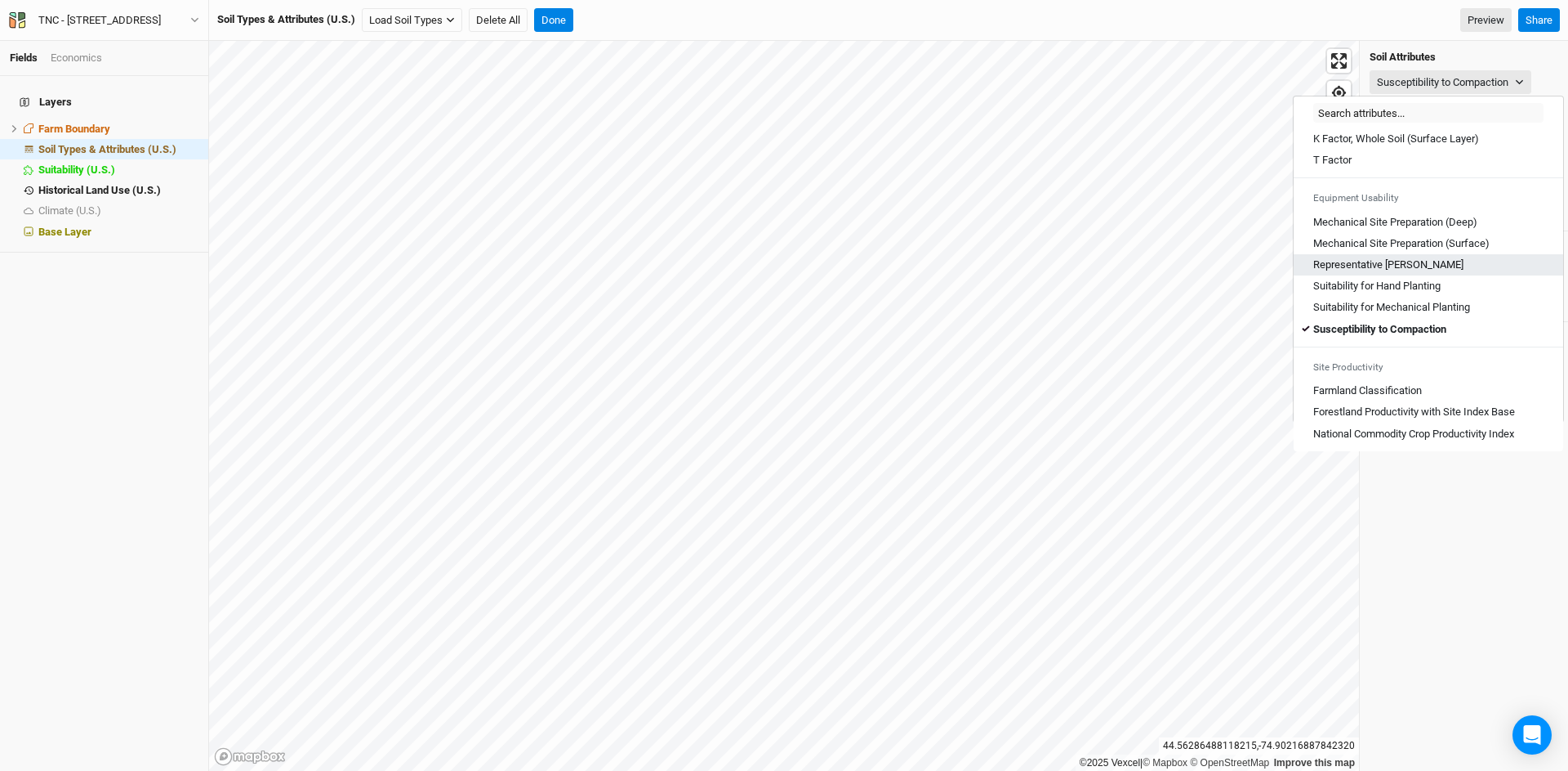
click at [1449, 264] on div "Representative Slope" at bounding box center [1429, 264] width 231 height 15
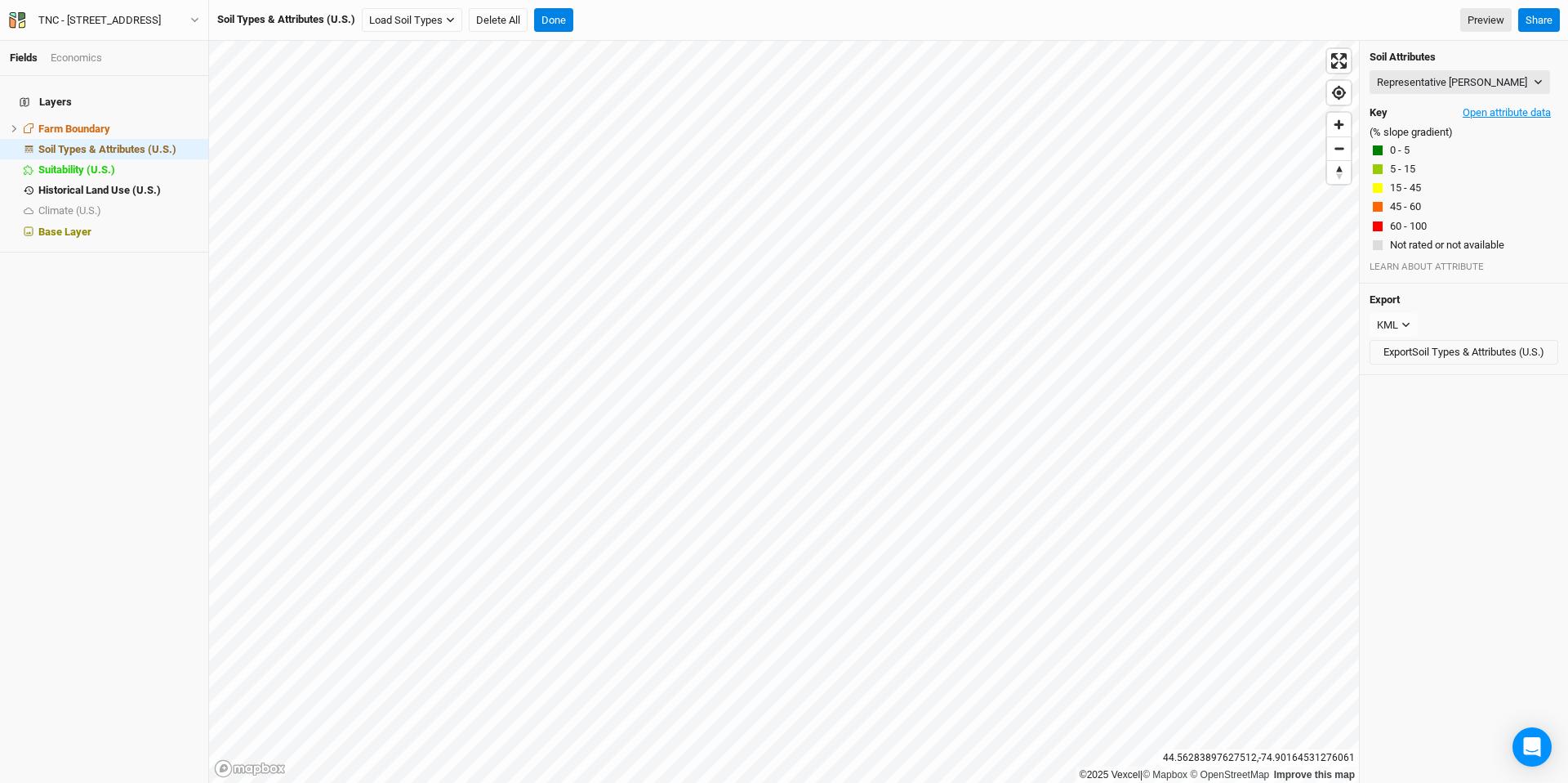
click at [1449, 109] on button "Open attribute data" at bounding box center [1507, 112] width 102 height 25
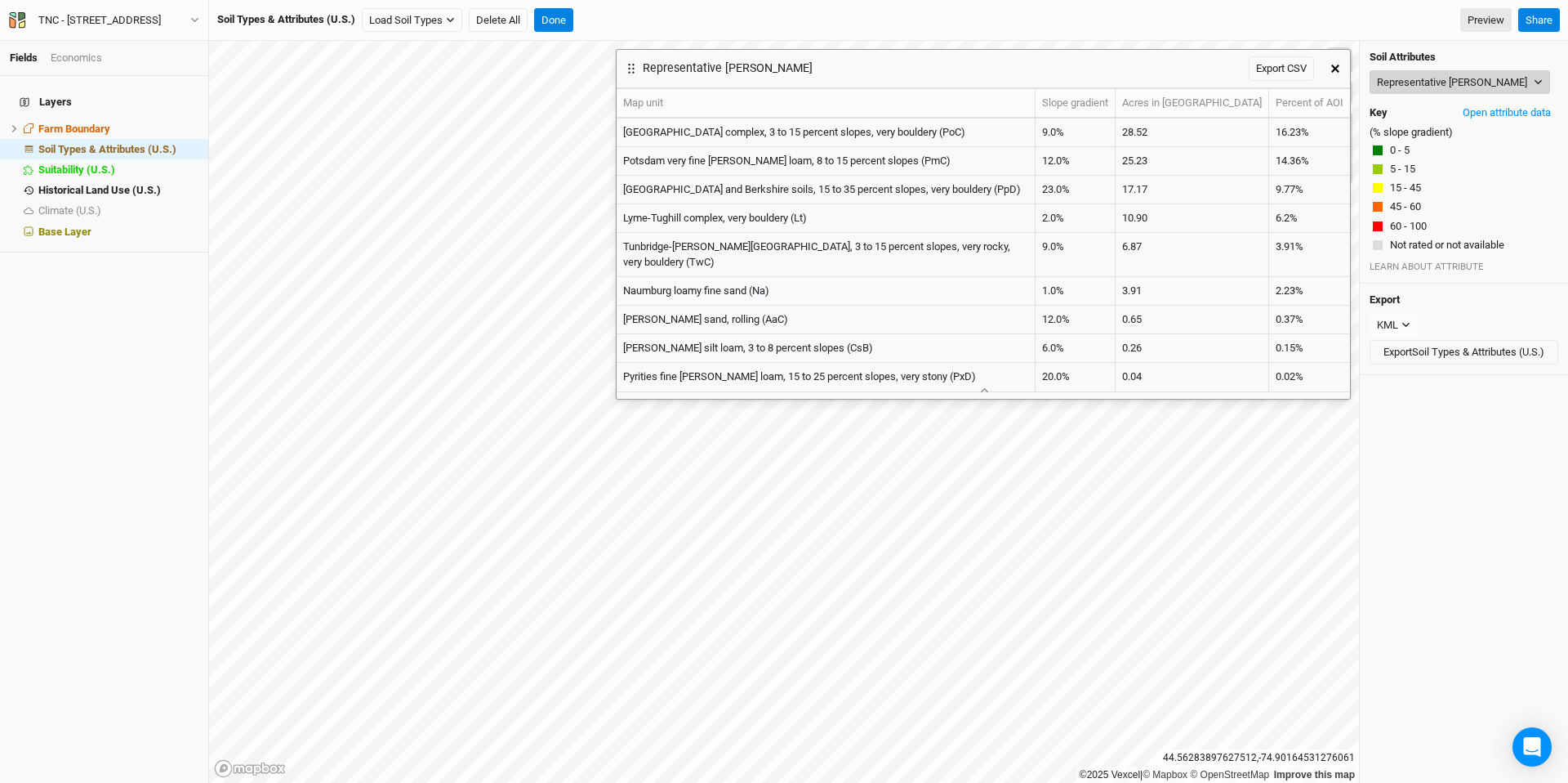
click at [1449, 80] on icon "button" at bounding box center [1537, 82] width 7 height 5
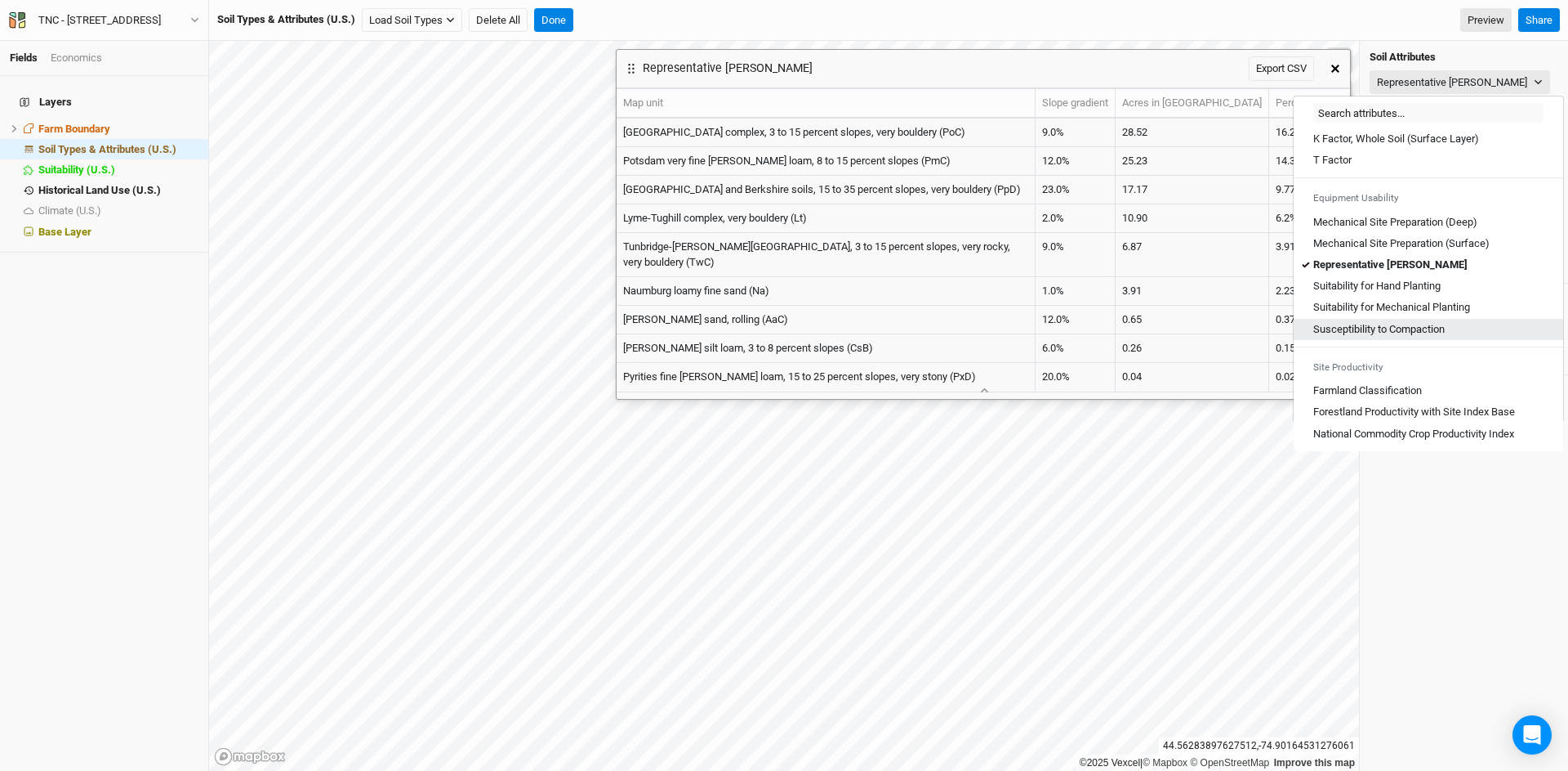
click at [1445, 329] on Compaction "Susceptibility to Compaction" at bounding box center [1379, 329] width 131 height 15
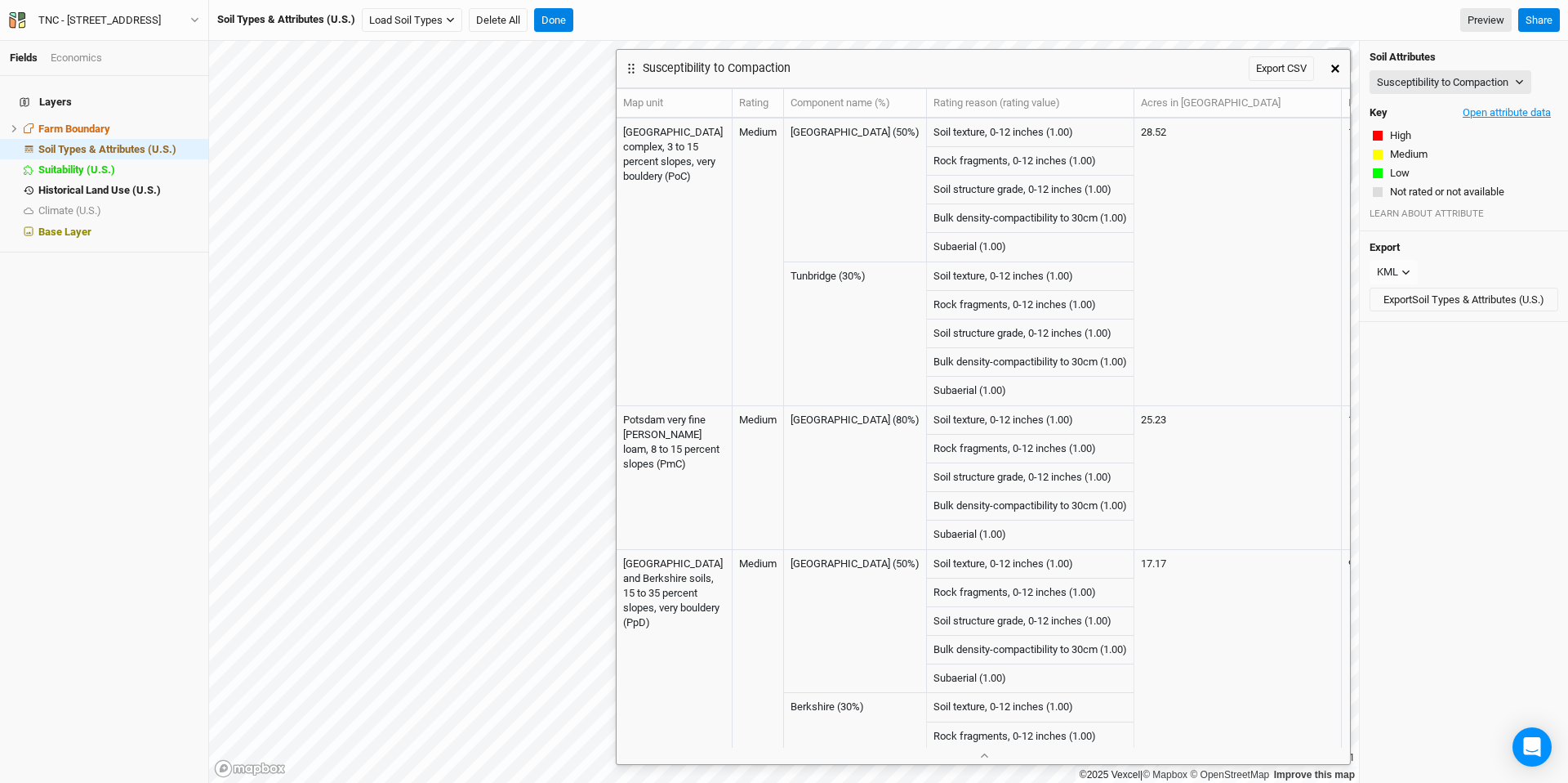
click at [1449, 113] on button "Open attribute data" at bounding box center [1507, 112] width 102 height 25
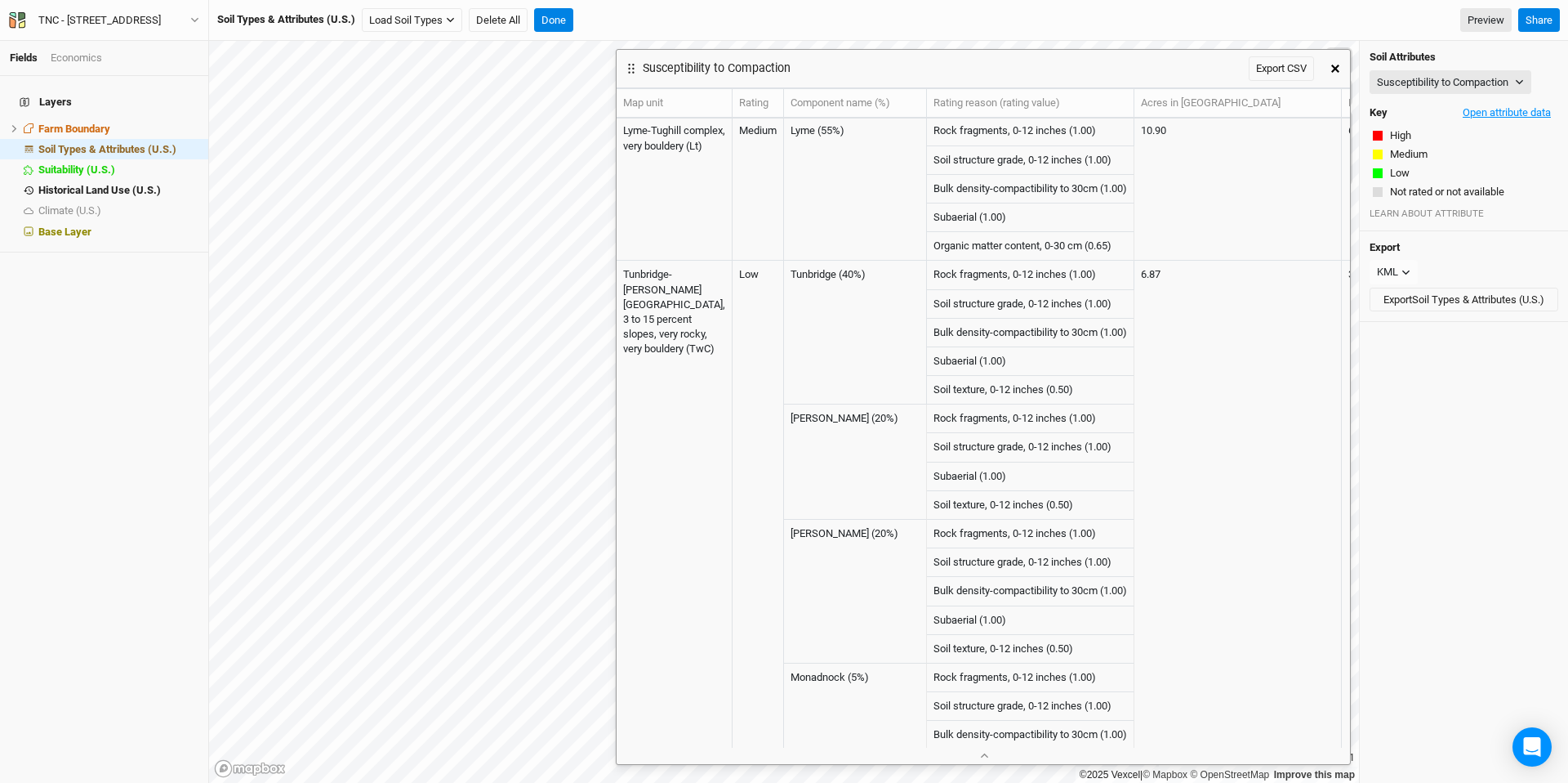
scroll to position [0, 0]
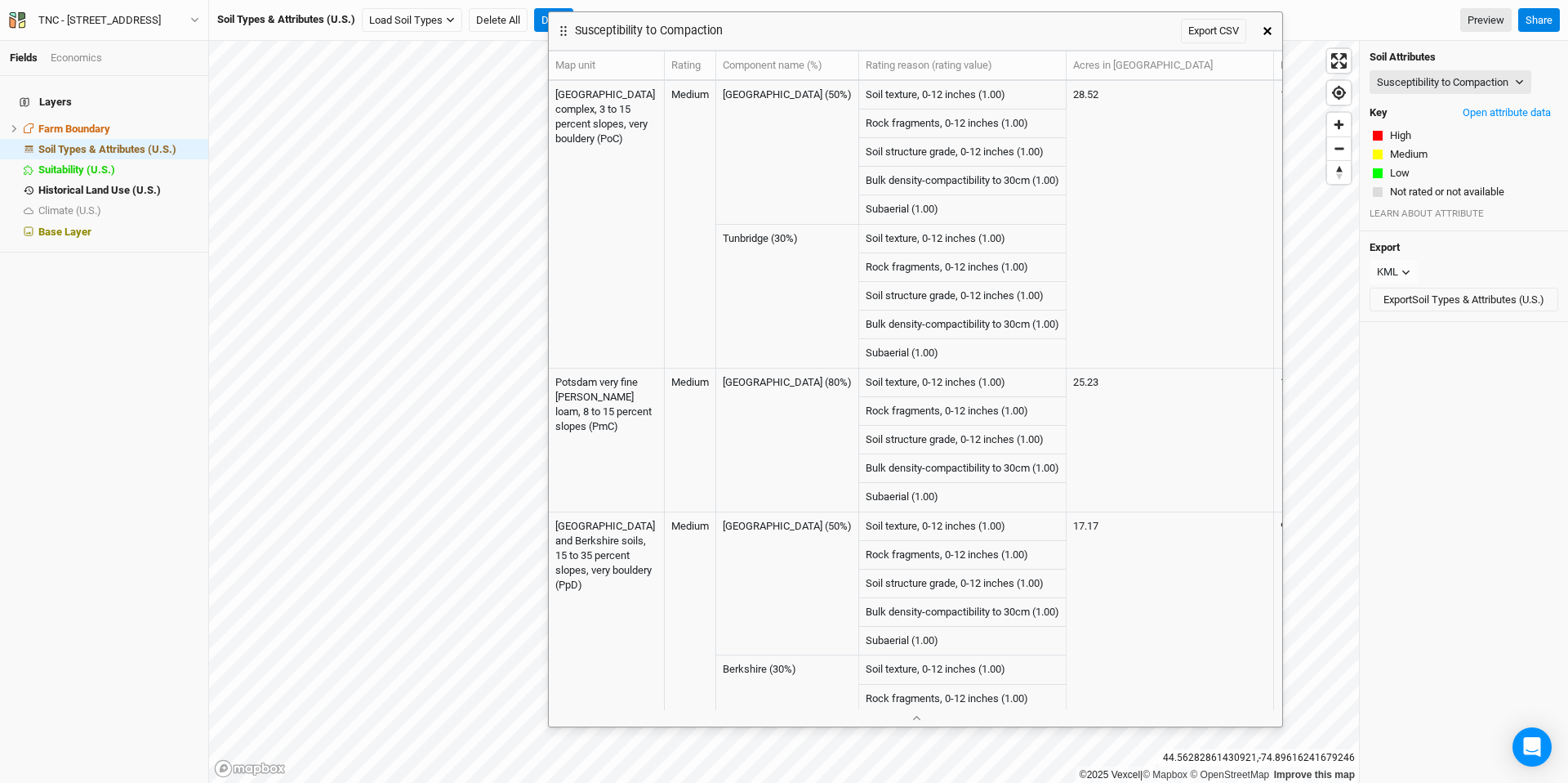
drag, startPoint x: 1095, startPoint y: 64, endPoint x: 1027, endPoint y: 27, distance: 77.4
click at [1027, 27] on div "Susceptibility to Compaction Export CSV" at bounding box center [901, 31] width 704 height 37
drag, startPoint x: 907, startPoint y: 30, endPoint x: 907, endPoint y: 46, distance: 16.0
click at [907, 46] on div "Susceptibility to Compaction Export CSV" at bounding box center [901, 36] width 704 height 37
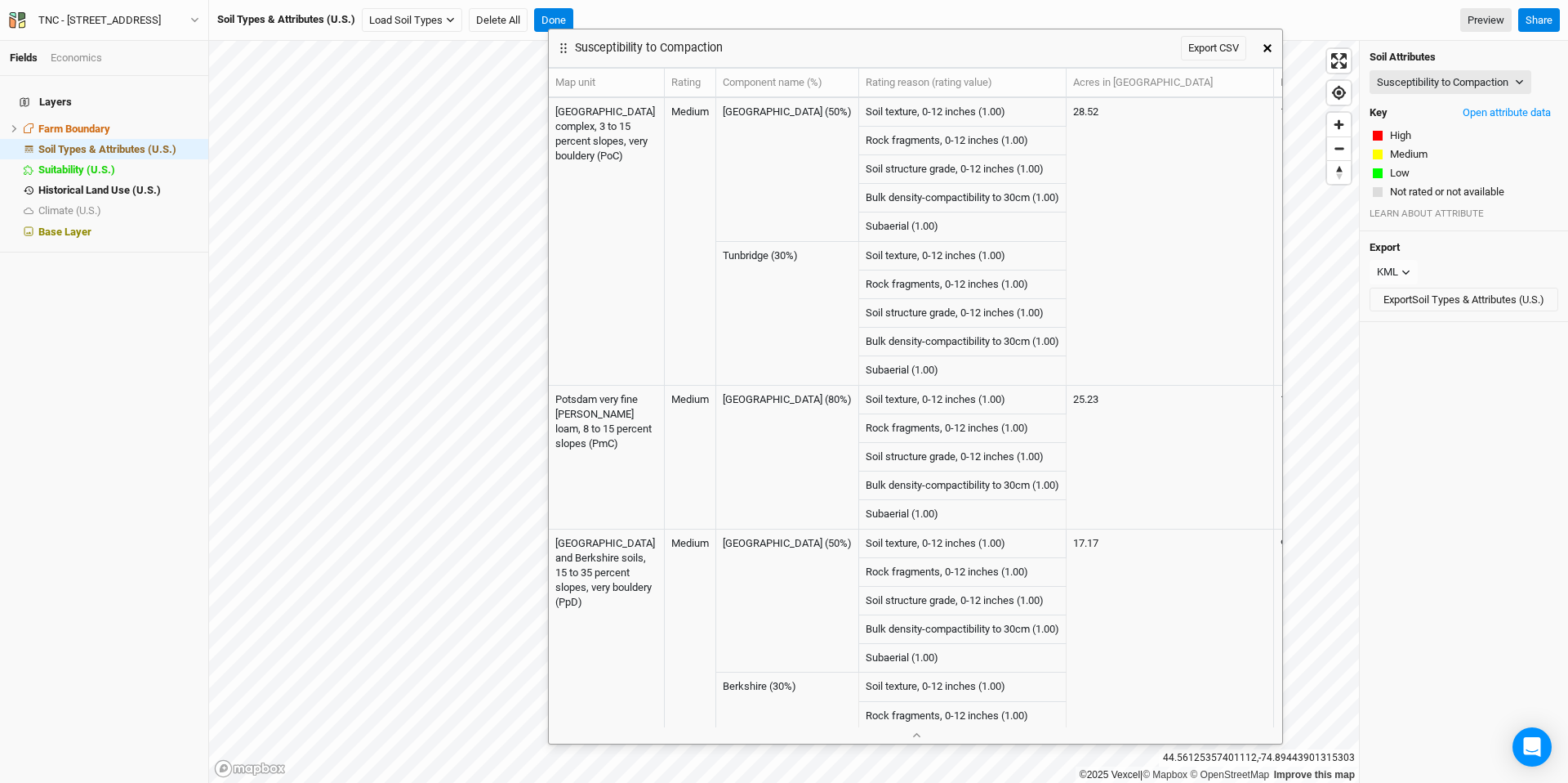
scroll to position [566, 0]
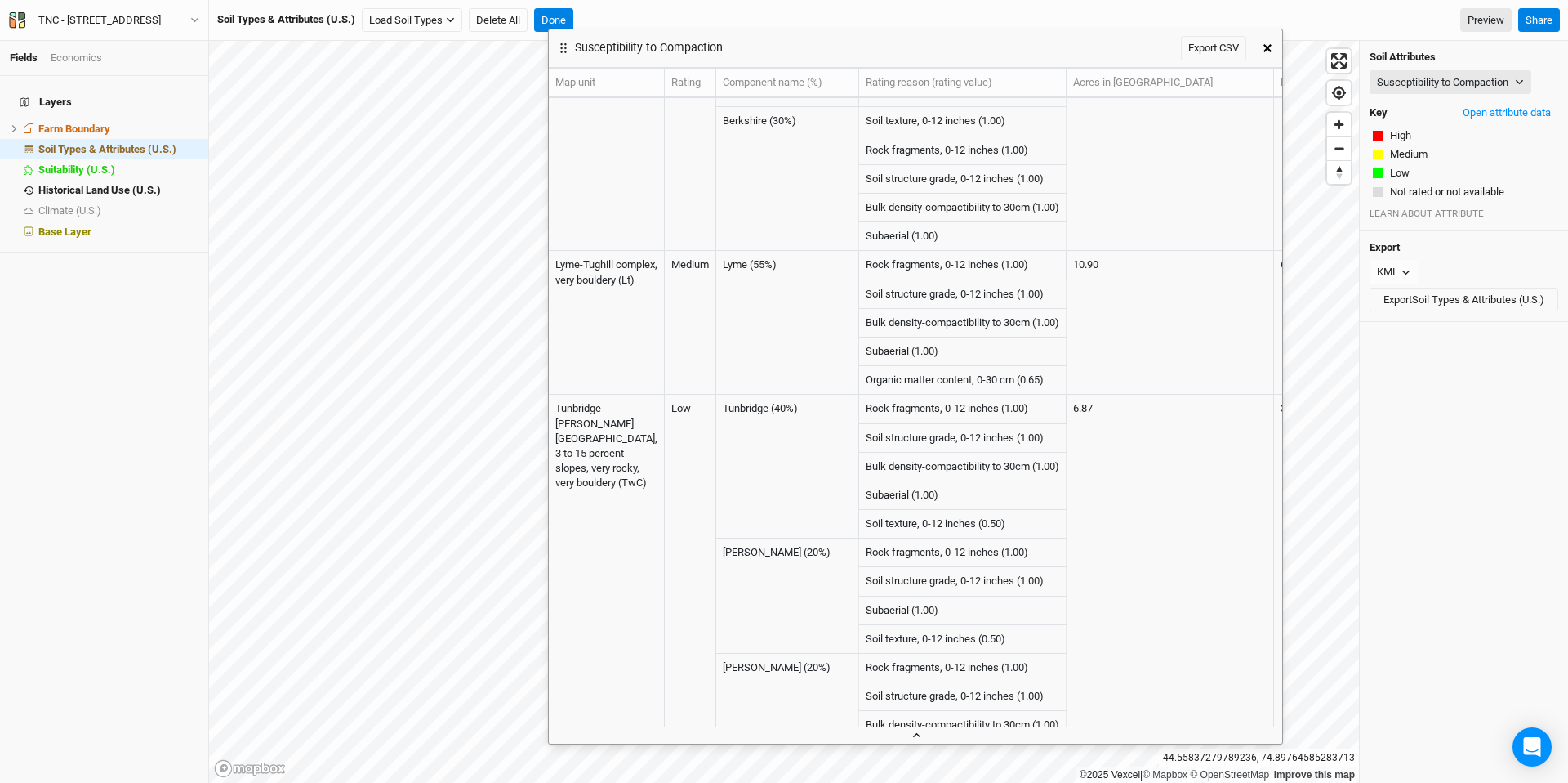
click at [919, 699] on icon "button" at bounding box center [917, 735] width 9 height 9
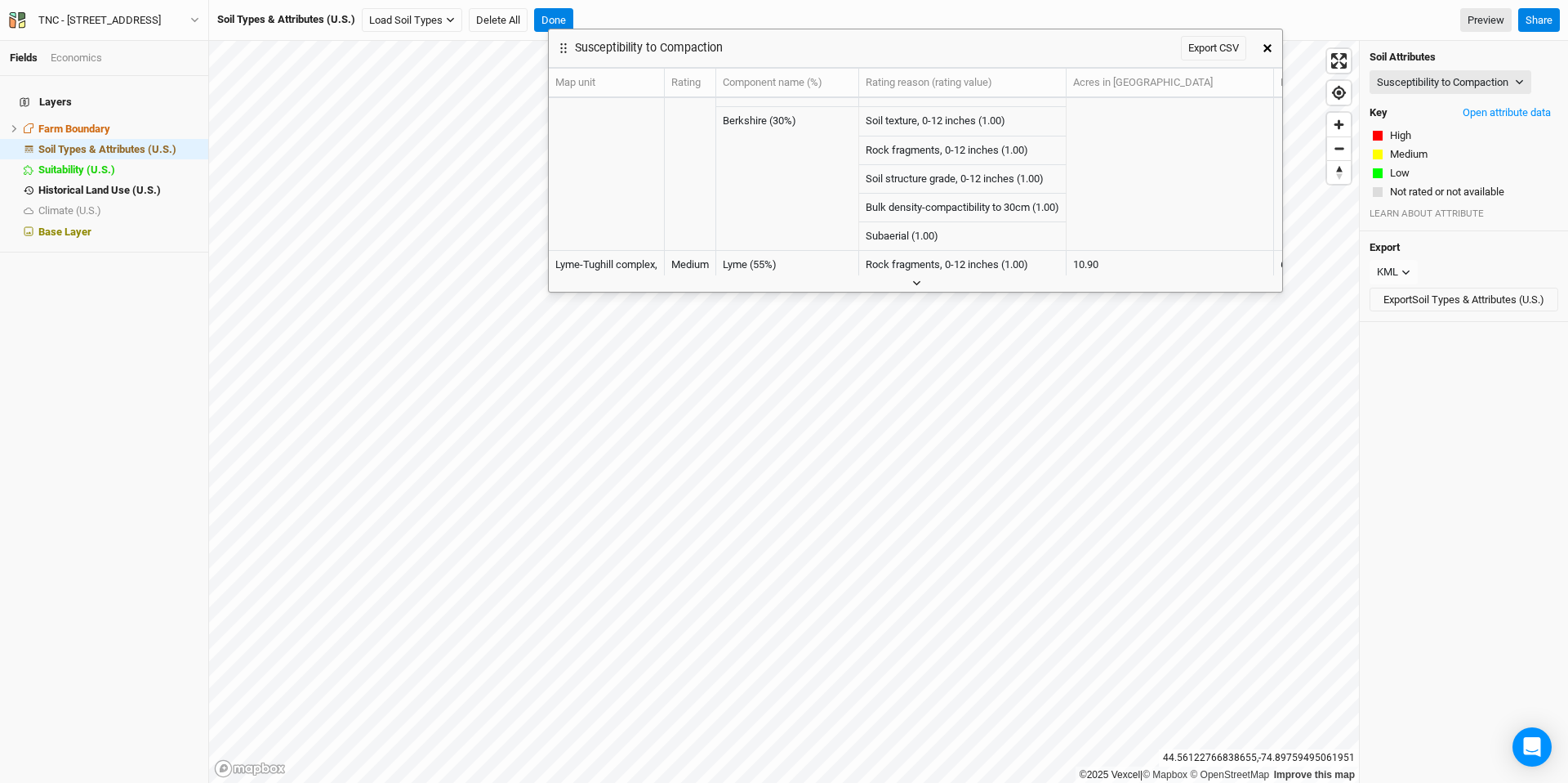
click at [907, 289] on button "button" at bounding box center [916, 282] width 27 height 17
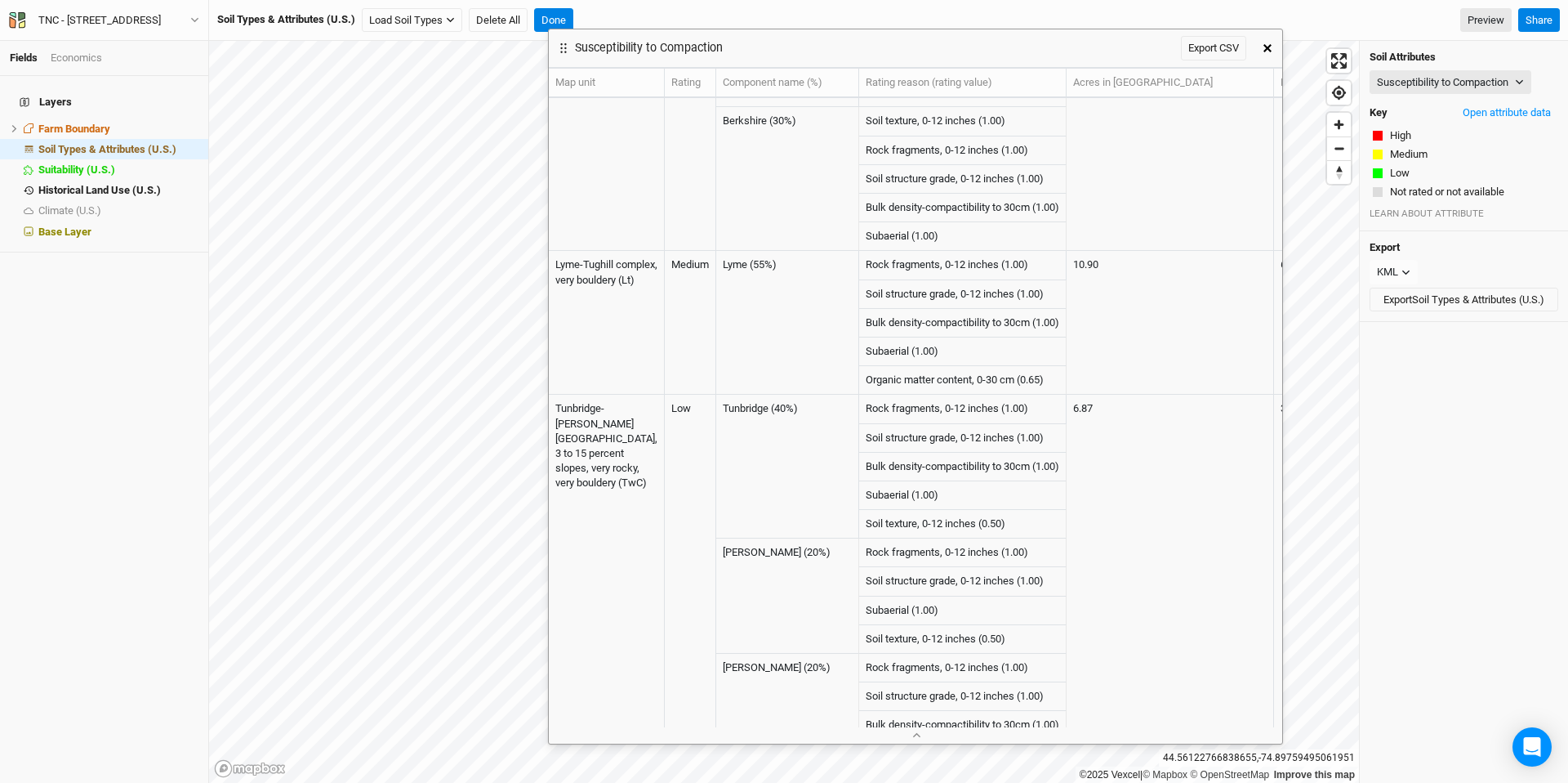
click at [562, 48] on icon at bounding box center [564, 48] width 6 height 10
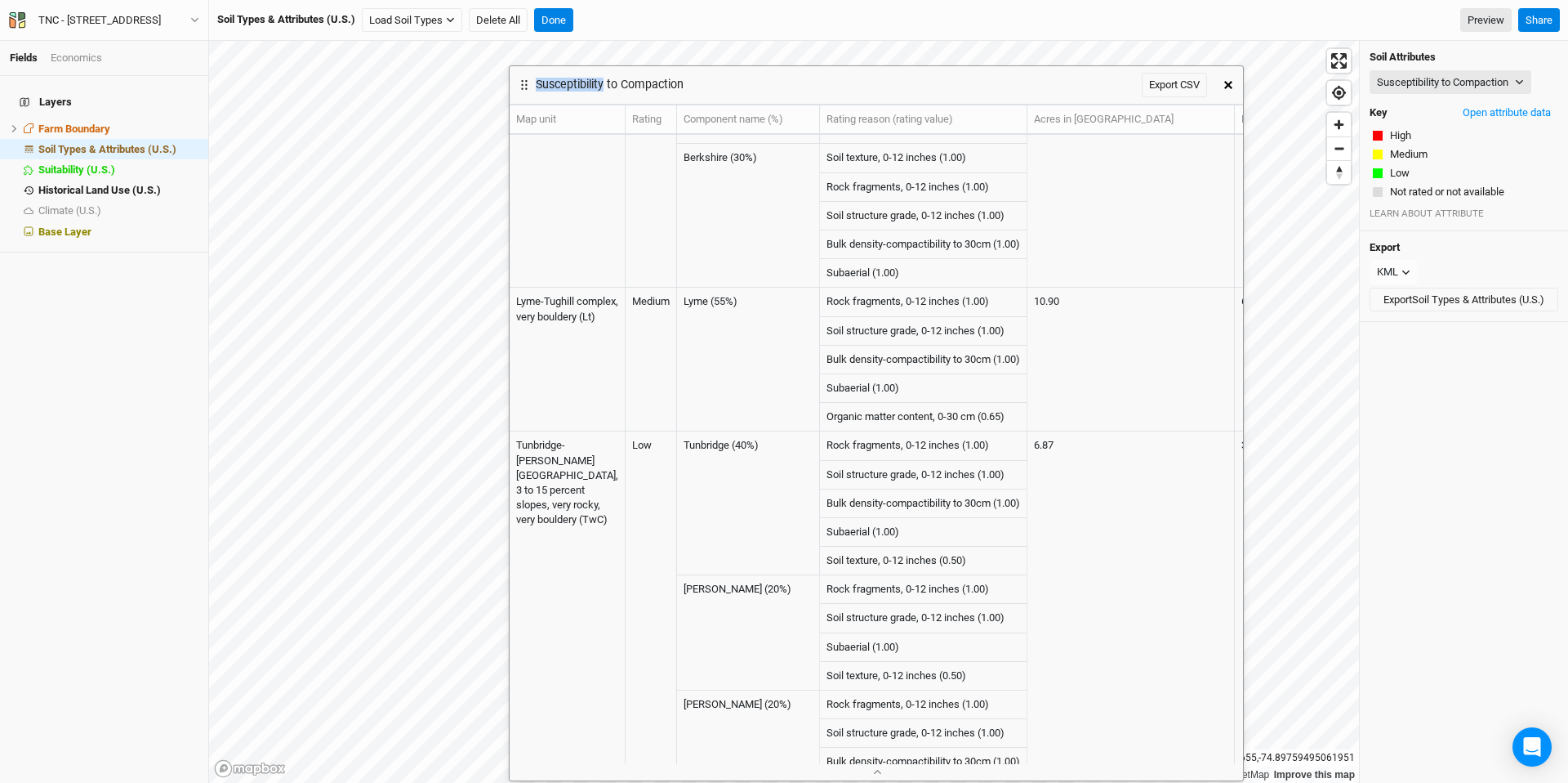
drag, startPoint x: 562, startPoint y: 48, endPoint x: 517, endPoint y: 81, distance: 55.8
click at [519, 85] on icon at bounding box center [524, 85] width 17 height 17
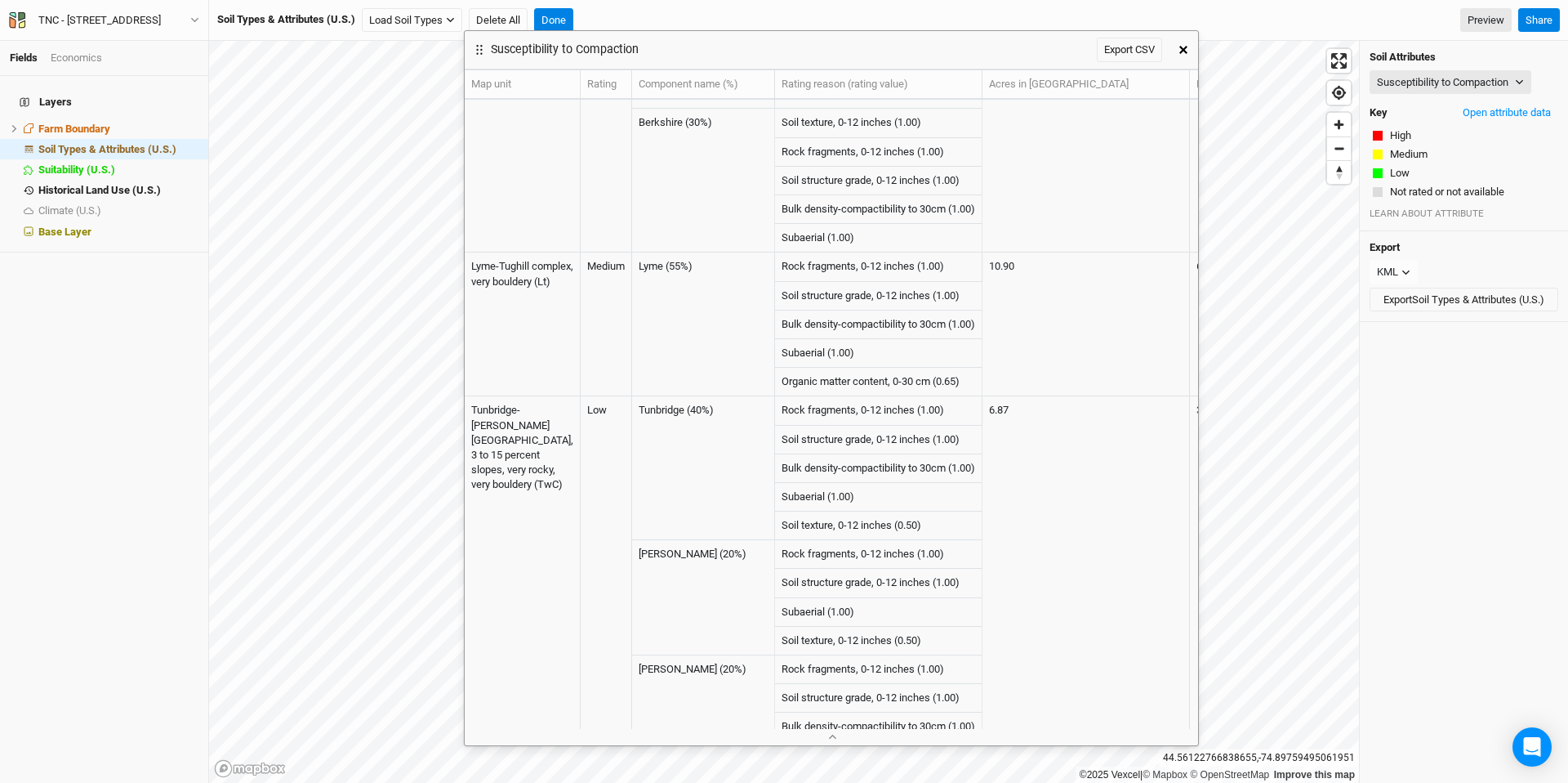
drag, startPoint x: 512, startPoint y: 75, endPoint x: 471, endPoint y: 40, distance: 53.9
click at [471, 40] on div "Susceptibility to Compaction Export CSV" at bounding box center [817, 49] width 704 height 37
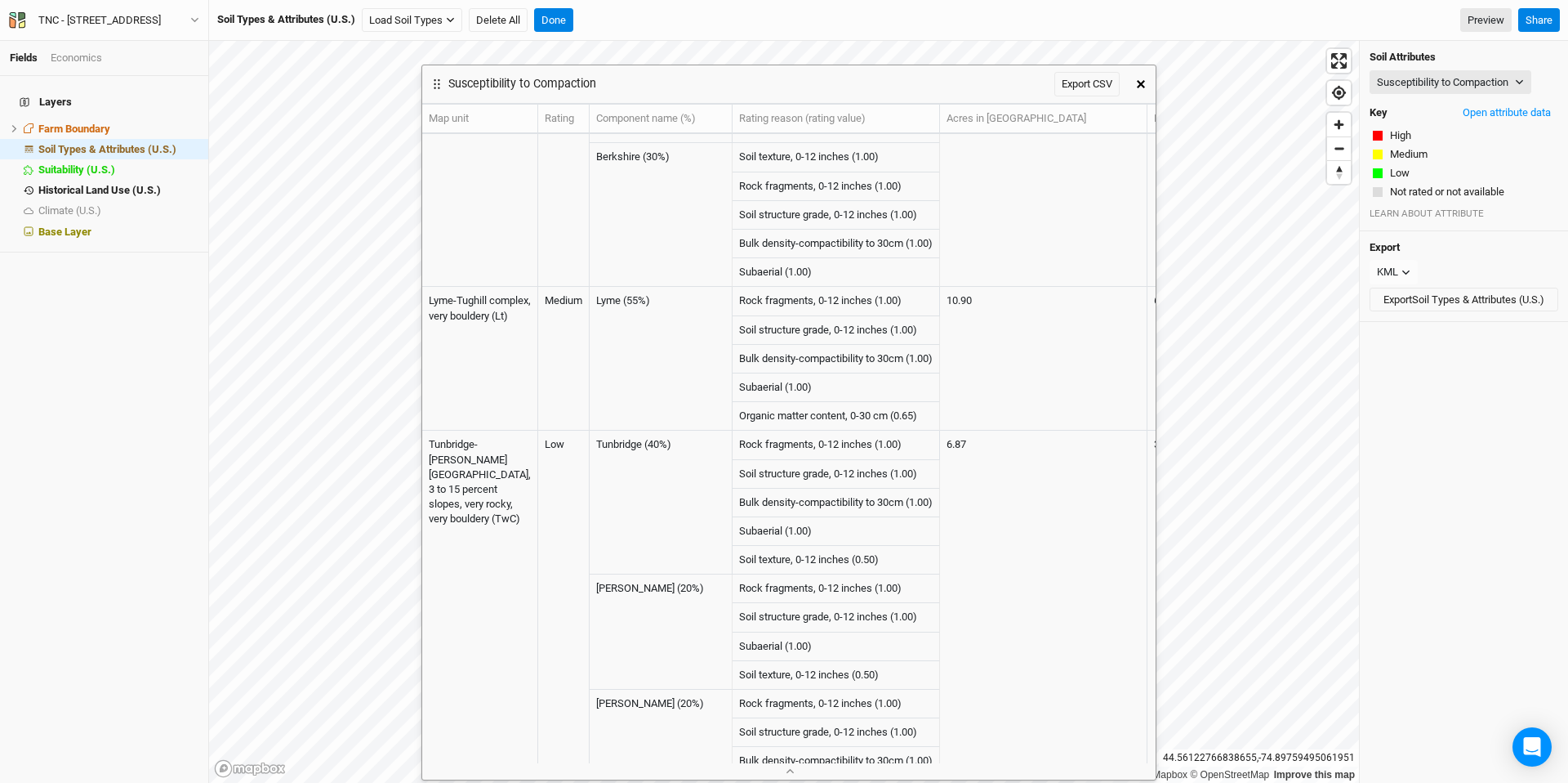
drag, startPoint x: 741, startPoint y: 53, endPoint x: 704, endPoint y: 90, distance: 52.3
click at [704, 90] on div "Susceptibility to Compaction Export CSV" at bounding box center [774, 84] width 704 height 37
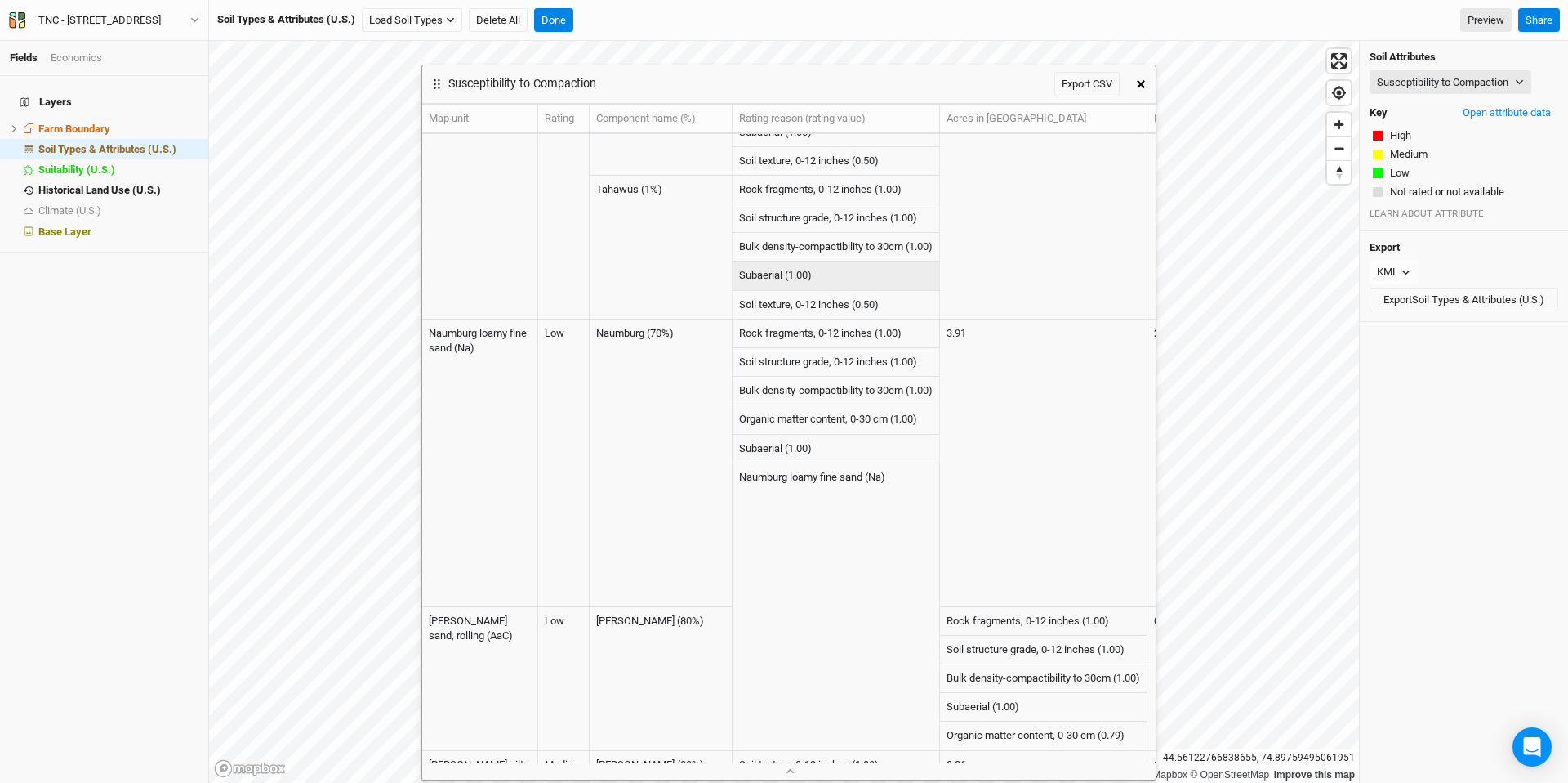
scroll to position [195, 0]
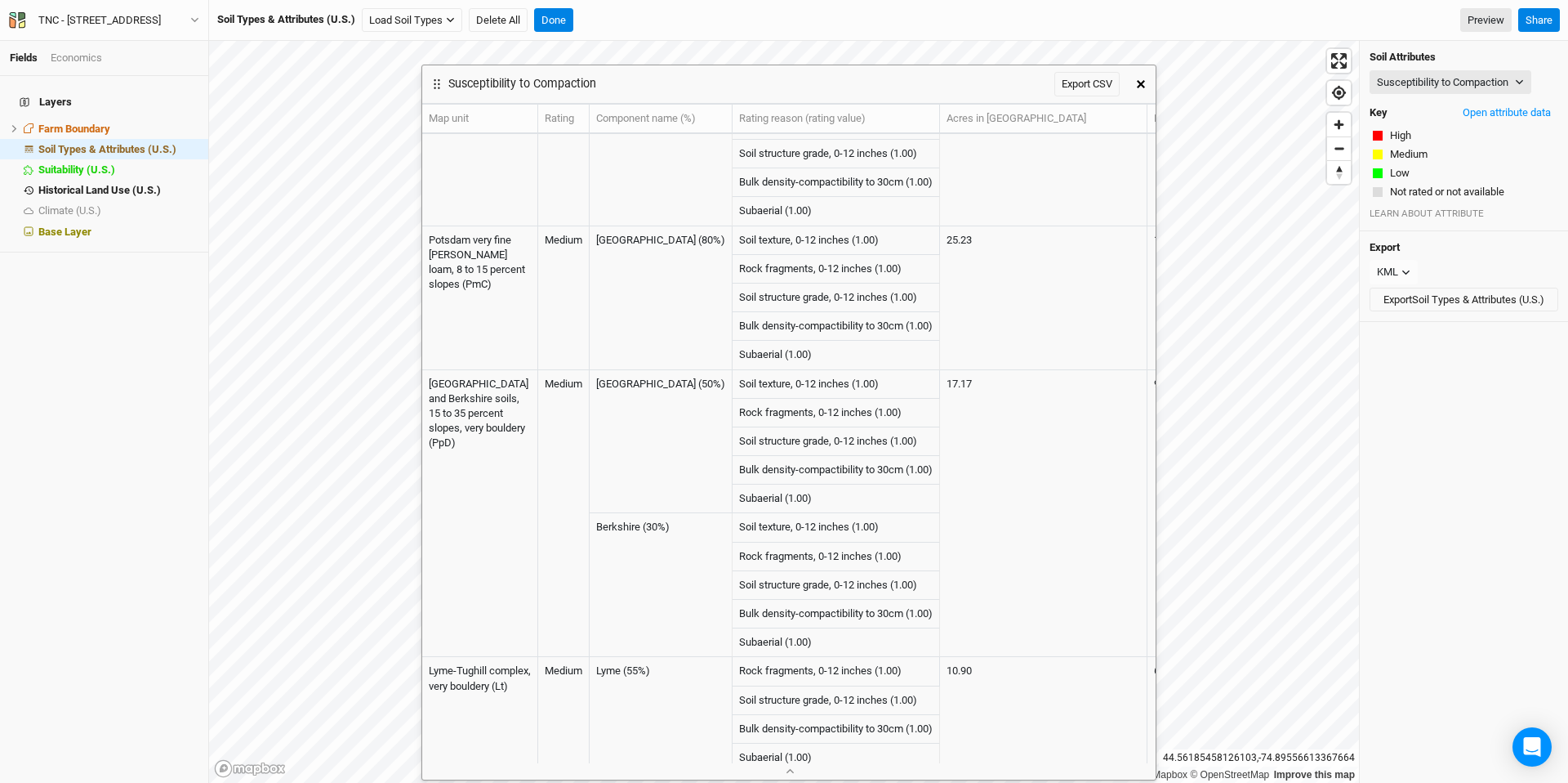
click at [1152, 68] on div "Susceptibility to Compaction Export CSV" at bounding box center [788, 84] width 733 height 38
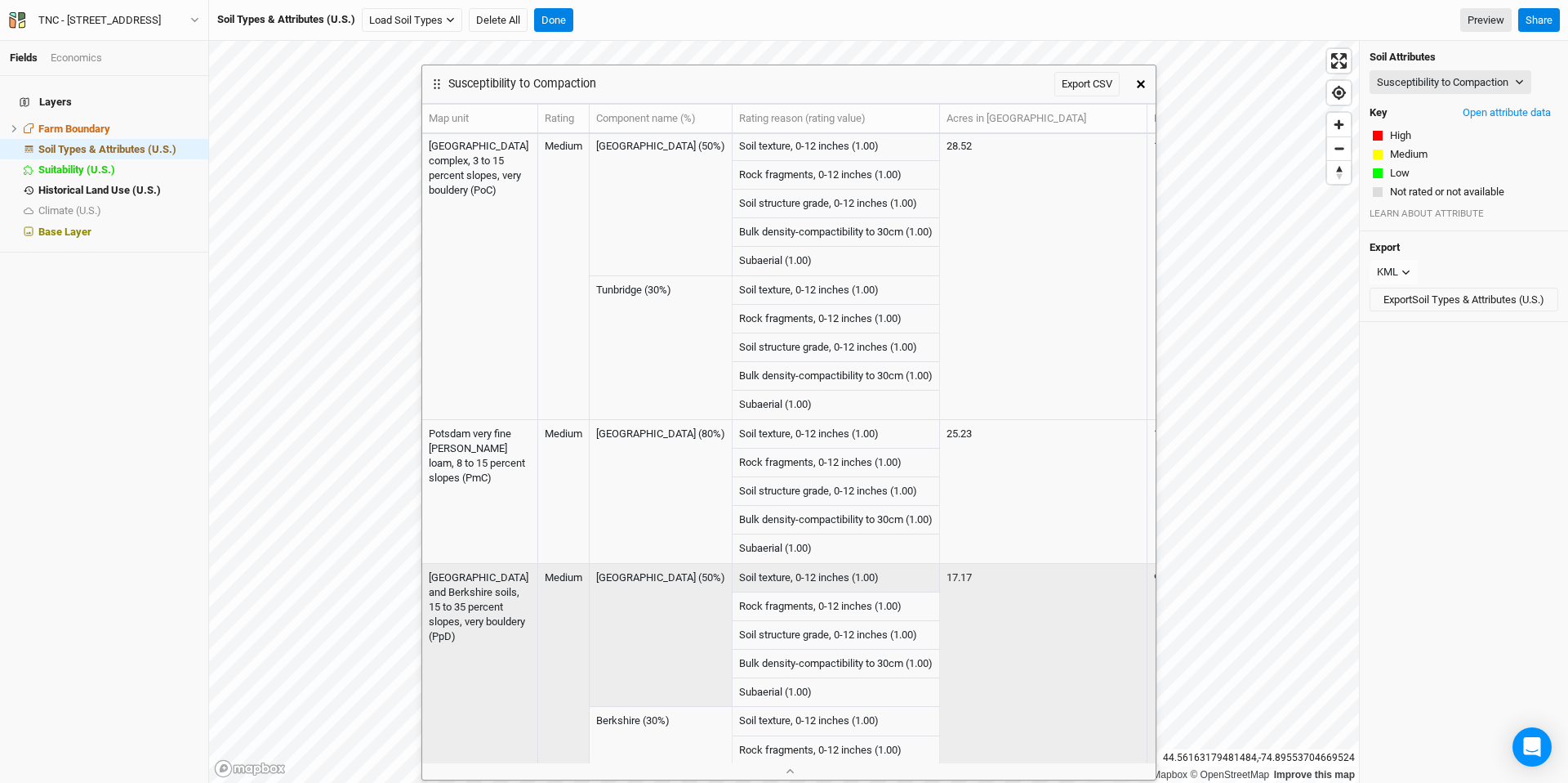
scroll to position [0, 0]
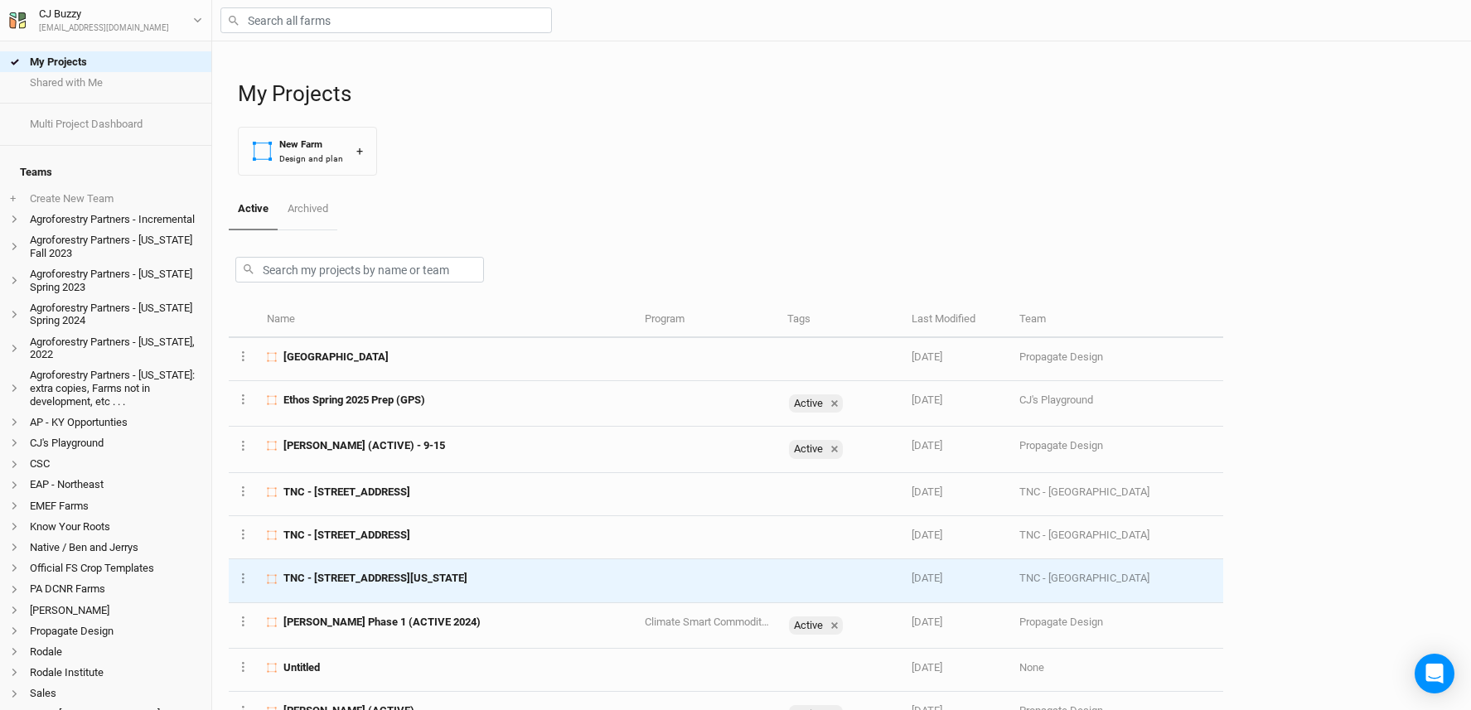
click at [462, 579] on span "TNC - [STREET_ADDRESS][US_STATE]" at bounding box center [375, 578] width 184 height 15
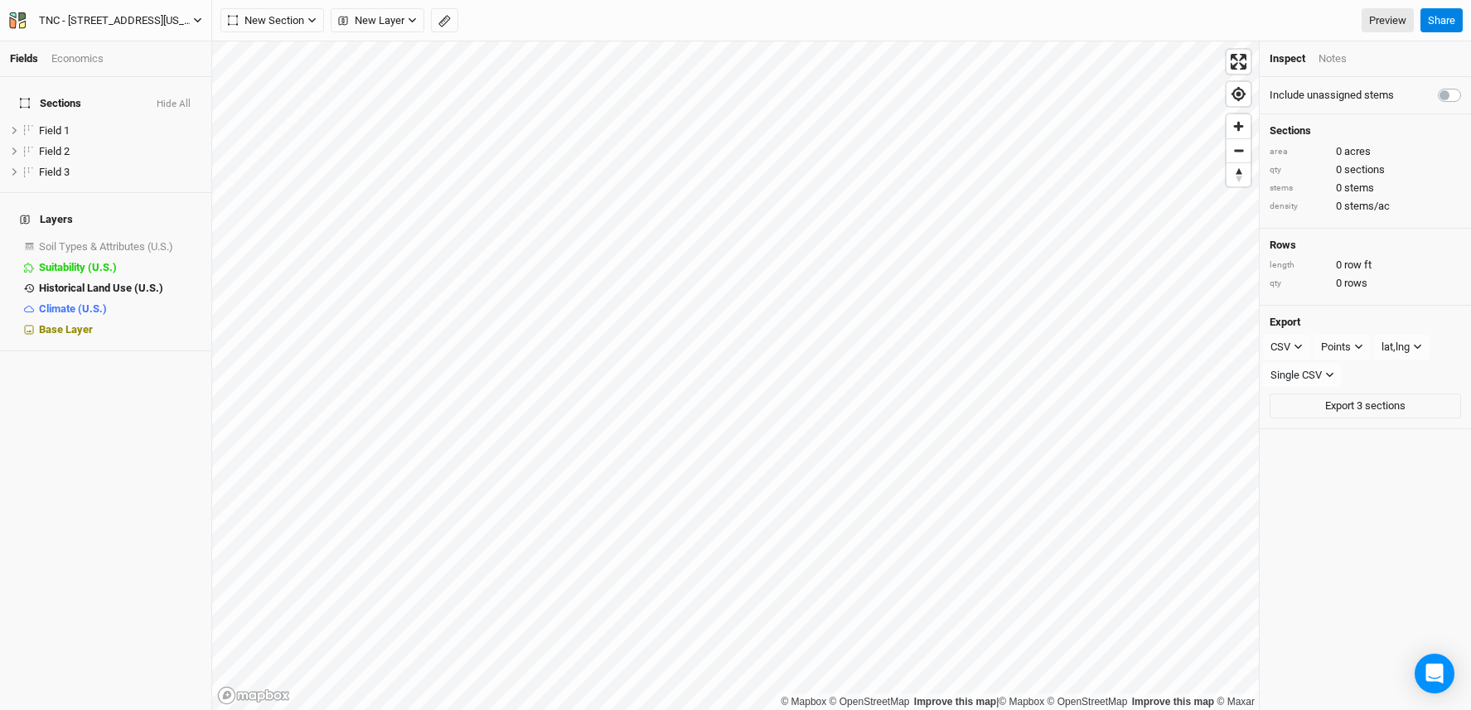
click at [145, 19] on div "TNC - [STREET_ADDRESS][US_STATE]" at bounding box center [116, 20] width 154 height 17
click at [177, 73] on button "Project Settings" at bounding box center [136, 68] width 131 height 22
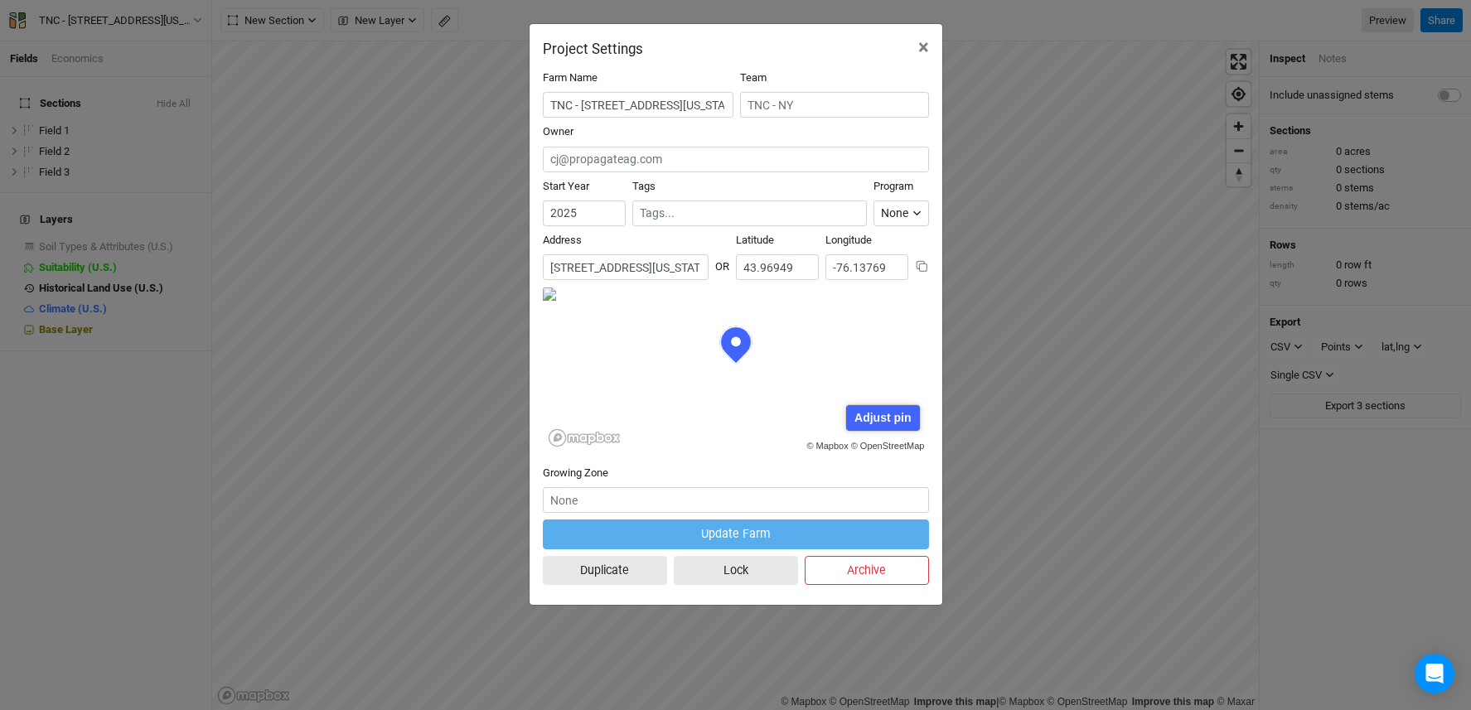
scroll to position [83, 193]
click at [606, 267] on input "[STREET_ADDRESS][US_STATE]" at bounding box center [626, 267] width 166 height 26
paste input "[STREET_ADDRESS]"
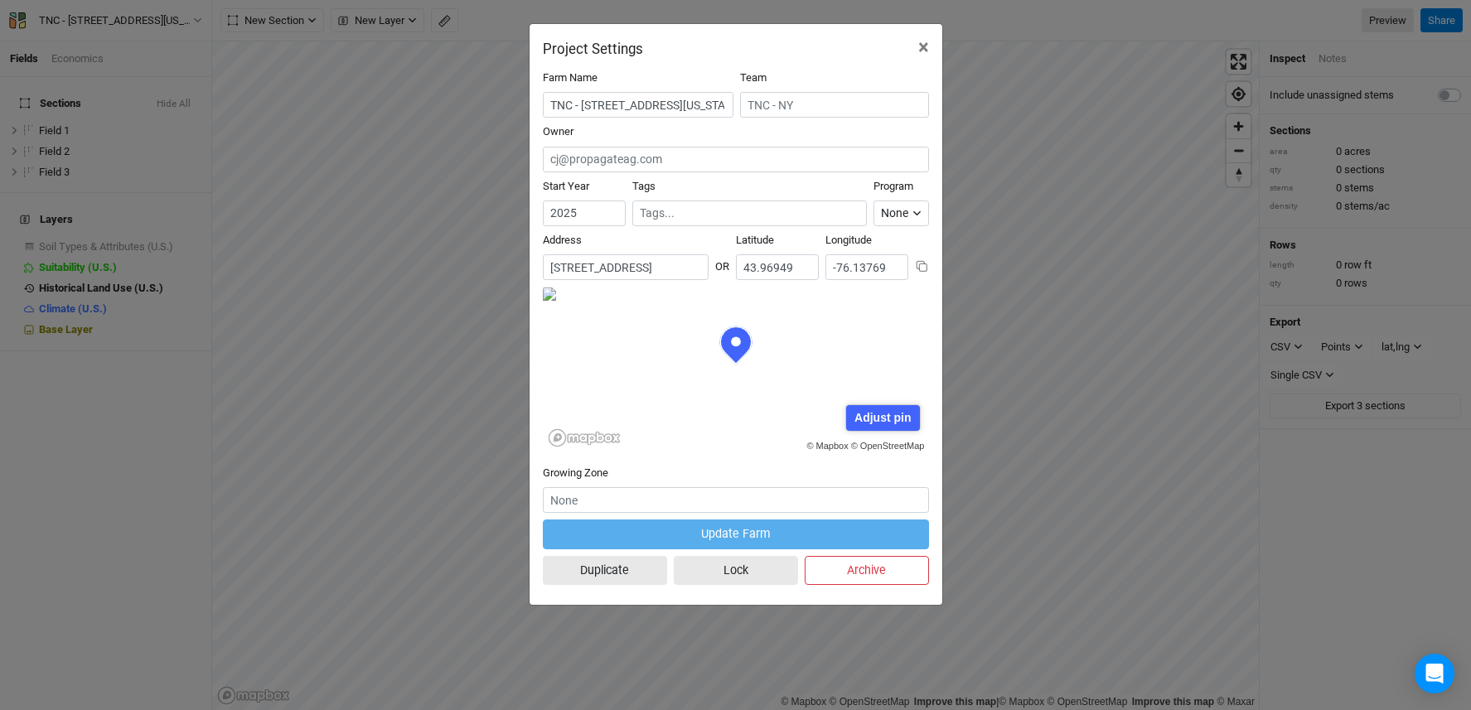
scroll to position [0, 28]
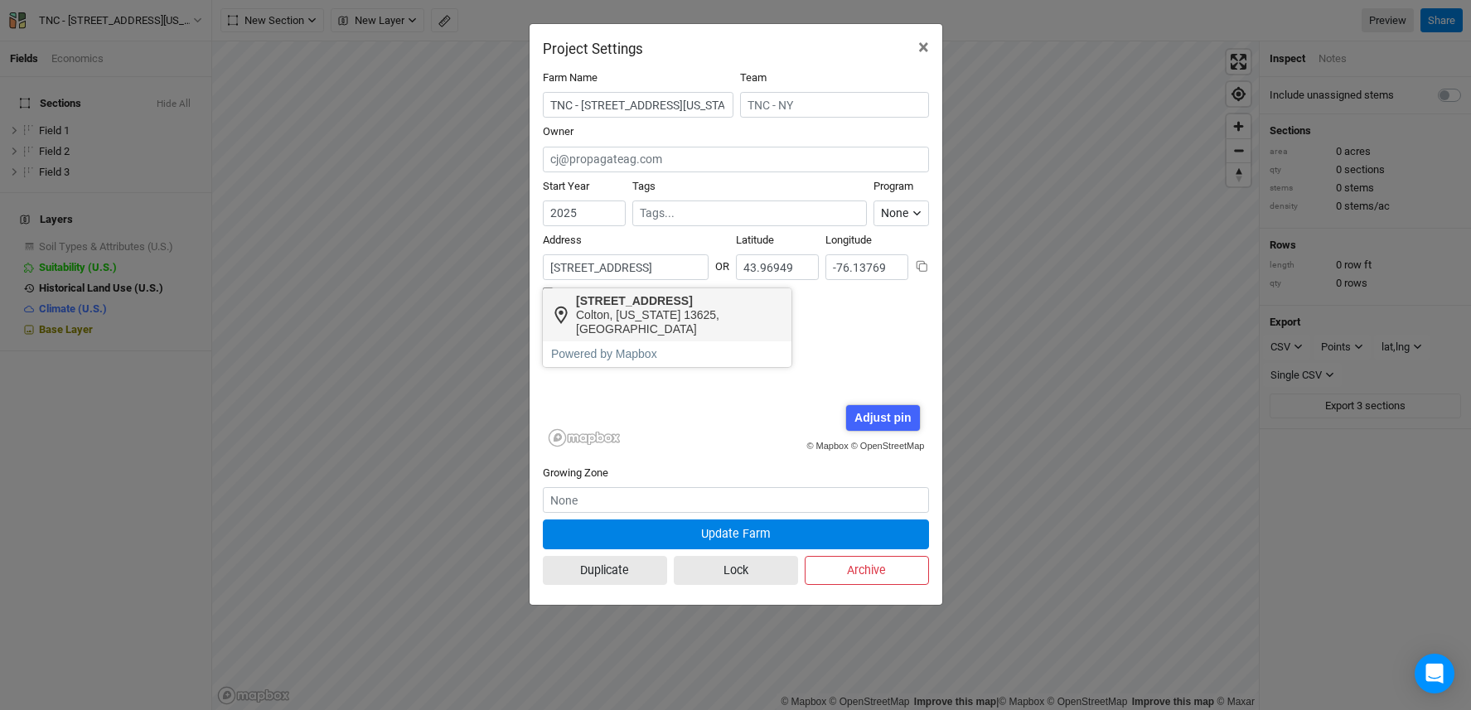
type input "[STREET_ADDRESS][US_STATE]"
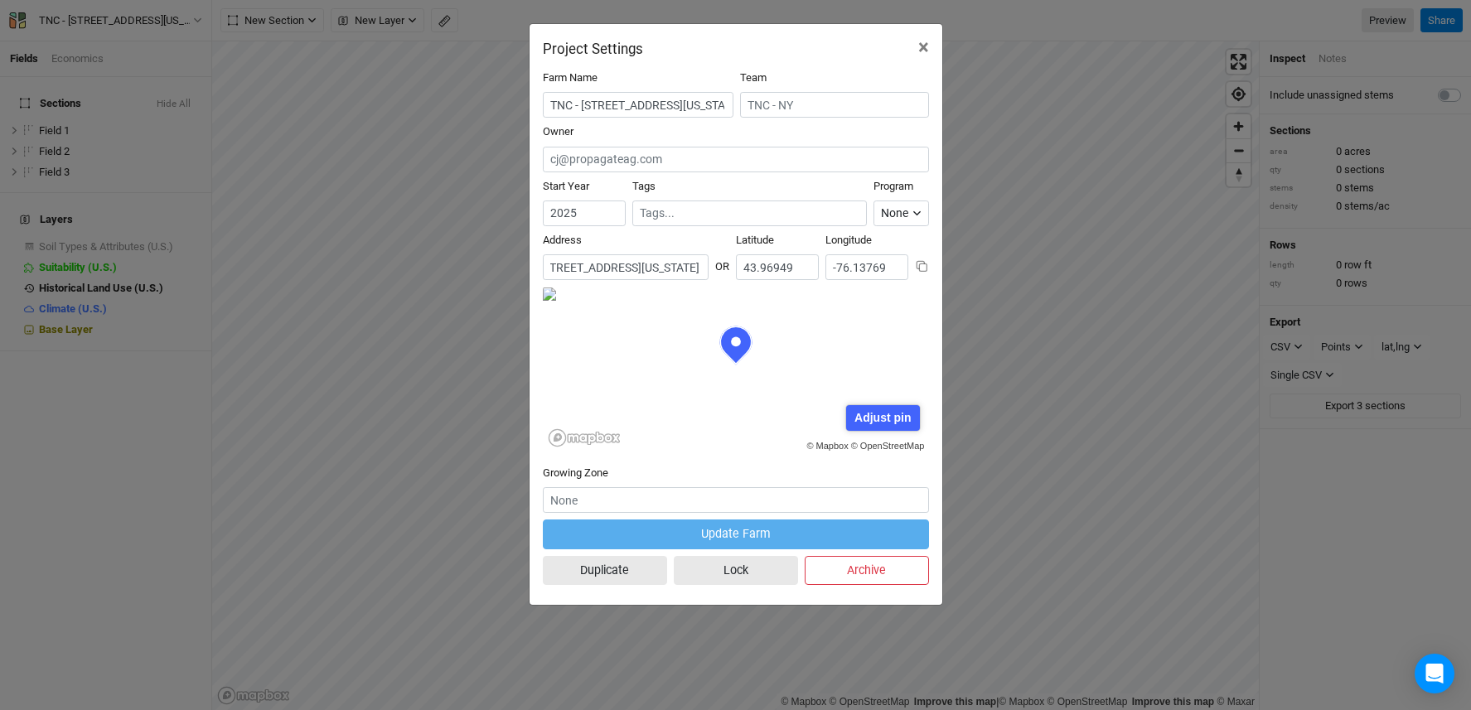
scroll to position [0, 0]
click at [423, 297] on div "Project Settings × Farm Name TNC - [STREET_ADDRESS][US_STATE] Team Owner Start …" at bounding box center [735, 355] width 1471 height 710
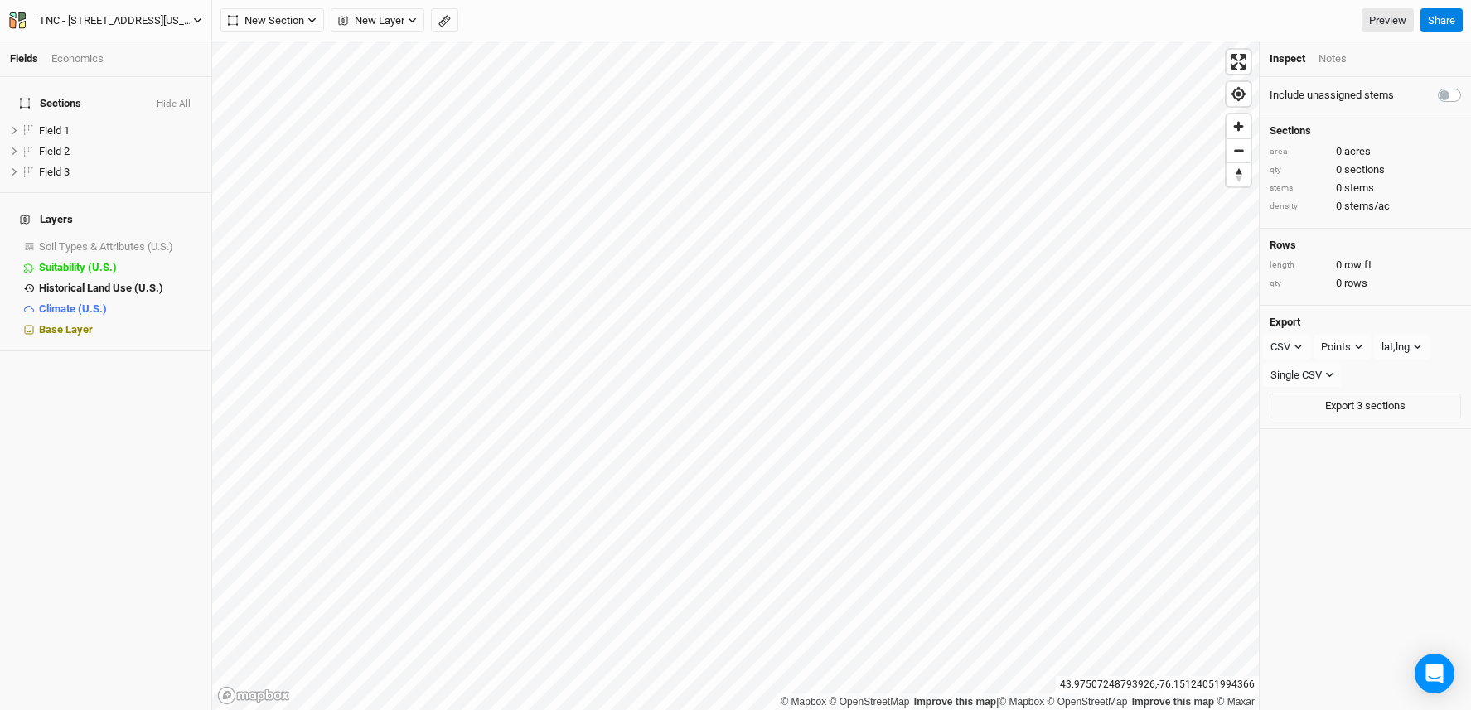
click at [147, 17] on div "TNC - [STREET_ADDRESS][US_STATE]" at bounding box center [116, 20] width 154 height 17
click at [164, 60] on button "Project Settings" at bounding box center [136, 68] width 131 height 22
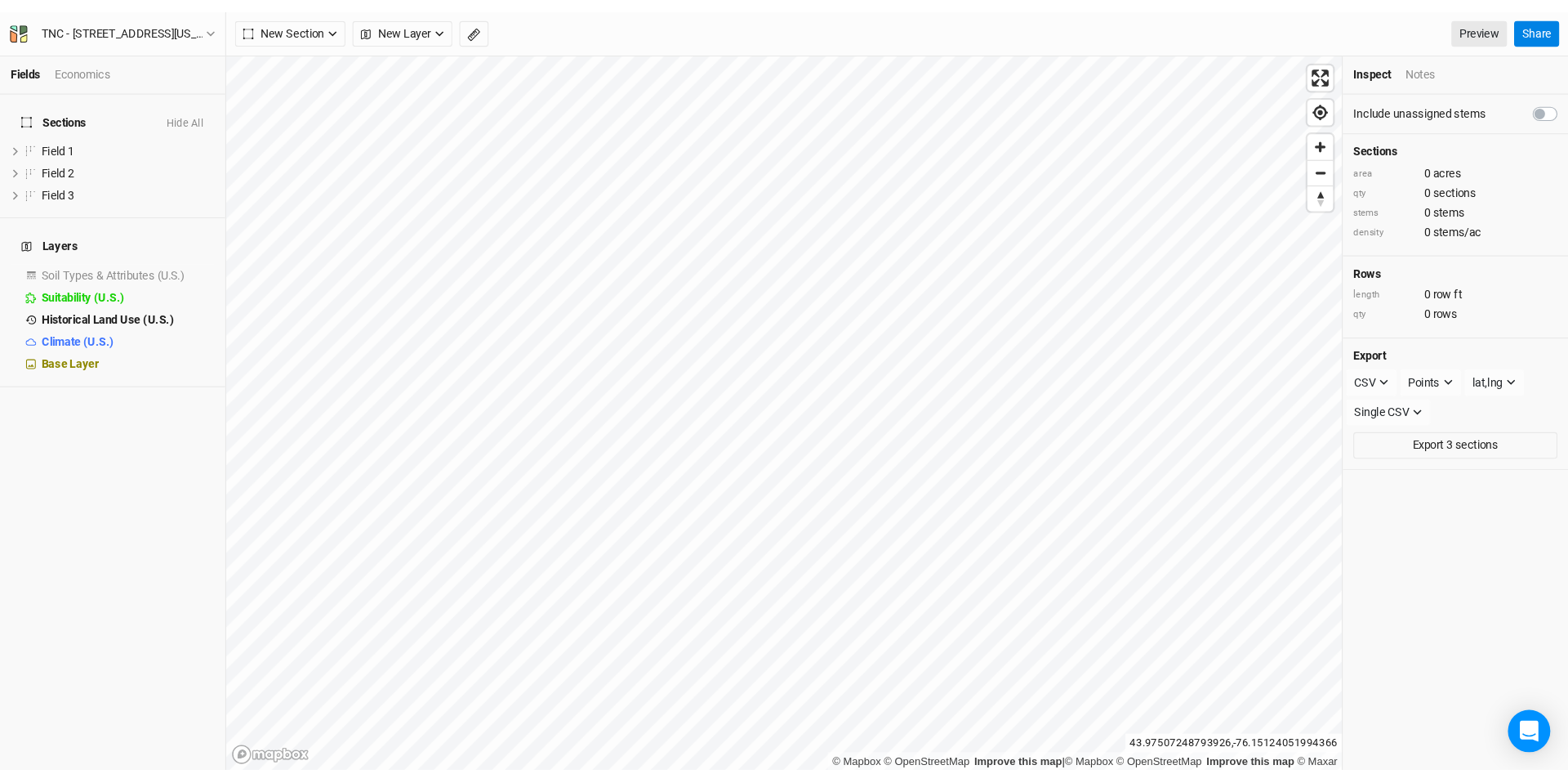
scroll to position [82, 190]
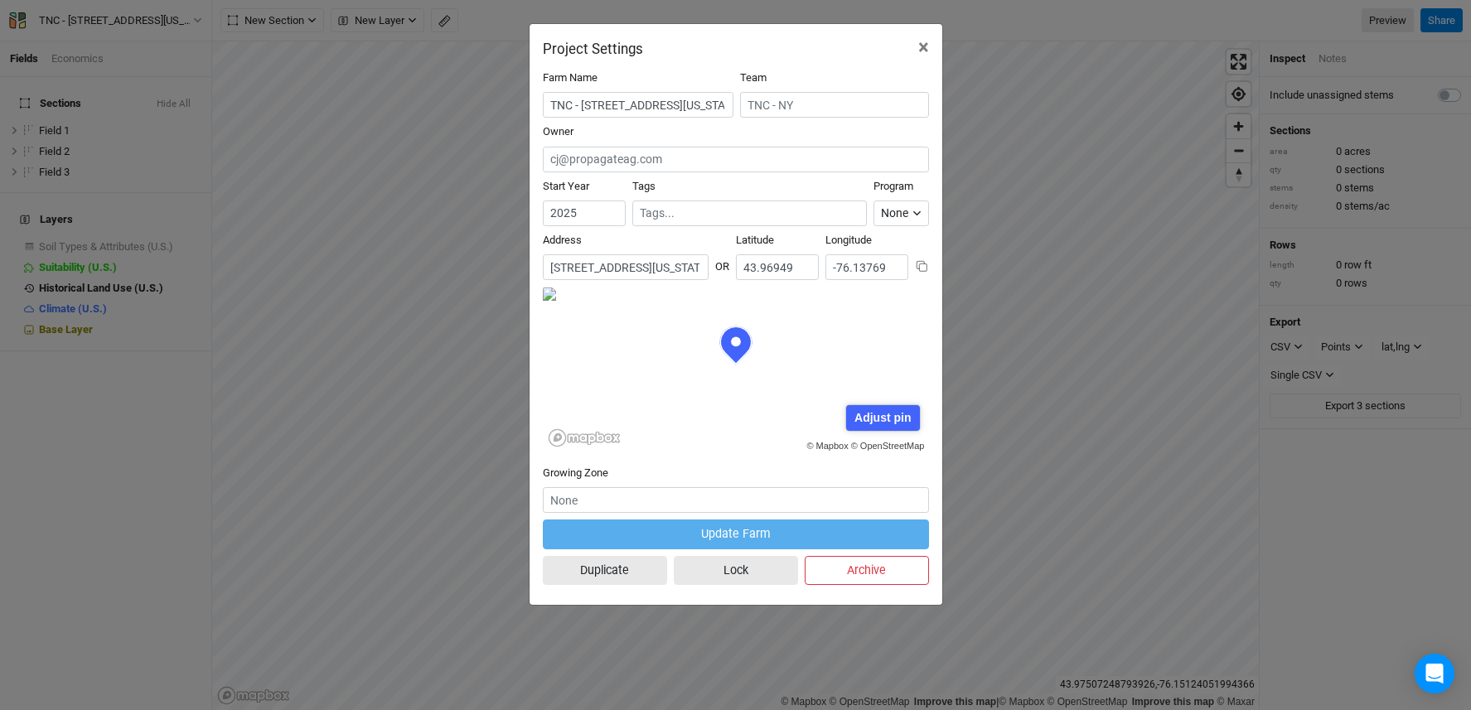
click at [618, 271] on input "[STREET_ADDRESS][US_STATE]" at bounding box center [626, 267] width 166 height 26
